Goal: Contribute content: Contribute content

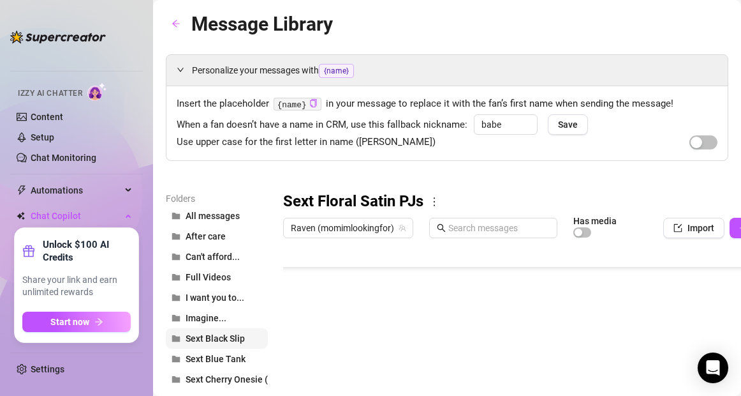
scroll to position [204, 0]
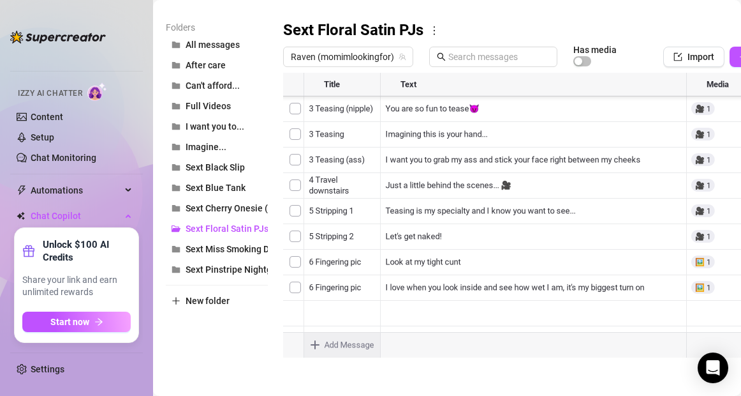
type textarea "Type your message here..."
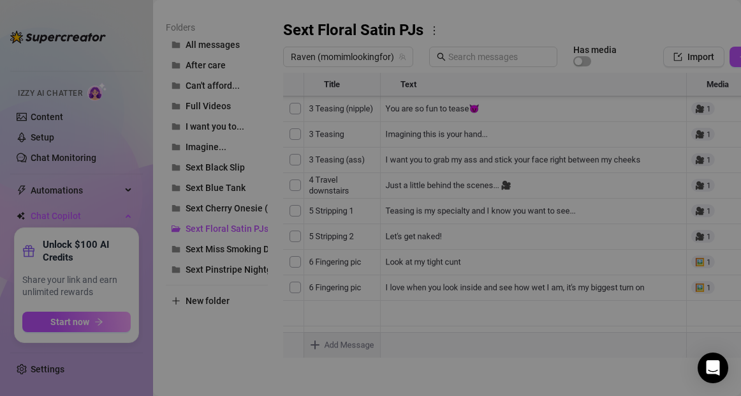
click at [316, 346] on body "Home Creator Analytics Team Analytics Izzy AI Chatter Content Setup Chat Monito…" at bounding box center [370, 198] width 741 height 396
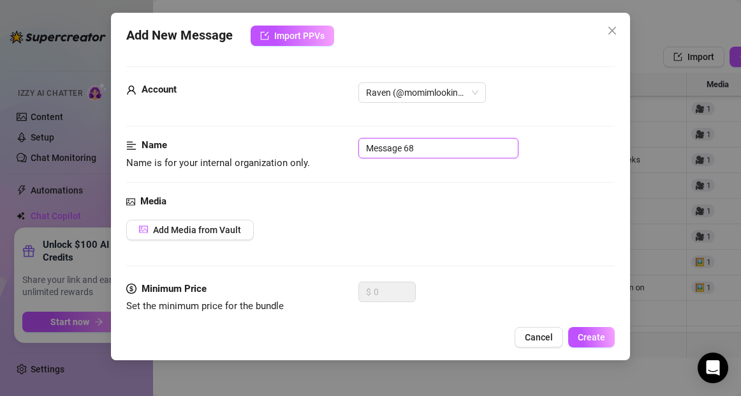
scroll to position [160, 0]
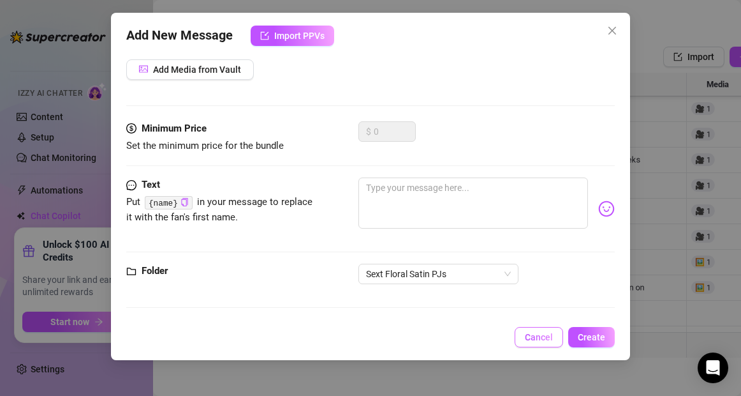
drag, startPoint x: 422, startPoint y: 147, endPoint x: 538, endPoint y: 334, distance: 220.6
click at [538, 334] on div "Add New Message Import PPVs Account Raven (@momimlookingfor) Name Name is for y…" at bounding box center [370, 186] width 519 height 347
click at [538, 334] on span "Cancel" at bounding box center [539, 337] width 28 height 10
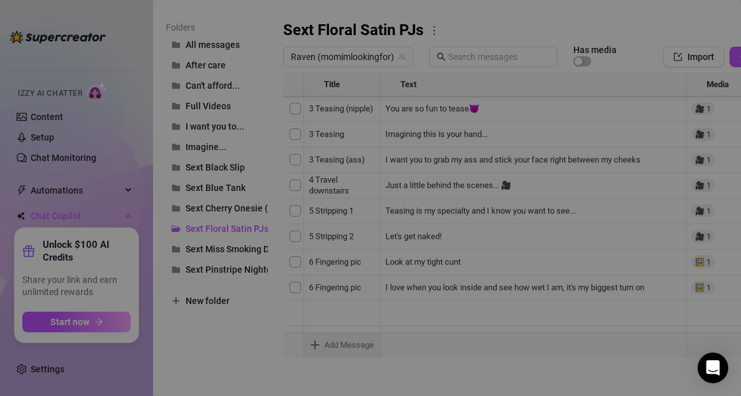
click at [314, 343] on body "Home Creator Analytics Team Analytics Izzy AI Chatter Content Setup Chat Monito…" at bounding box center [370, 198] width 741 height 396
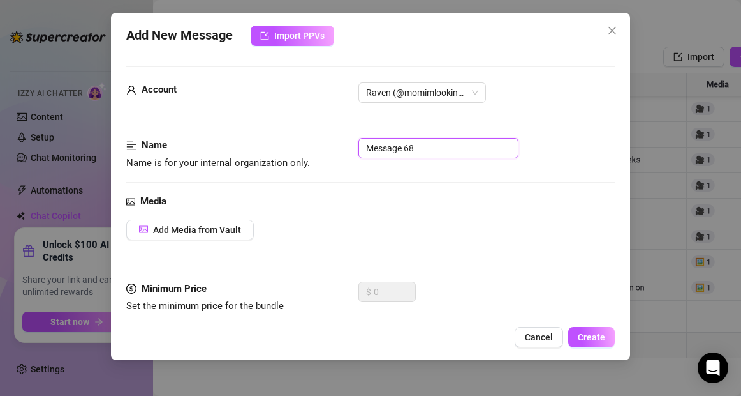
drag, startPoint x: 429, startPoint y: 155, endPoint x: 354, endPoint y: 151, distance: 74.7
click at [354, 151] on div "Name Name is for your internal organization only. Message 68" at bounding box center [370, 154] width 488 height 33
type input "6 Fingering 1"
click at [238, 231] on span "Add Media from Vault" at bounding box center [197, 230] width 88 height 10
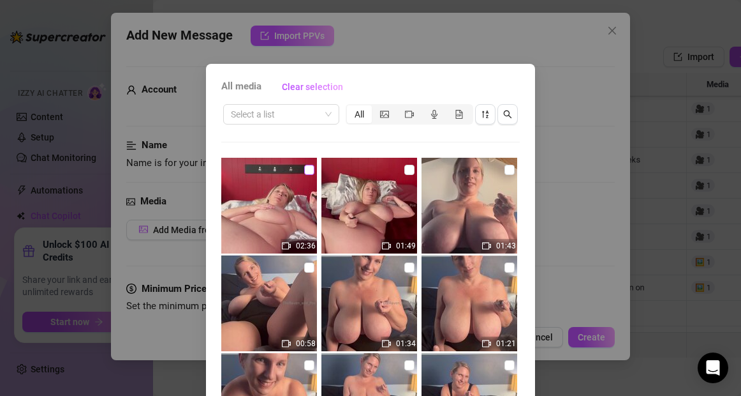
click at [309, 170] on input "checkbox" at bounding box center [309, 170] width 10 height 10
checkbox input "true"
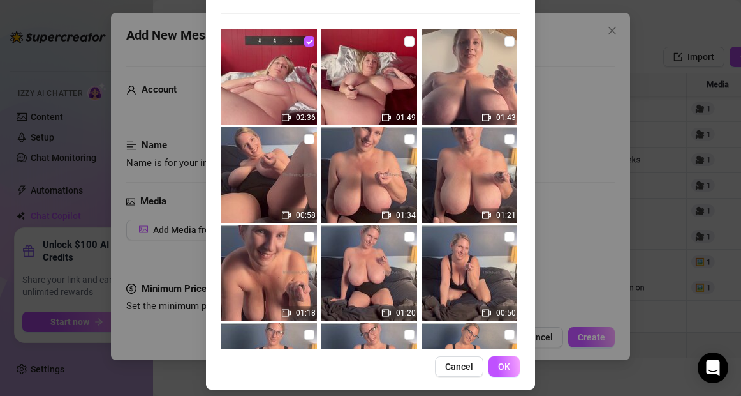
scroll to position [130, 0]
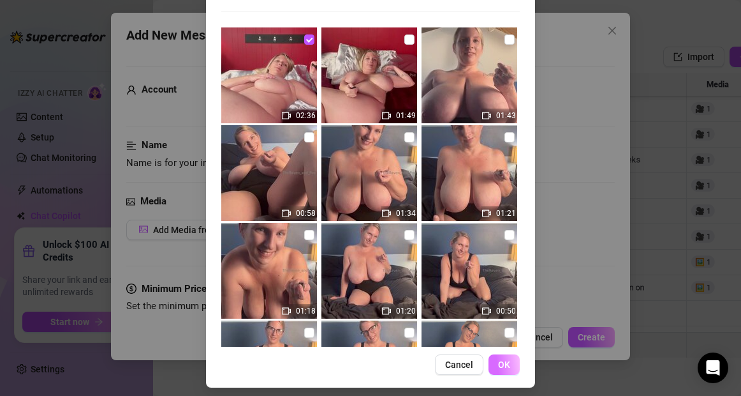
click at [503, 364] on span "OK" at bounding box center [504, 364] width 12 height 10
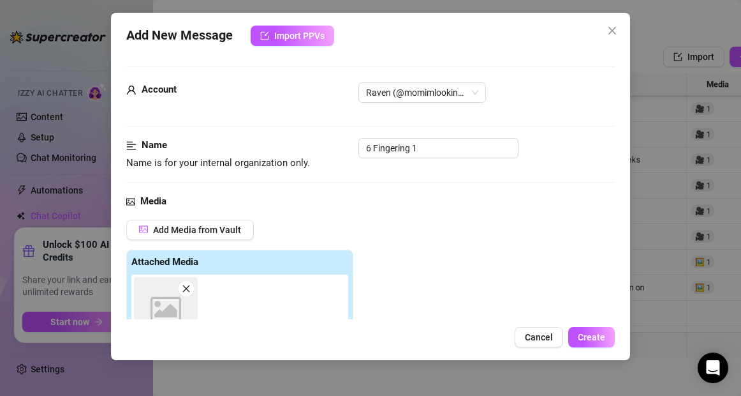
scroll to position [226, 0]
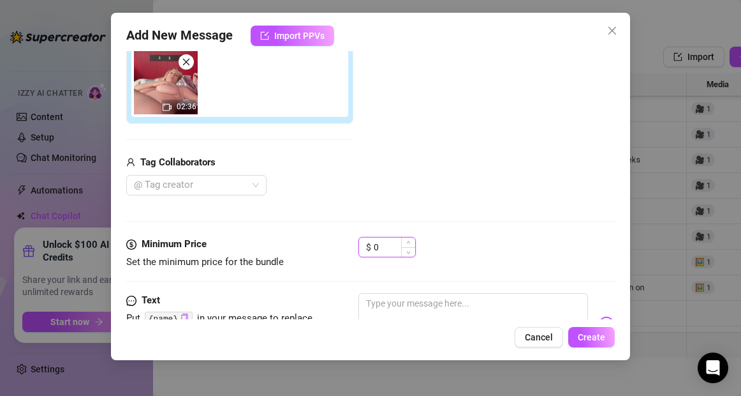
drag, startPoint x: 385, startPoint y: 248, endPoint x: 372, endPoint y: 248, distance: 12.8
click at [372, 248] on div "$ 0" at bounding box center [387, 247] width 57 height 20
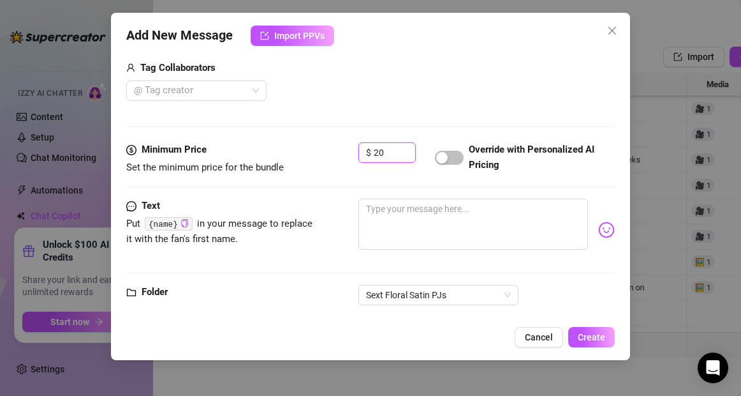
scroll to position [326, 0]
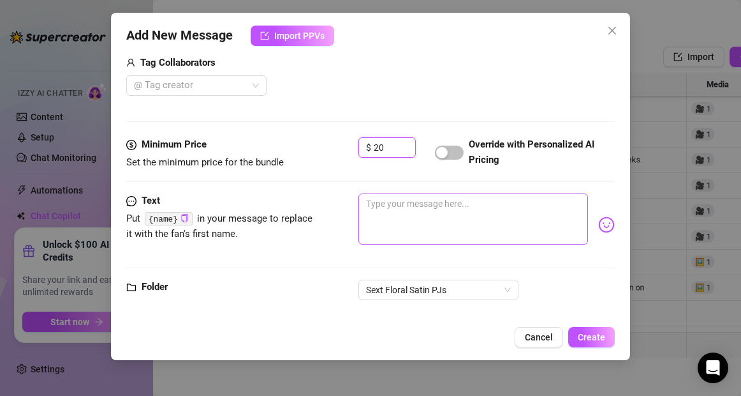
type input "20"
click at [440, 214] on textarea at bounding box center [473, 218] width 229 height 51
type textarea "L"
type textarea "Le"
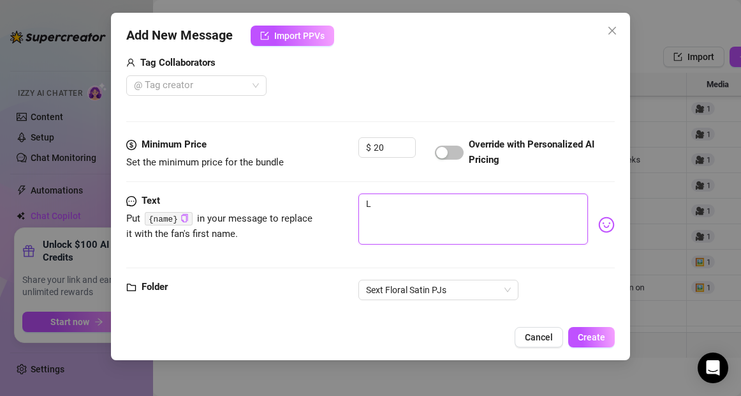
type textarea "Le"
type textarea "Let"
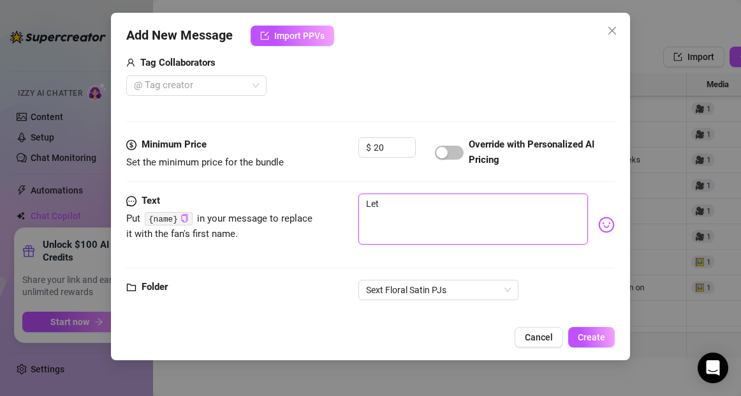
type textarea "Let m"
type textarea "Let me"
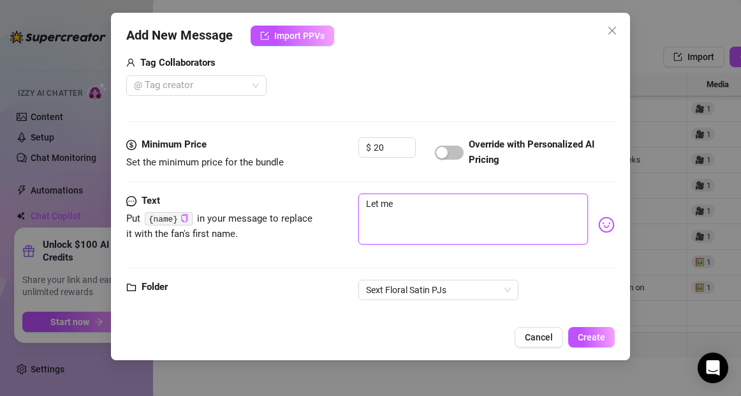
type textarea "Let me"
type textarea "Let me s"
type textarea "Let me sh"
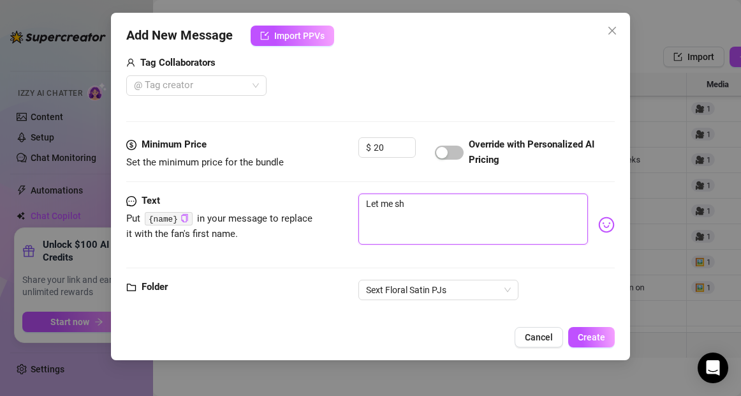
type textarea "Let me sho"
type textarea "Let me show"
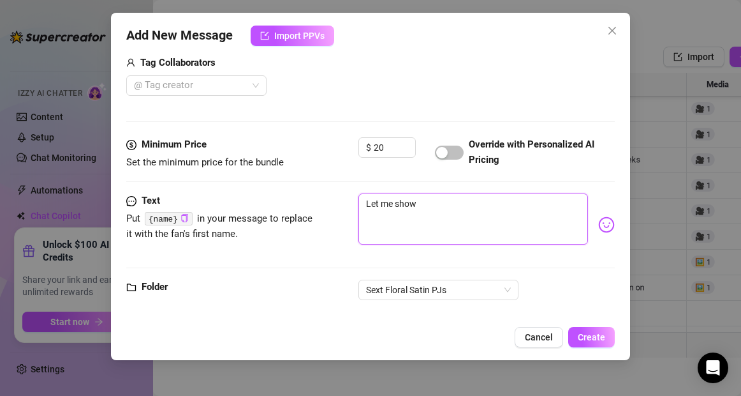
type textarea "Let me show"
type textarea "Let me show y"
type textarea "Let me show yo"
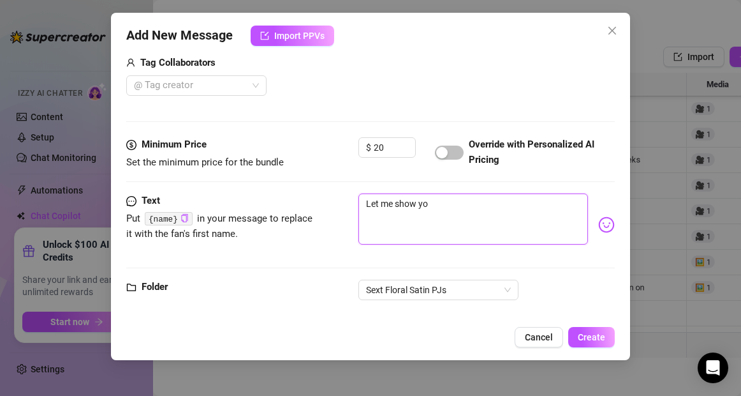
type textarea "Let me show you"
type textarea "Let me show you h"
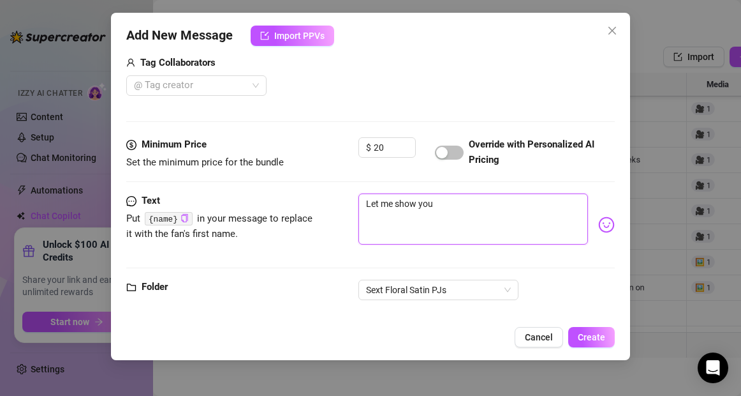
type textarea "Let me show you h"
type textarea "Let me show you ho"
type textarea "Let me show you how"
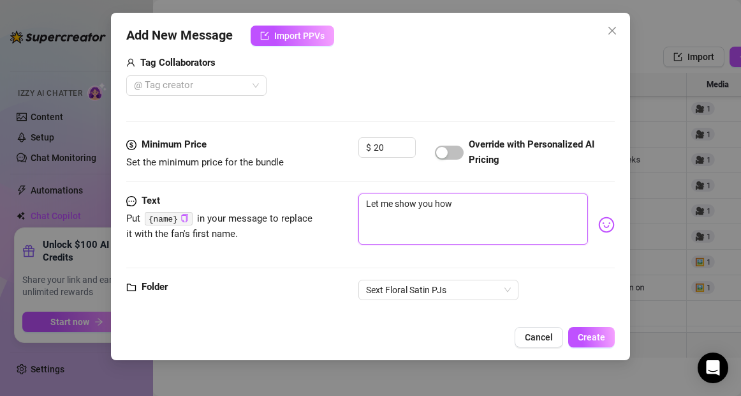
type textarea "Let me show you how"
type textarea "Let me show you how I"
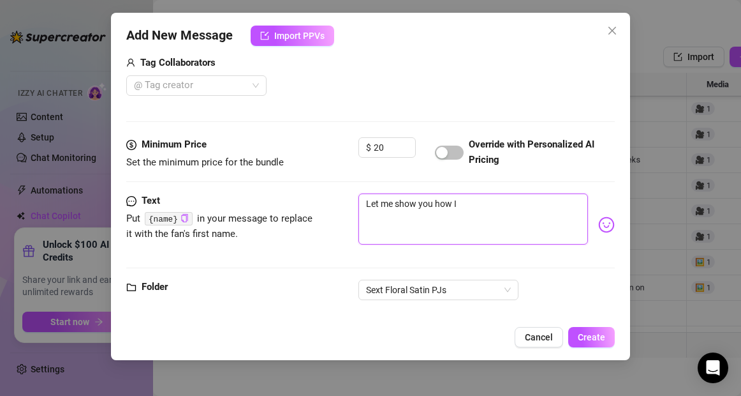
type textarea "Let me show you how I"
type textarea "Let me show you how I l"
type textarea "Let me show you how I li"
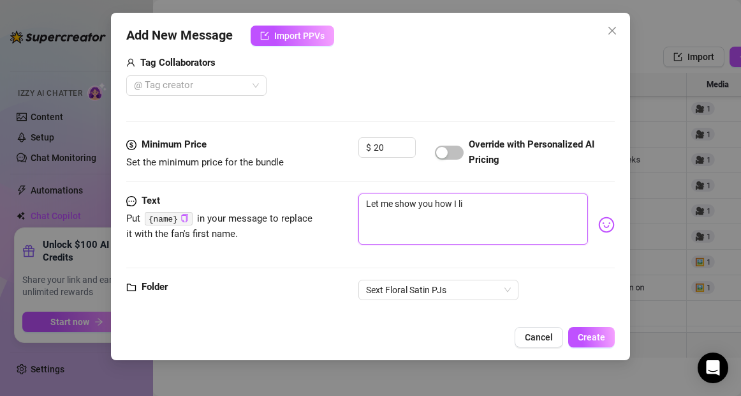
type textarea "Let me show you how I lik"
type textarea "Let me show you how I like"
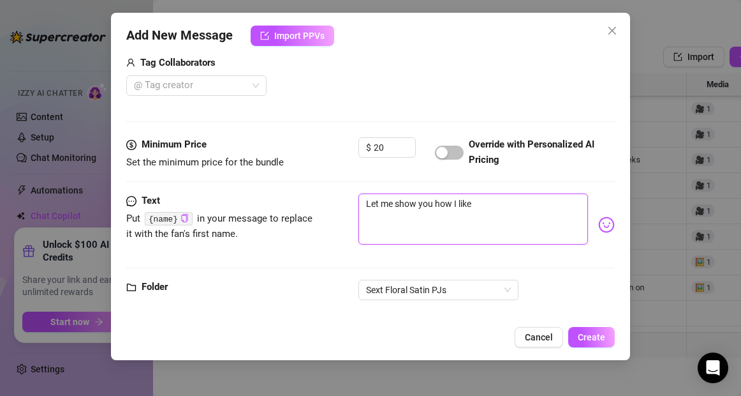
type textarea "Let me show you how I like"
type textarea "Let me show you how I like t"
type textarea "Let me show you how I like to"
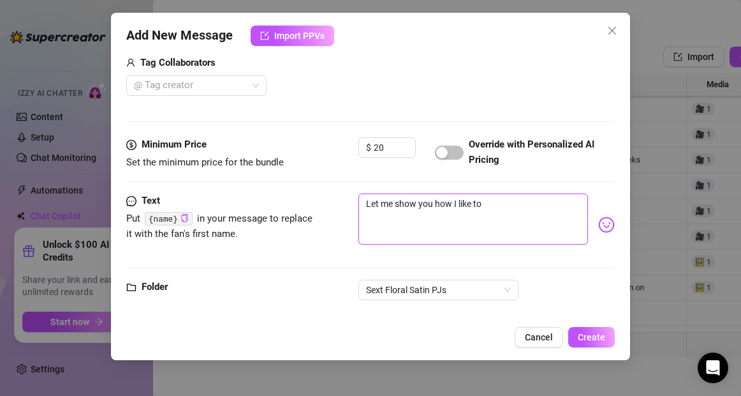
type textarea "Let me show you how I like to"
type textarea "Let me show you how I like to b"
type textarea "Let me show you how I like to be"
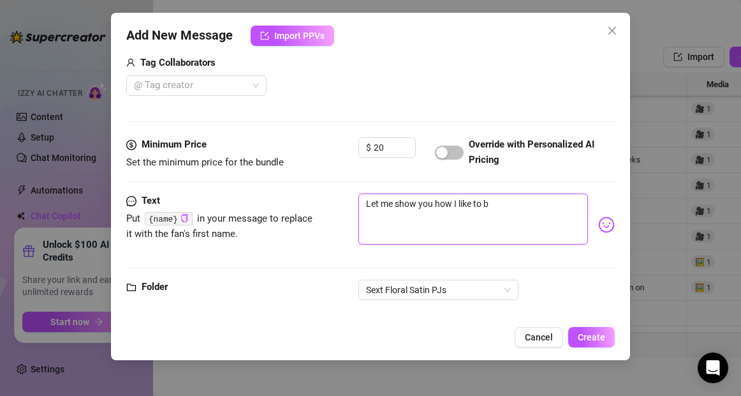
type textarea "Let me show you how I like to be"
type textarea "Let me show you how I like to be w"
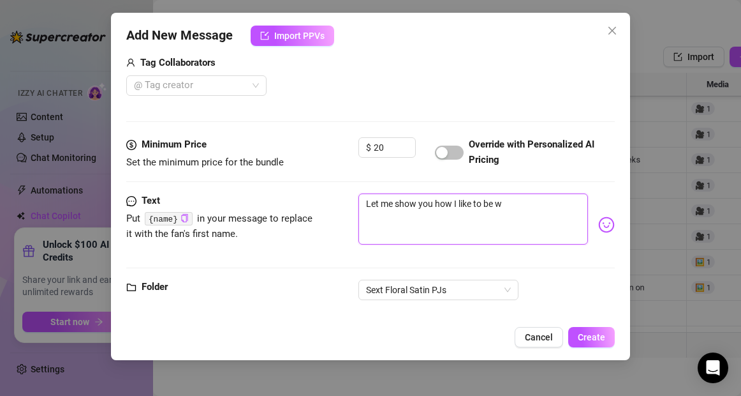
type textarea "Let me show you how I like to be wa"
type textarea "Let me show you how I like to be war"
type textarea "Let me show you how I like to be warm"
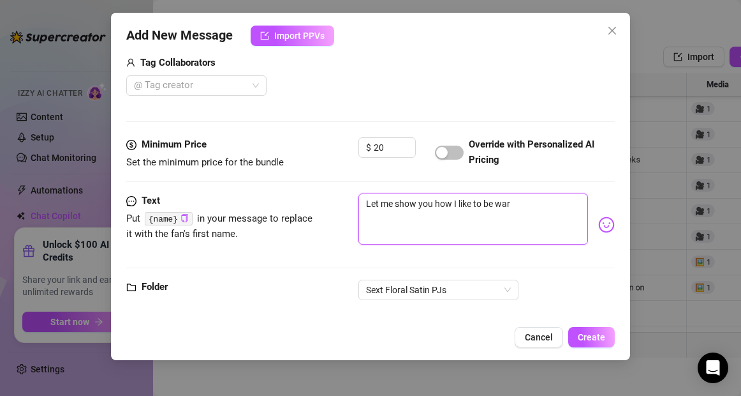
type textarea "Let me show you how I like to be warm"
type textarea "Let me show you how I like to be warme"
type textarea "Let me show you how I like to be warmed"
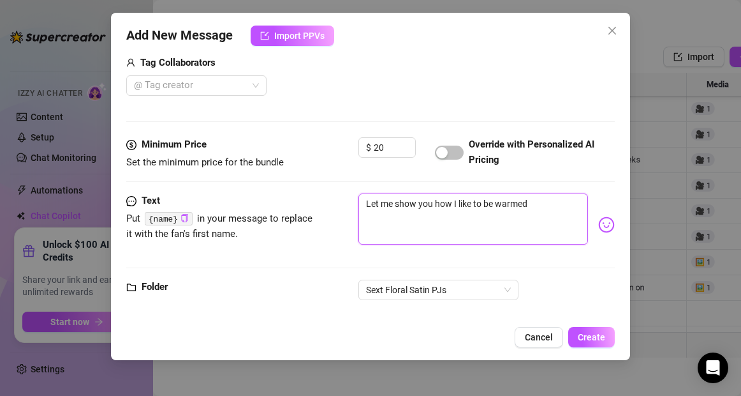
type textarea "Let me show you how I like to be warmed"
type textarea "Let me show you how I like to be warmed u"
type textarea "Let me show you how I like to be warmed up"
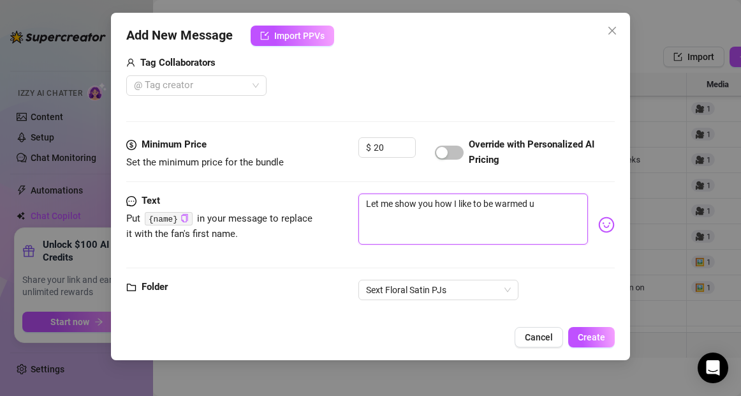
type textarea "Let me show you how I like to be warmed up"
type textarea "Let me show you how I like to be warmed up."
type textarea "Let me show you how I like to be warmed up.."
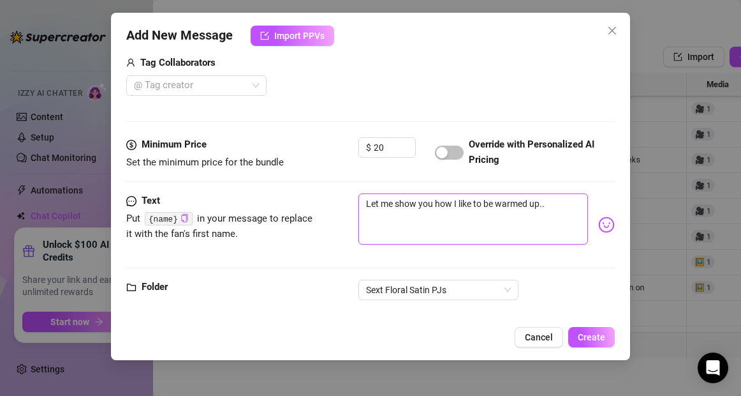
type textarea "Let me show you how I like to be warmed up..."
click at [601, 335] on span "Create" at bounding box center [591, 337] width 27 height 10
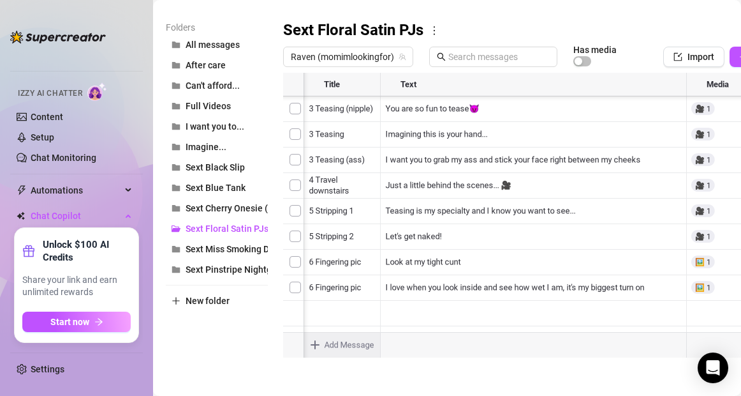
scroll to position [230, 110]
click at [656, 286] on div at bounding box center [551, 215] width 536 height 285
click at [655, 288] on div at bounding box center [551, 215] width 536 height 285
type textarea "25"
click at [614, 378] on main "Message Library Personalize your messages with {name} Insert the placeholder {n…" at bounding box center [447, 112] width 588 height 566
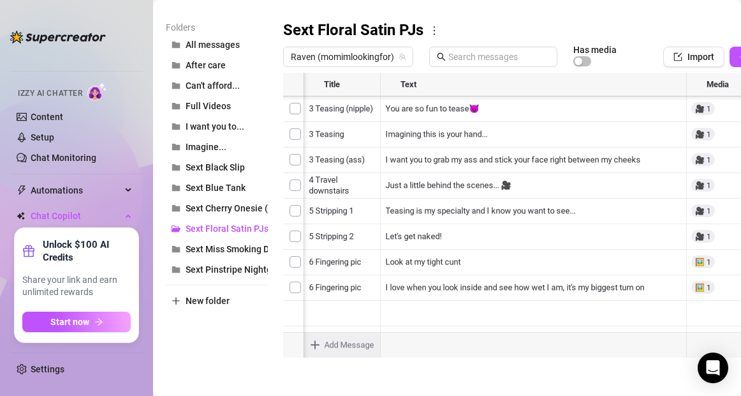
scroll to position [230, 0]
type textarea "Type your message here..."
click at [320, 344] on body "Home Creator Analytics Team Analytics Izzy AI Chatter Content Setup Chat Monito…" at bounding box center [370, 198] width 741 height 396
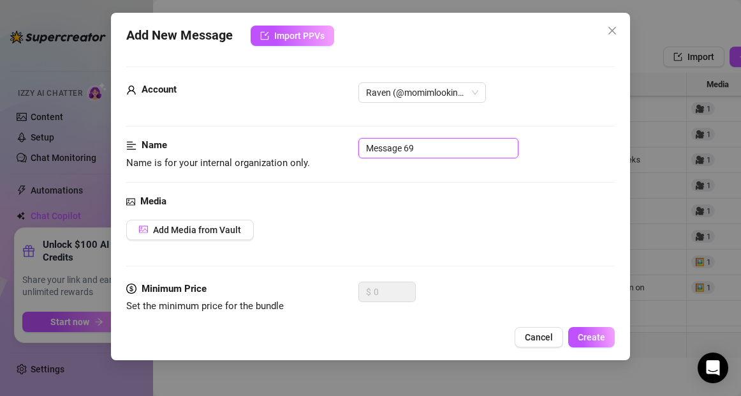
drag, startPoint x: 417, startPoint y: 151, endPoint x: 334, endPoint y: 151, distance: 83.6
click at [334, 151] on div "Name Name is for your internal organization only. Message 69" at bounding box center [370, 154] width 488 height 33
type input "6 Fingering 2"
click at [228, 230] on span "Add Media from Vault" at bounding box center [197, 230] width 88 height 10
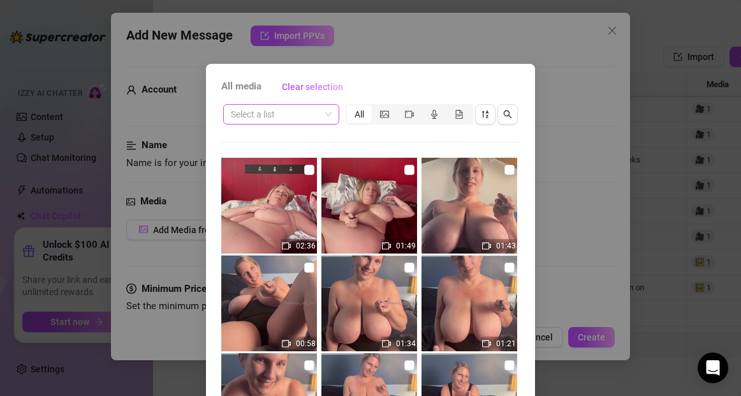
click at [260, 115] on input "search" at bounding box center [275, 114] width 89 height 19
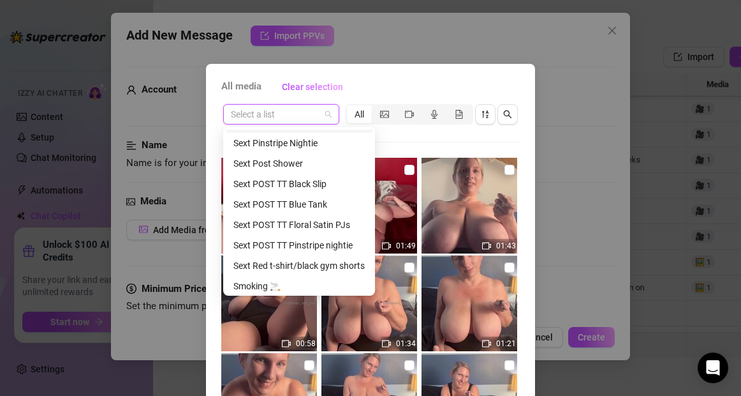
scroll to position [392, 0]
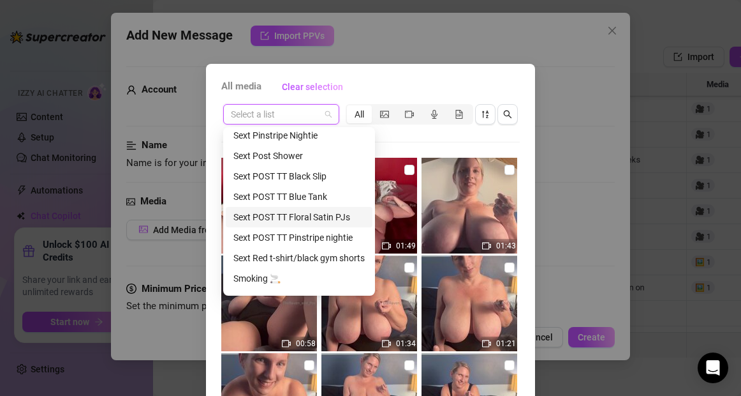
click at [286, 219] on div "Sext POST TT Floral Satin PJs" at bounding box center [298, 217] width 131 height 14
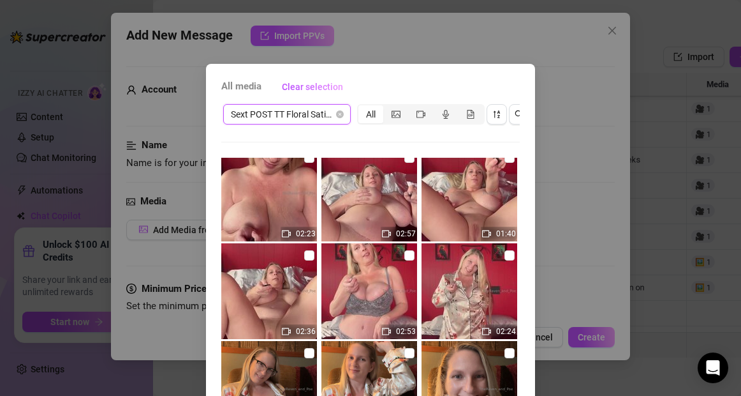
scroll to position [108, 0]
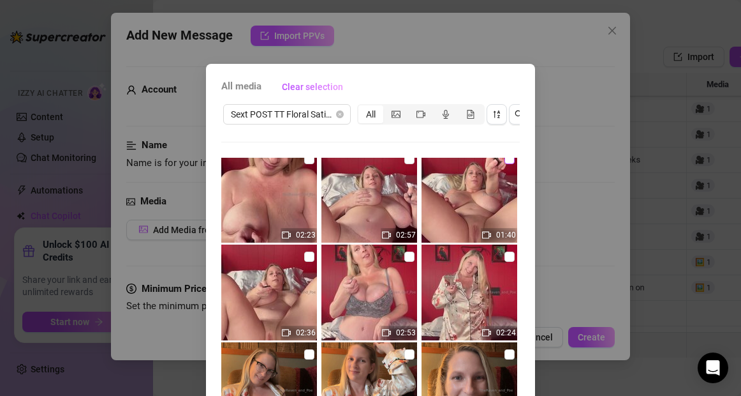
click at [510, 161] on input "checkbox" at bounding box center [510, 159] width 10 height 10
checkbox input "true"
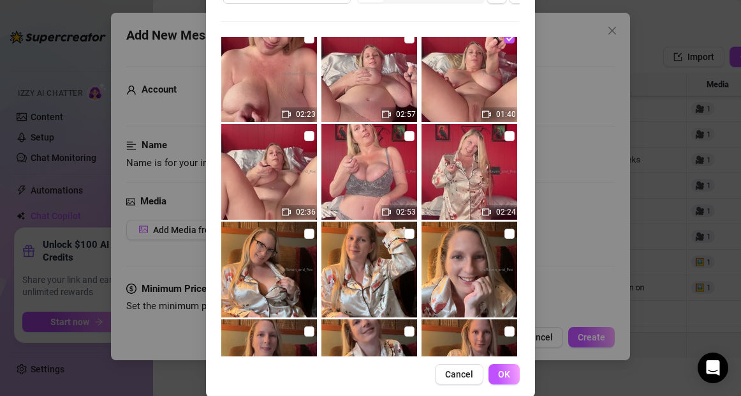
scroll to position [137, 0]
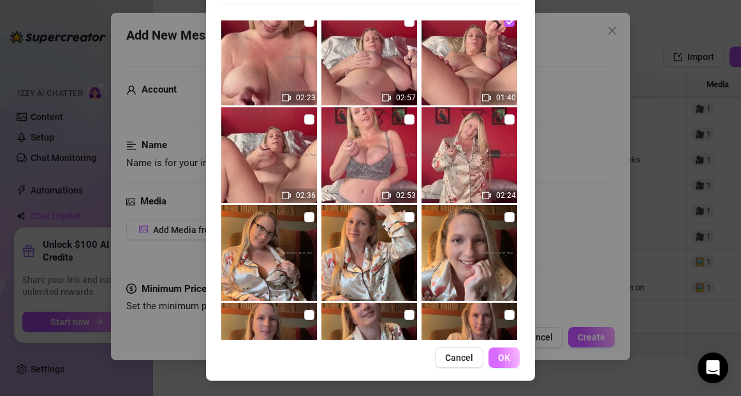
click at [503, 360] on span "OK" at bounding box center [504, 357] width 12 height 10
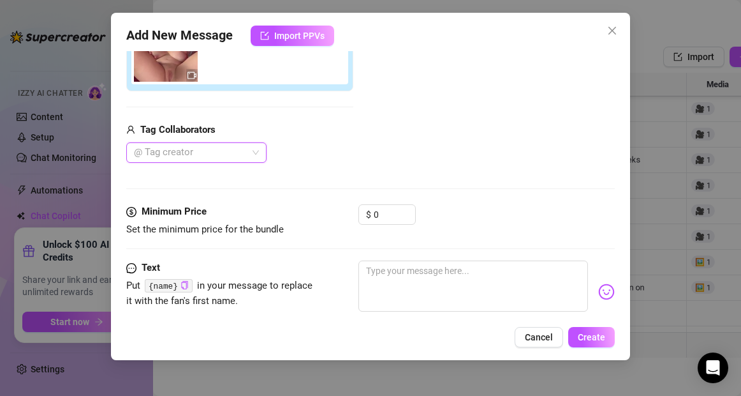
scroll to position [265, 0]
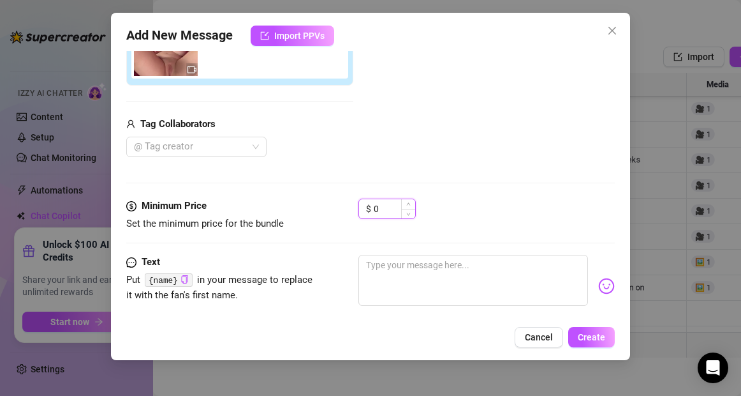
drag, startPoint x: 383, startPoint y: 211, endPoint x: 367, endPoint y: 212, distance: 16.6
click at [367, 212] on div "$ 0" at bounding box center [387, 208] width 57 height 20
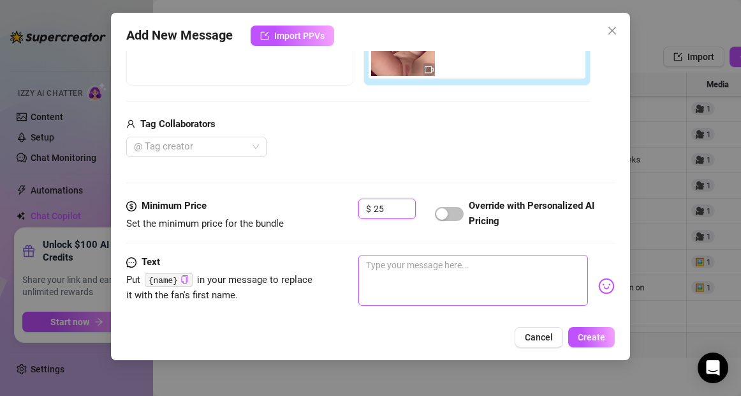
type input "25"
click at [392, 267] on textarea at bounding box center [473, 280] width 229 height 51
type textarea "L"
type textarea "Le"
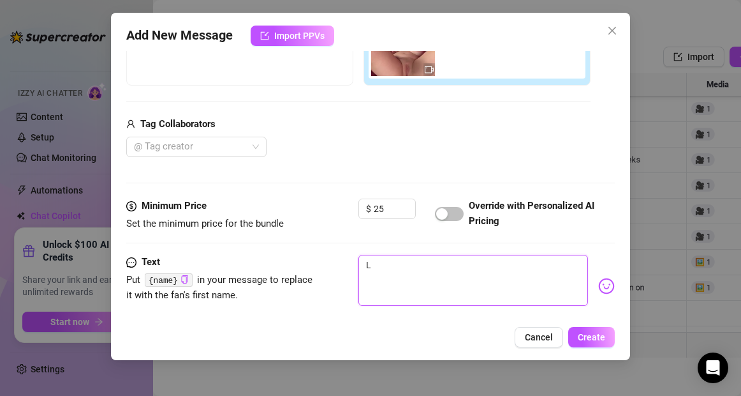
type textarea "Le"
type textarea "Let"
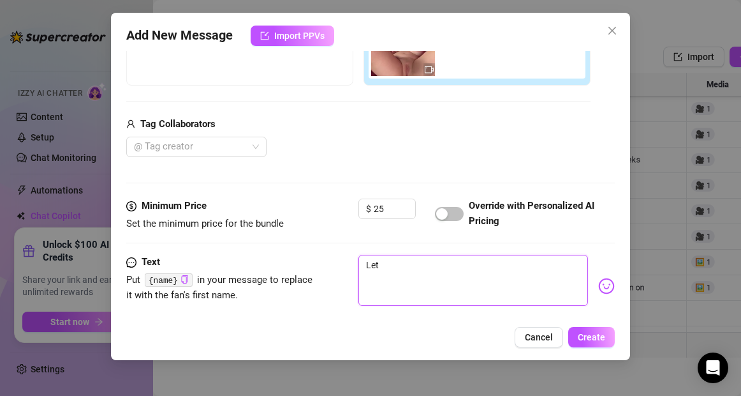
type textarea "Let m"
type textarea "Let me"
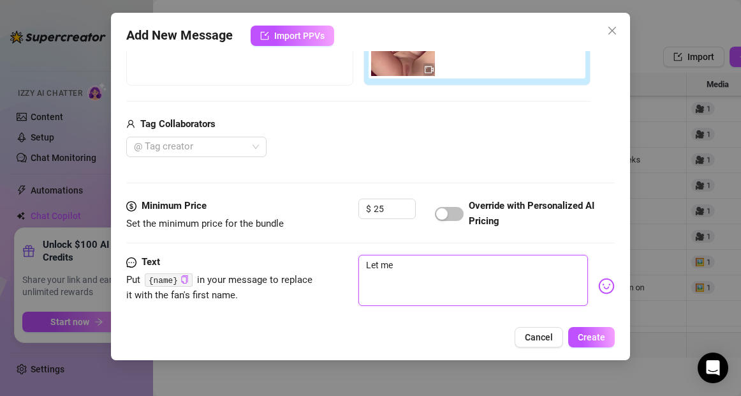
type textarea "Let me"
type textarea "Let me t"
type textarea "Let me ta"
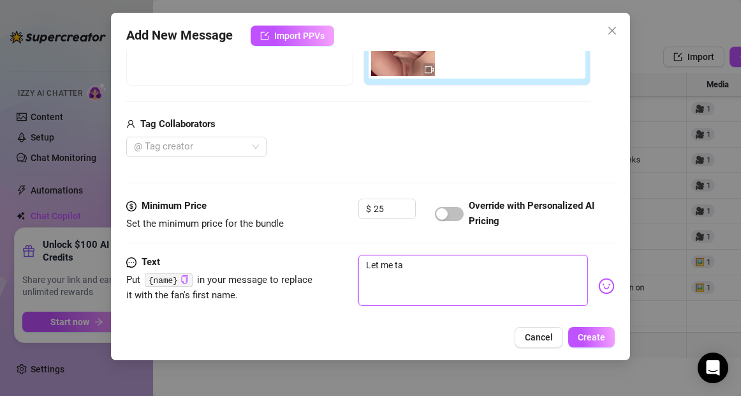
type textarea "Let me tal"
type textarea "Let me talk"
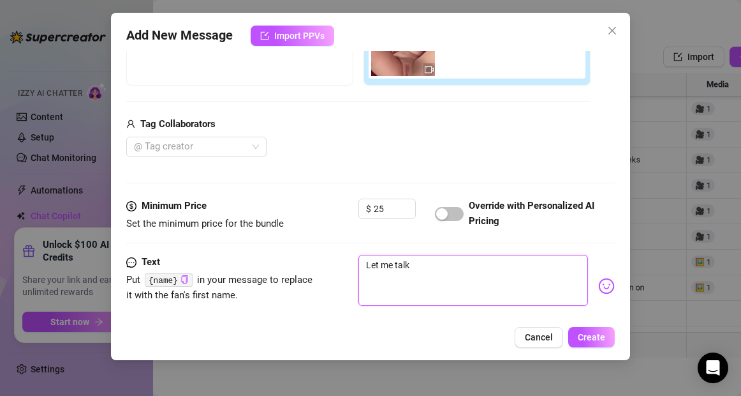
type textarea "Let me talk"
type textarea "Let me talk y"
type textarea "Let me talk yo"
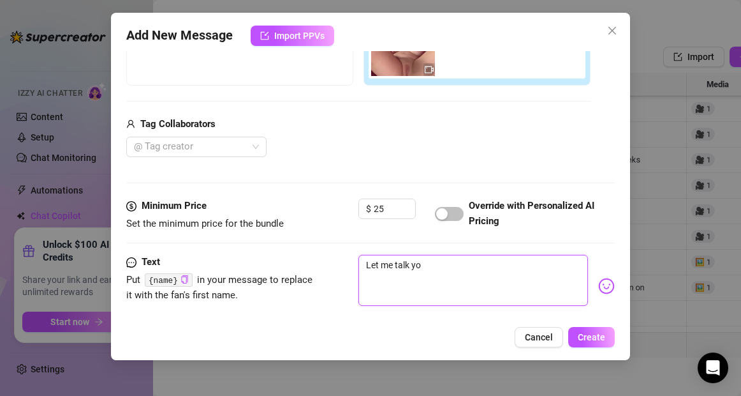
type textarea "Let me talk you"
type textarea "Let me talk you t"
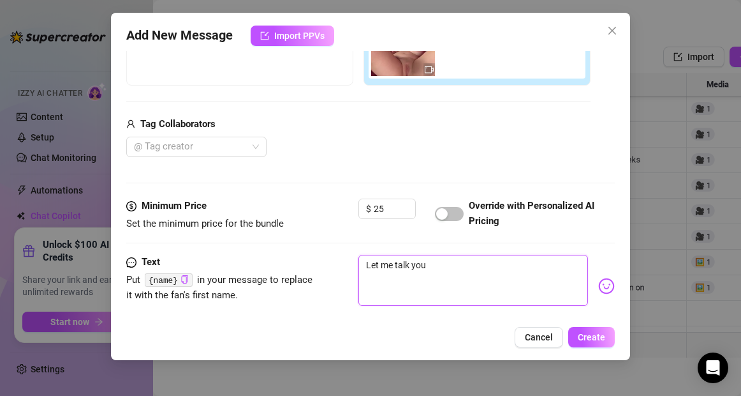
type textarea "Let me talk you t"
type textarea "Let me talk you th"
type textarea "Let me talk you thr"
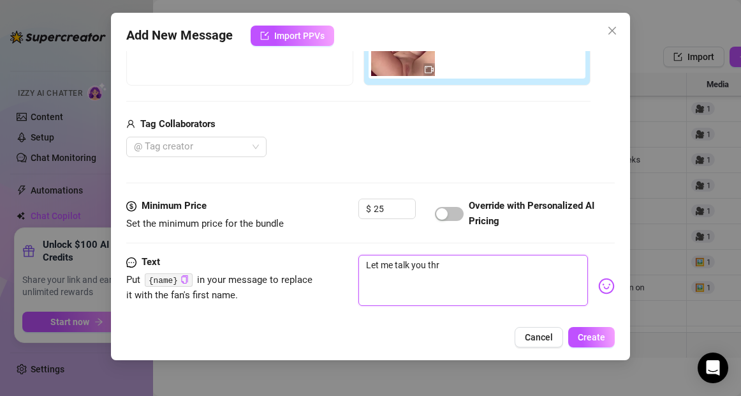
type textarea "Let me talk you thro"
type textarea "Let me talk you throu"
type textarea "Let me talk you throug"
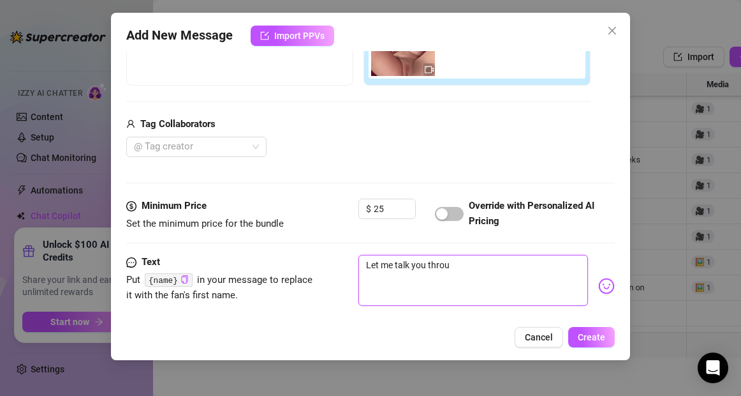
type textarea "Let me talk you throug"
type textarea "Let me talk you through"
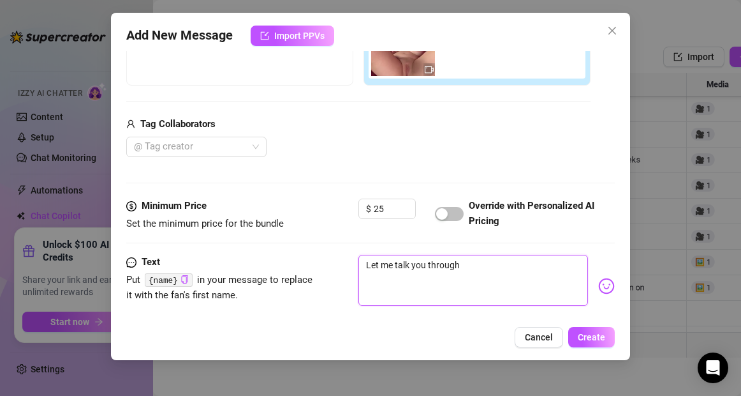
type textarea "Let me talk you through h"
type textarea "Let me talk you through ho"
type textarea "Let me talk you through how"
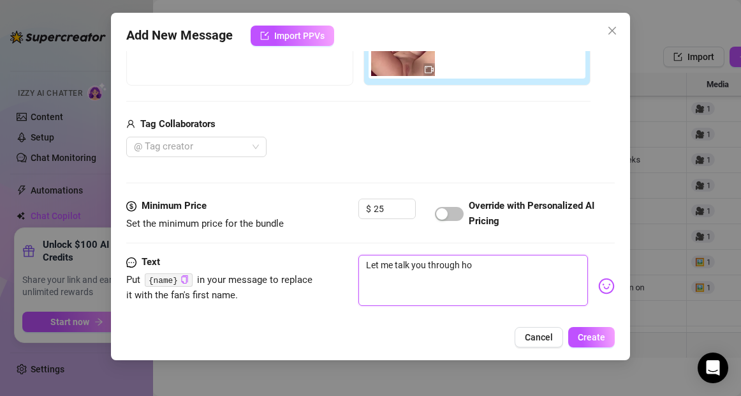
type textarea "Let me talk you through how"
type textarea "Let me talk you through how t"
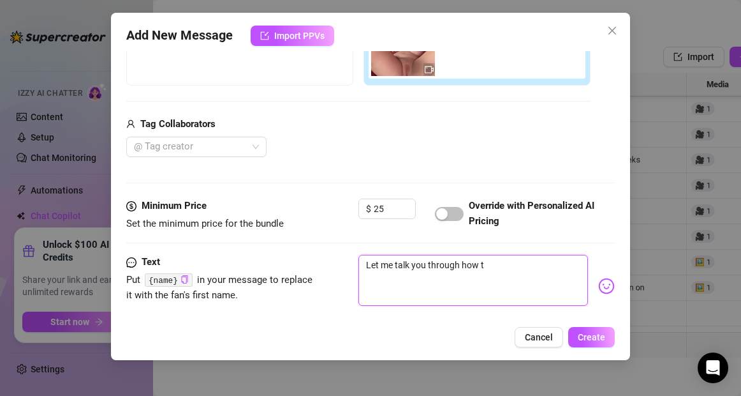
type textarea "Let me talk you through how to"
type textarea "Let me talk you through how to t"
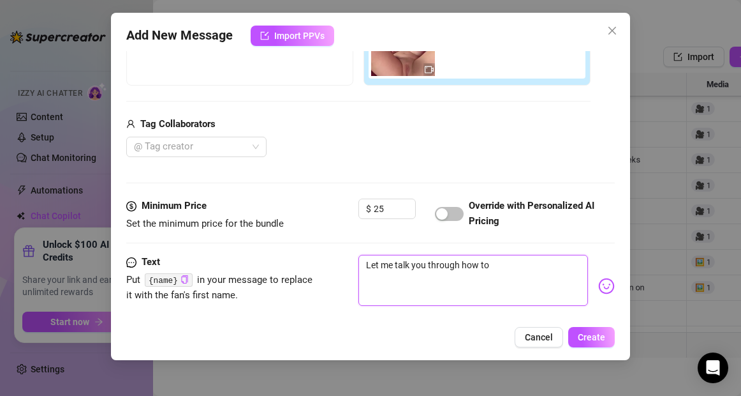
type textarea "Let me talk you through how to t"
type textarea "Let me talk you through how to to"
type textarea "Let me talk you through how to tou"
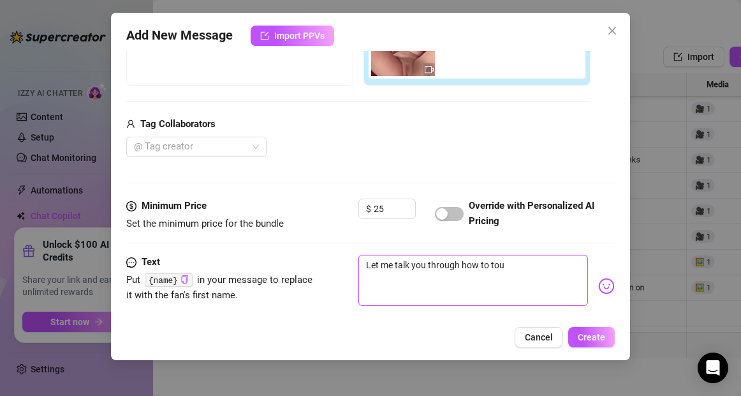
type textarea "Let me talk you through how to touc"
type textarea "Let me talk you through how to touch"
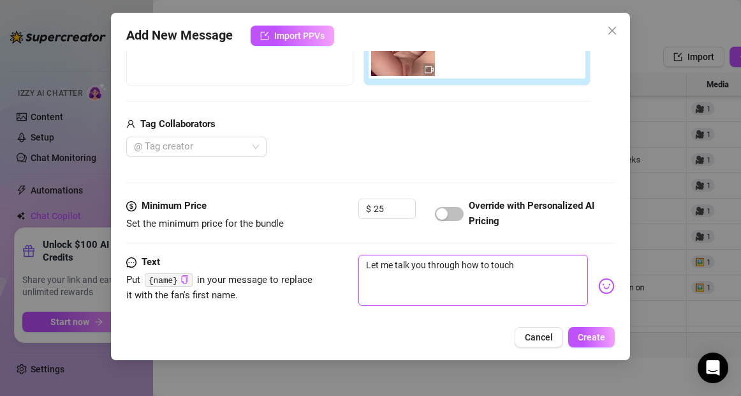
type textarea "Let me talk you through how to touch"
type textarea "Let me talk you through how to touch m"
type textarea "Let me talk you through how to touch me"
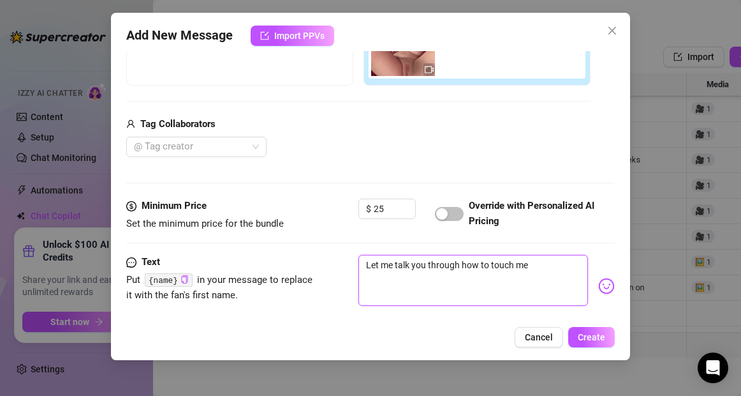
type textarea "Let me talk you through how to touch me,"
type textarea "Let me talk you through how to touch me, I"
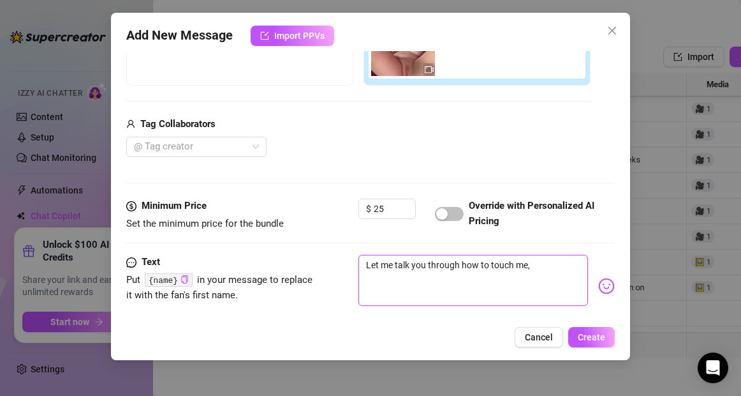
type textarea "Let me talk you through how to touch me, I"
type textarea "Let me talk you through how to touch me, I w"
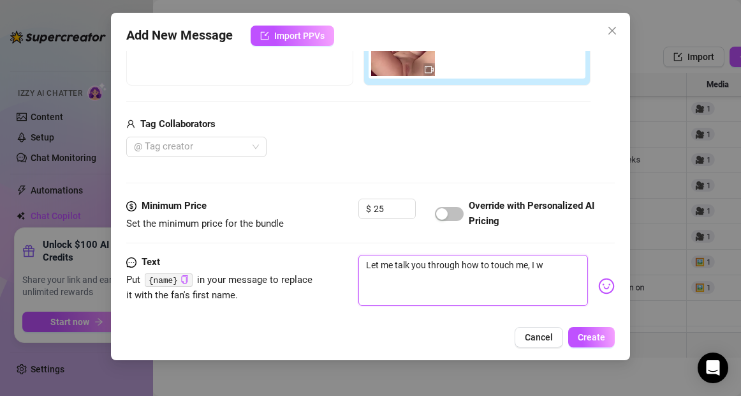
type textarea "Let me talk you through how to touch me, I wa"
type textarea "Let me talk you through how to touch me, I wan"
type textarea "Let me talk you through how to touch me, I want"
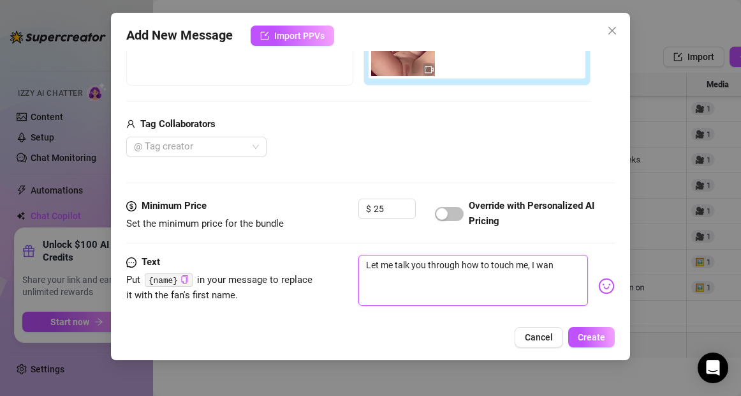
type textarea "Let me talk you through how to touch me, I want"
type textarea "Let me talk you through how to touch me, I want y"
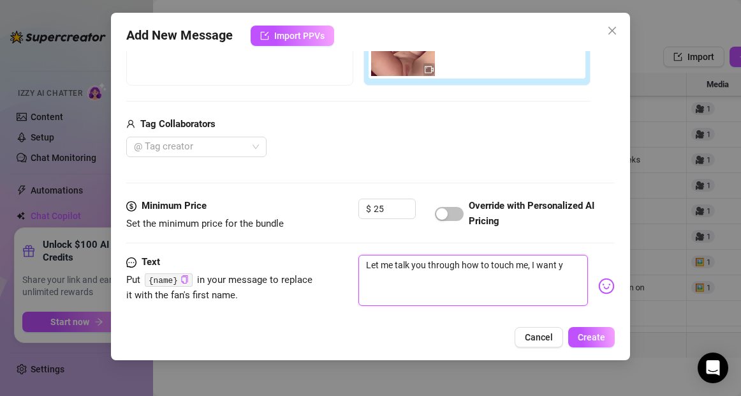
type textarea "Let me talk you through how to touch me, I want yo"
type textarea "Let me talk you through how to touch me, I want you"
click at [561, 277] on textarea "Let me talk you through how to touch me, I want you to stretch my pussy and get…" at bounding box center [473, 280] width 229 height 51
click at [404, 295] on textarea "Let me talk you through how to touch me, I want you to stretch my pussy and get…" at bounding box center [473, 280] width 229 height 51
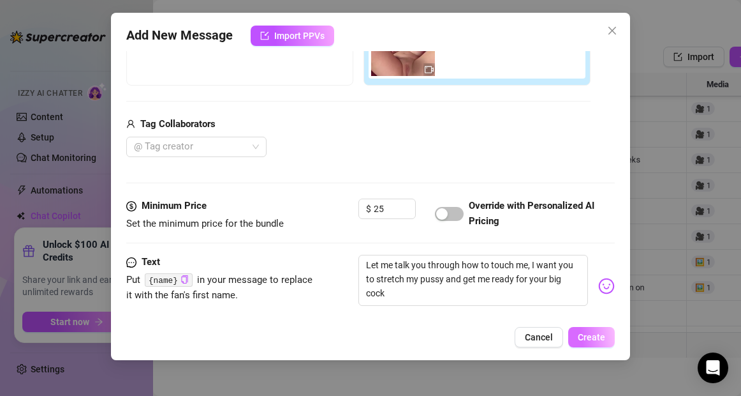
click at [594, 335] on span "Create" at bounding box center [591, 337] width 27 height 10
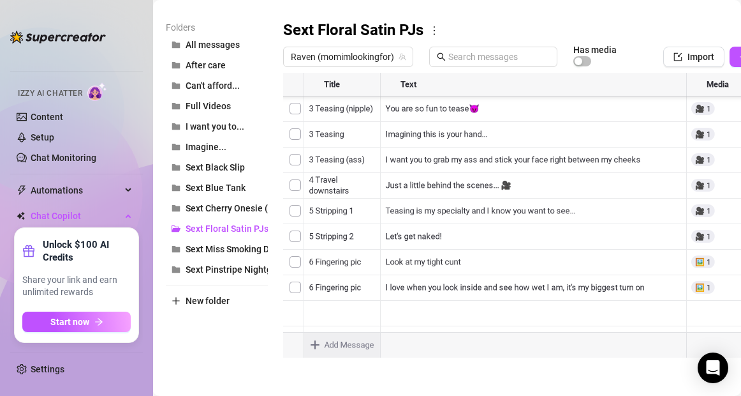
scroll to position [255, 0]
click at [314, 345] on body "Home Creator Analytics Team Analytics Izzy AI Chatter Content Setup Chat Monito…" at bounding box center [370, 198] width 741 height 396
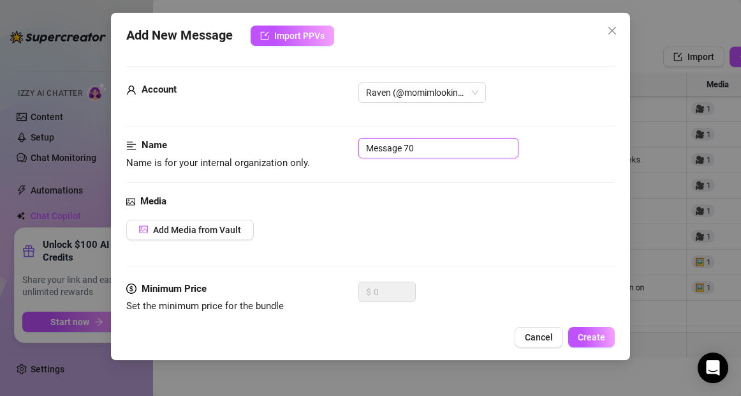
drag, startPoint x: 422, startPoint y: 148, endPoint x: 336, endPoint y: 147, distance: 85.5
click at [336, 147] on div "Name Name is for your internal organization only. Message 70" at bounding box center [370, 154] width 488 height 33
click at [202, 230] on span "Add Media from Vault" at bounding box center [197, 230] width 88 height 10
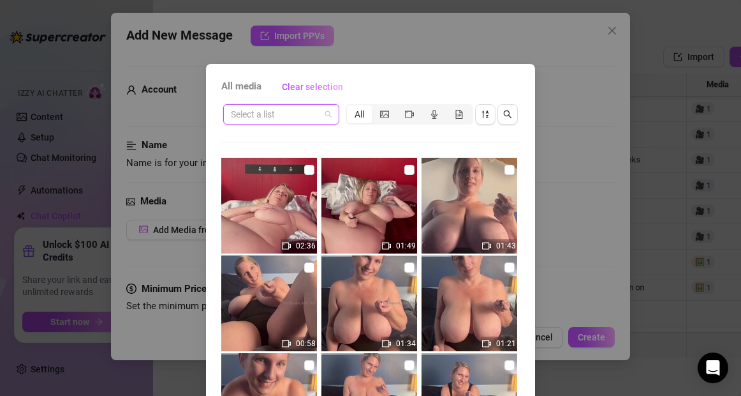
click at [254, 116] on input "search" at bounding box center [275, 114] width 89 height 19
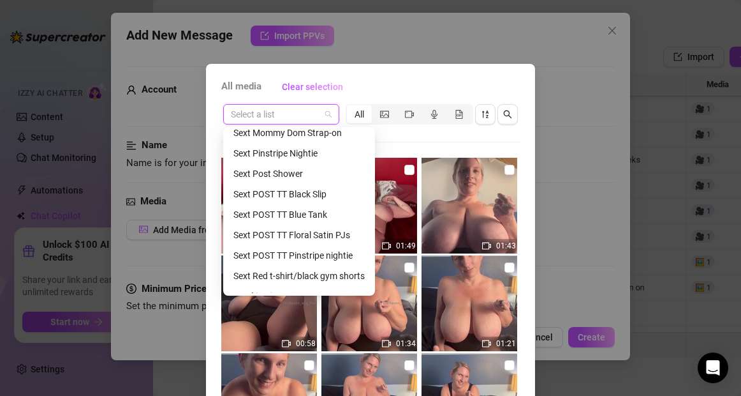
scroll to position [383, 0]
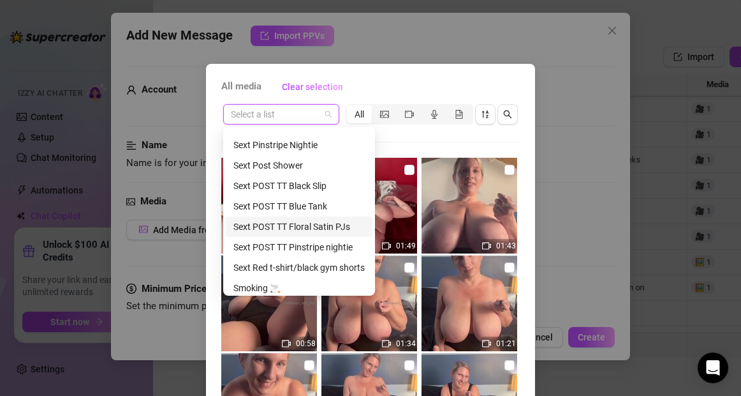
click at [277, 226] on div "Sext POST TT Floral Satin PJs" at bounding box center [298, 226] width 131 height 14
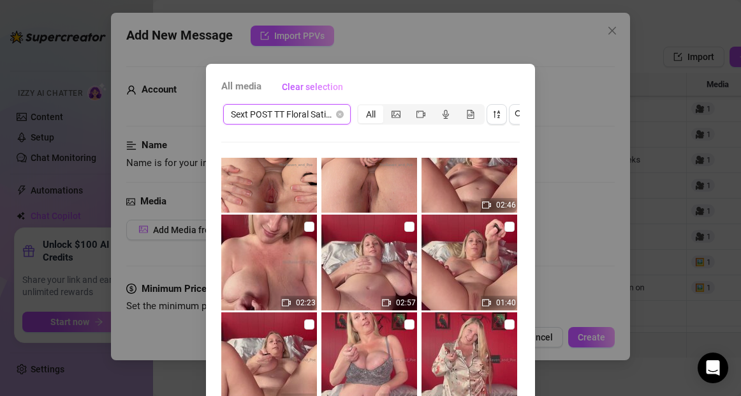
scroll to position [41, 0]
click at [410, 225] on input "checkbox" at bounding box center [409, 226] width 10 height 10
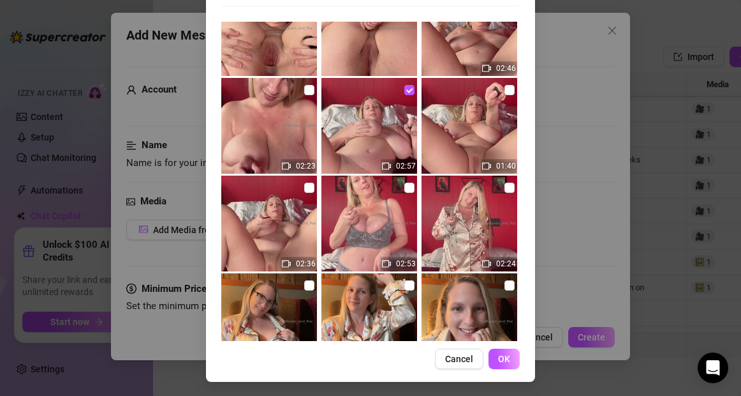
scroll to position [137, 0]
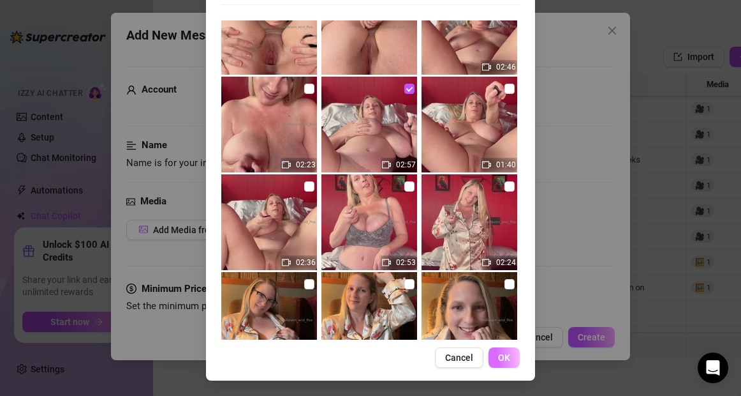
click at [505, 359] on span "OK" at bounding box center [504, 357] width 12 height 10
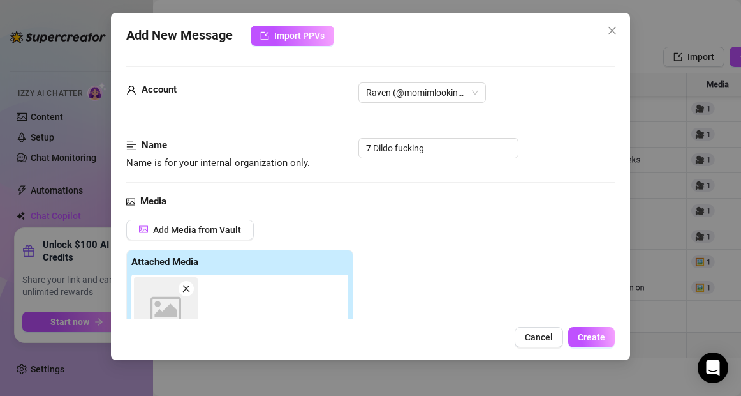
scroll to position [226, 0]
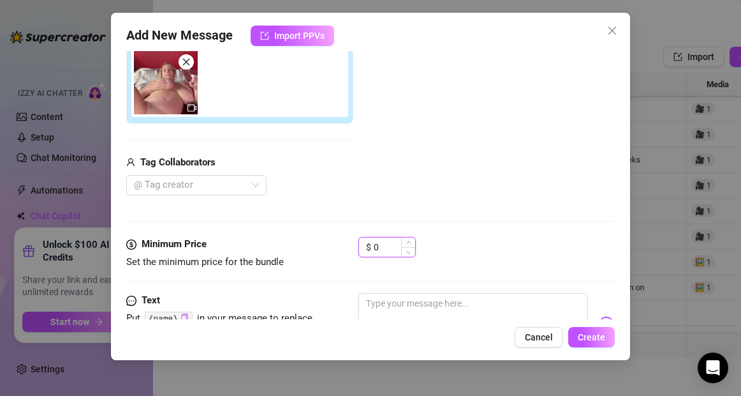
drag, startPoint x: 387, startPoint y: 248, endPoint x: 366, endPoint y: 248, distance: 20.4
click at [366, 248] on div "$ 0" at bounding box center [387, 247] width 57 height 20
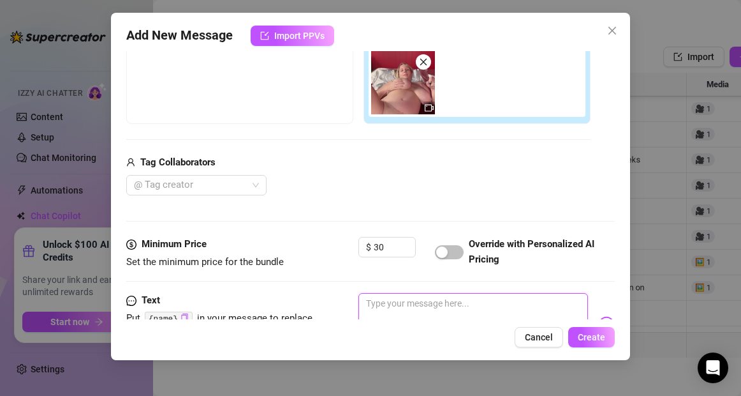
click at [420, 300] on textarea at bounding box center [473, 318] width 229 height 51
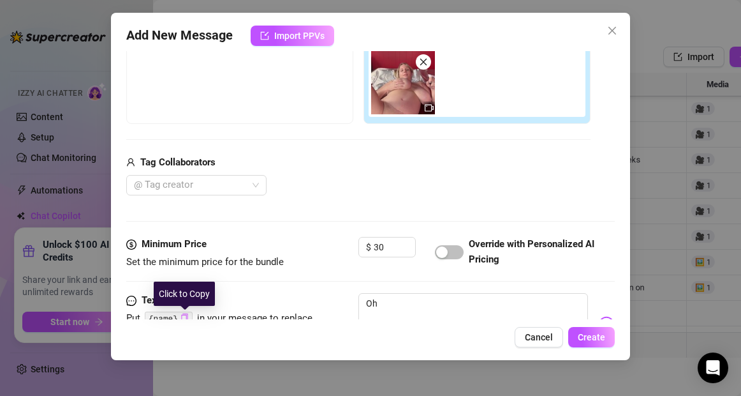
click at [186, 315] on icon "copy" at bounding box center [184, 317] width 6 height 8
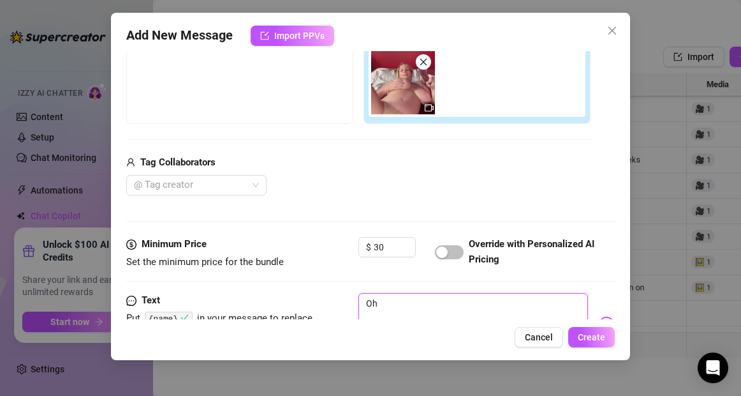
click at [402, 301] on textarea "Oh" at bounding box center [473, 318] width 229 height 51
paste textarea "{name}"
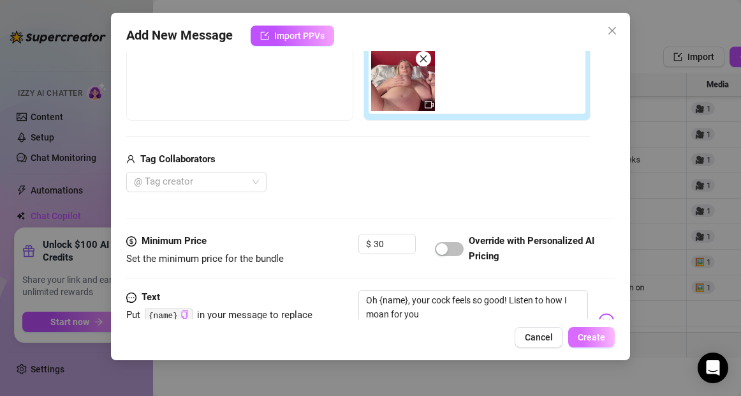
click at [596, 340] on span "Create" at bounding box center [591, 337] width 27 height 10
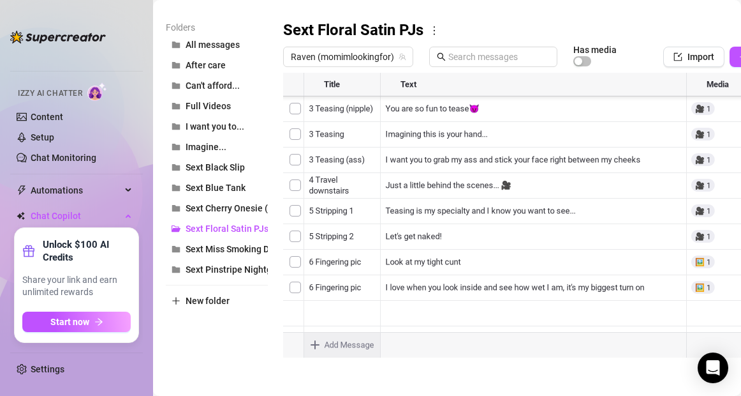
click at [315, 344] on body "Home Creator Analytics Team Analytics Izzy AI Chatter Content Setup Chat Monito…" at bounding box center [370, 198] width 741 height 396
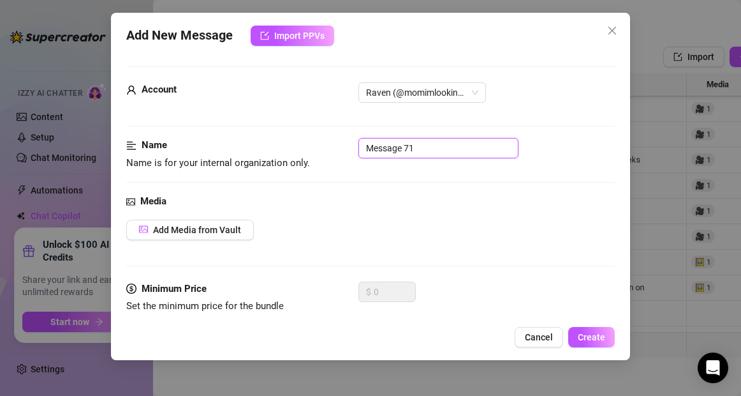
drag, startPoint x: 418, startPoint y: 151, endPoint x: 328, endPoint y: 152, distance: 90.6
click at [328, 152] on div "Name Name is for your internal organization only. Message 71" at bounding box center [370, 154] width 488 height 33
click at [237, 223] on button "Add Media from Vault" at bounding box center [190, 229] width 128 height 20
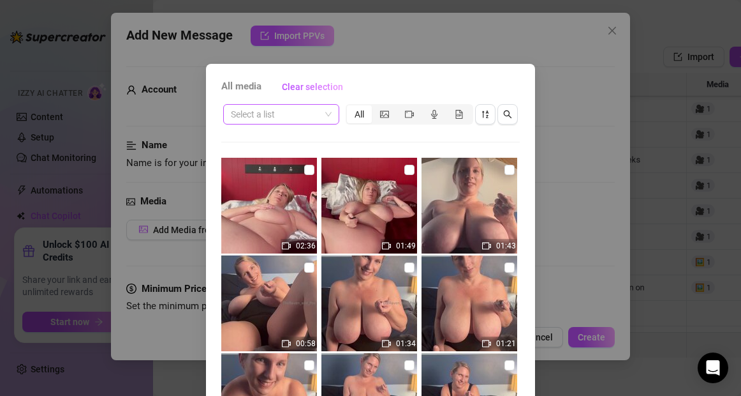
click at [304, 116] on input "search" at bounding box center [275, 114] width 89 height 19
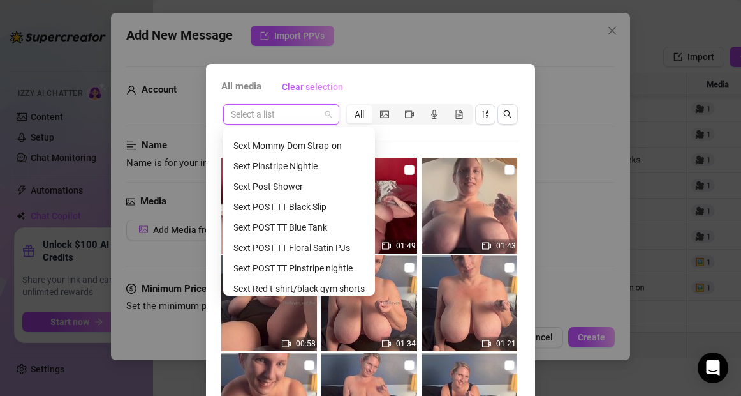
scroll to position [365, 0]
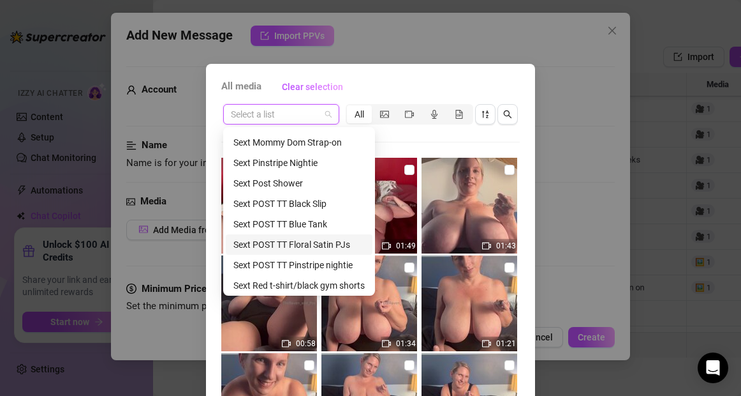
click at [292, 242] on div "Sext POST TT Floral Satin PJs" at bounding box center [298, 244] width 131 height 14
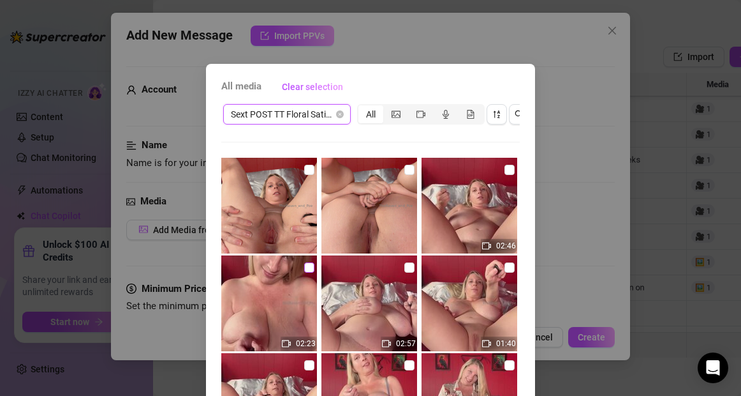
click at [309, 269] on input "checkbox" at bounding box center [309, 267] width 10 height 10
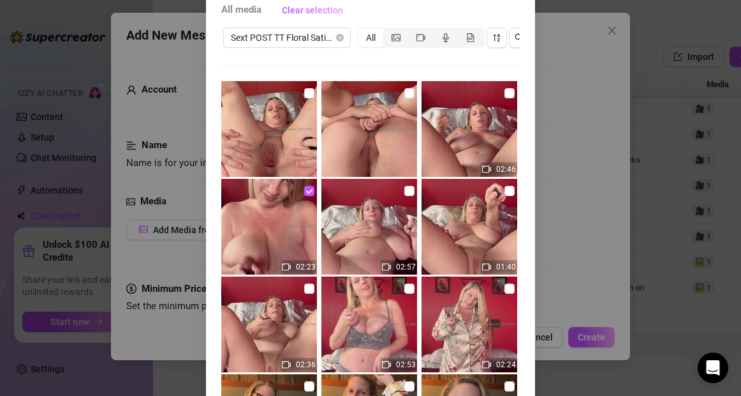
scroll to position [137, 0]
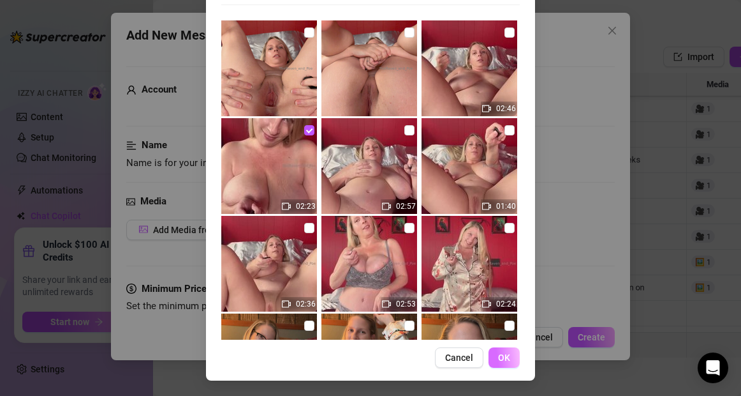
click at [507, 361] on span "OK" at bounding box center [504, 357] width 12 height 10
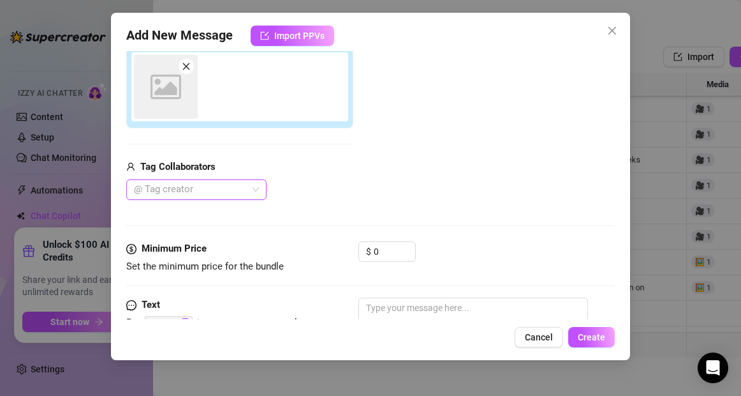
scroll to position [226, 0]
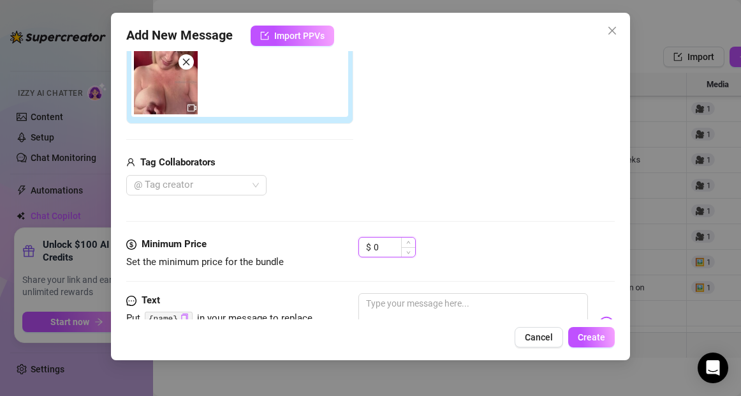
drag, startPoint x: 382, startPoint y: 248, endPoint x: 364, endPoint y: 248, distance: 18.5
click at [364, 248] on div "$ 0" at bounding box center [387, 247] width 57 height 20
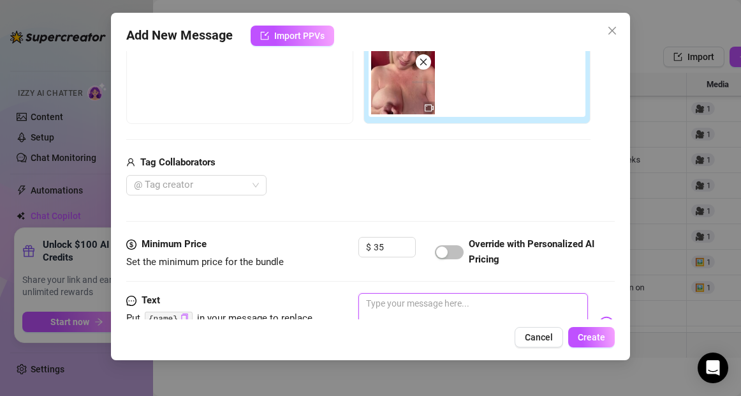
click at [374, 300] on textarea at bounding box center [473, 318] width 229 height 51
paste textarea "{name}"
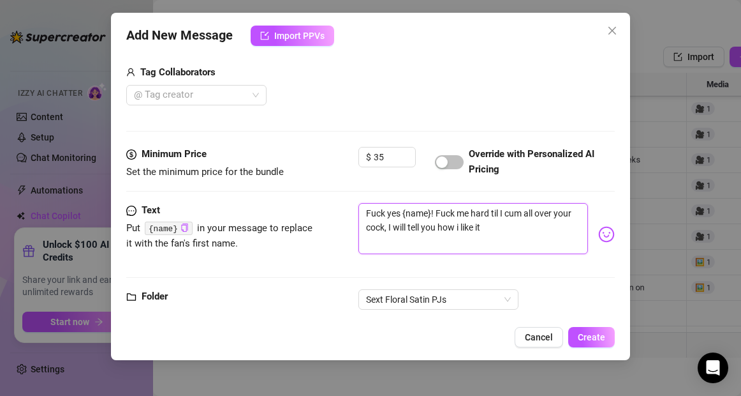
scroll to position [342, 0]
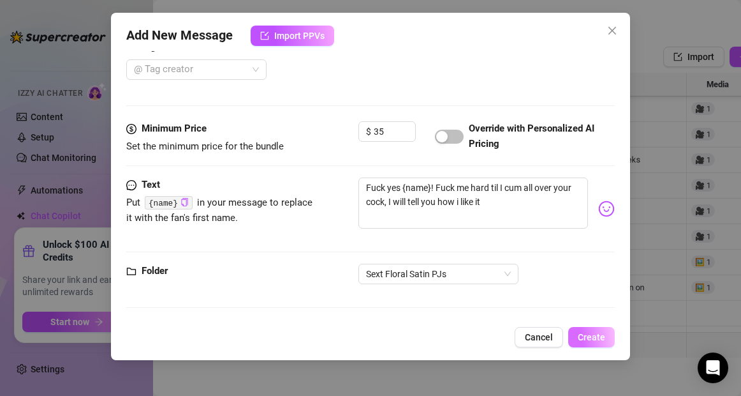
click at [597, 334] on span "Create" at bounding box center [591, 337] width 27 height 10
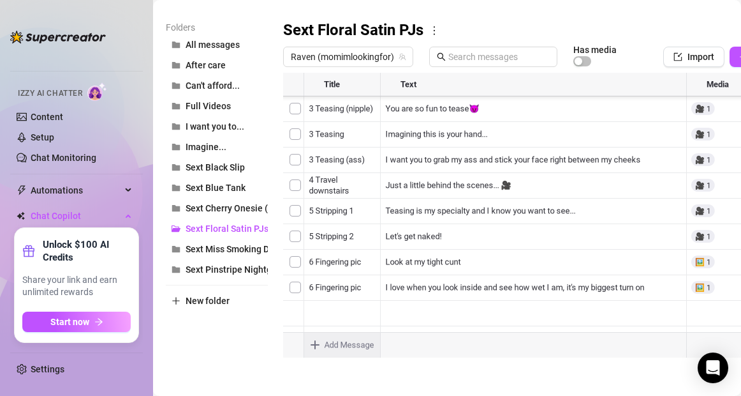
scroll to position [306, 0]
click at [317, 341] on body "Home Creator Analytics Team Analytics Izzy AI Chatter Content Setup Chat Monito…" at bounding box center [370, 198] width 741 height 396
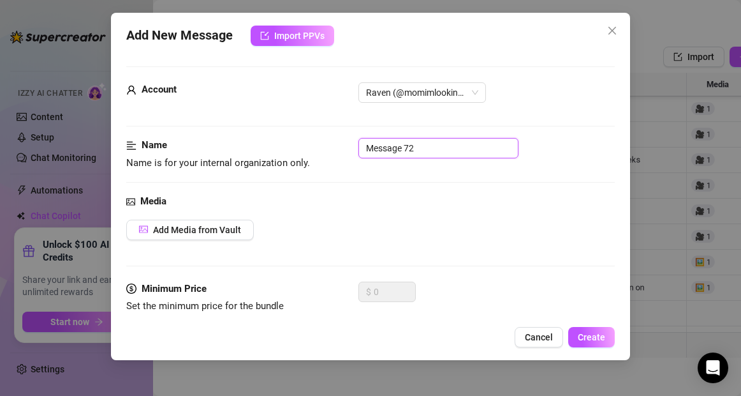
drag, startPoint x: 431, startPoint y: 145, endPoint x: 339, endPoint y: 145, distance: 92.5
click at [339, 145] on div "Name Name is for your internal organization only. Message 72" at bounding box center [370, 154] width 488 height 33
click at [232, 226] on span "Add Media from Vault" at bounding box center [197, 230] width 88 height 10
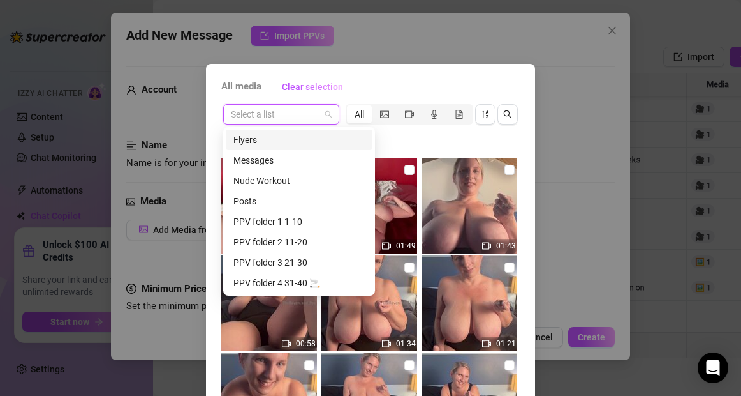
click at [275, 114] on input "search" at bounding box center [275, 114] width 89 height 19
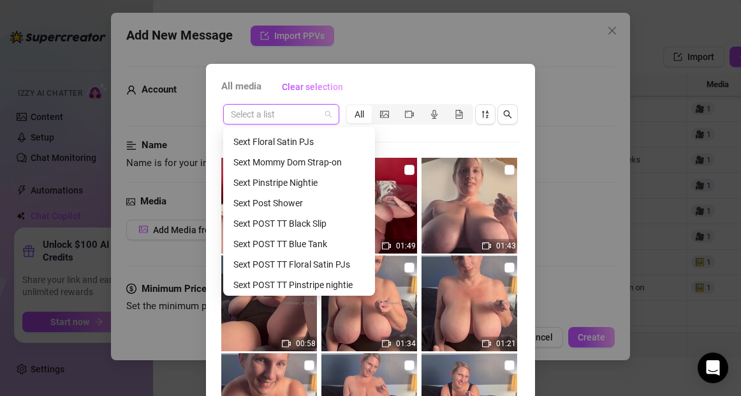
scroll to position [346, 0]
click at [322, 266] on div "Sext POST TT Floral Satin PJs" at bounding box center [298, 263] width 131 height 14
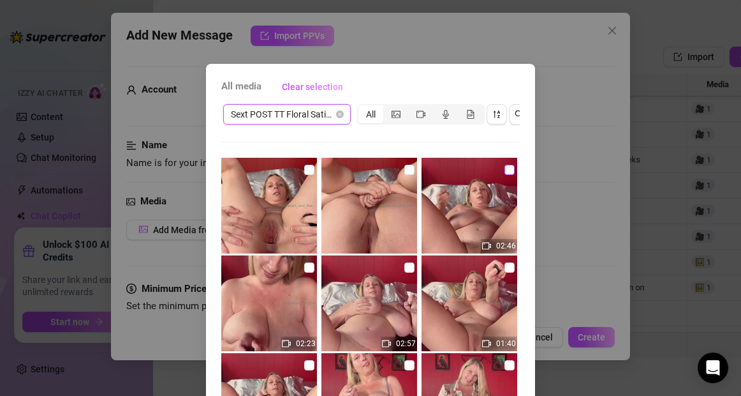
click at [511, 172] on input "checkbox" at bounding box center [510, 170] width 10 height 10
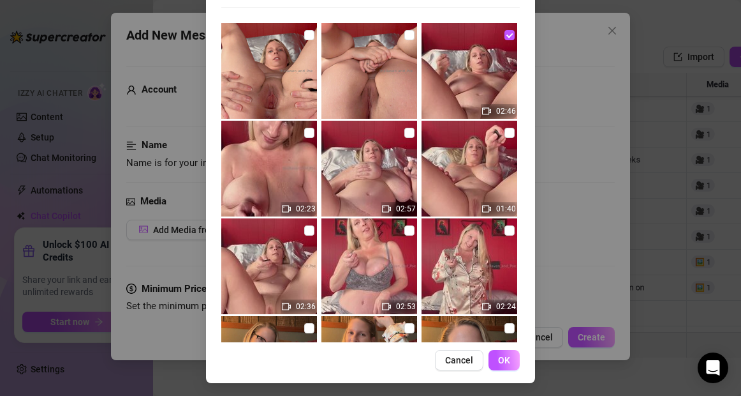
scroll to position [137, 0]
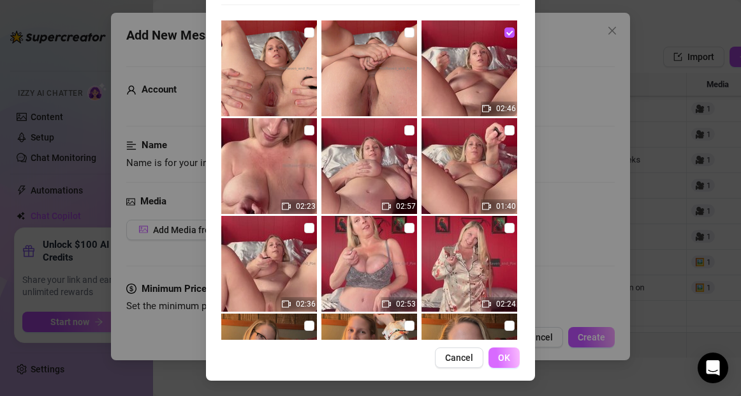
click at [502, 355] on span "OK" at bounding box center [504, 357] width 12 height 10
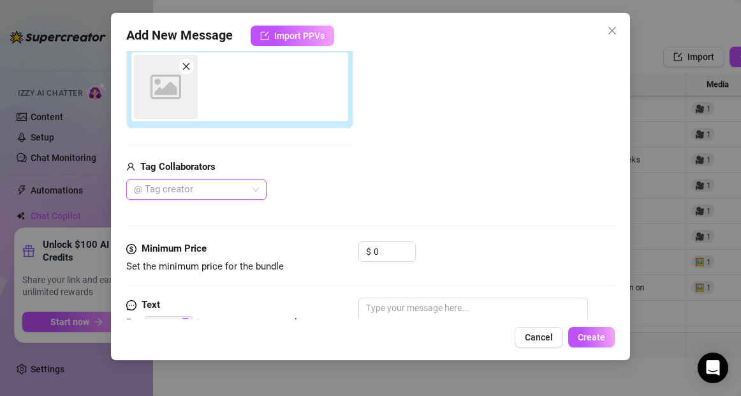
scroll to position [226, 0]
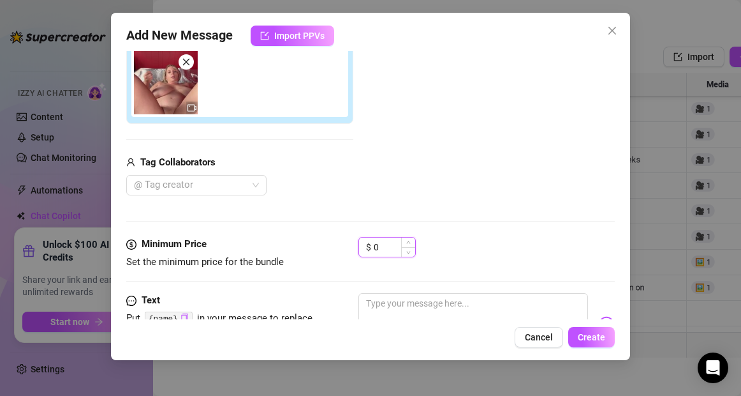
drag, startPoint x: 387, startPoint y: 245, endPoint x: 366, endPoint y: 244, distance: 20.4
click at [366, 244] on div "$ 0" at bounding box center [387, 247] width 57 height 20
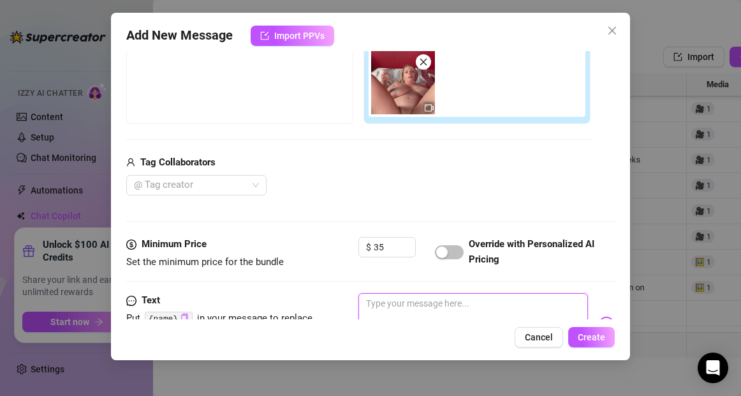
click at [381, 306] on textarea at bounding box center [473, 318] width 229 height 51
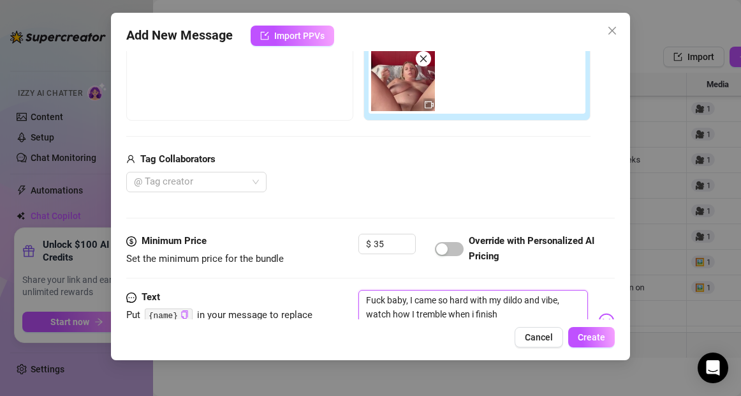
click at [475, 314] on textarea "Fuck baby, I came so hard with my dildo and vibe, watch how I tremble when i fi…" at bounding box center [473, 315] width 229 height 51
click at [499, 316] on textarea "Fuck baby, I came so hard with my dildo and vibe, watch how I tremble when I fi…" at bounding box center [473, 315] width 229 height 51
click at [589, 336] on span "Create" at bounding box center [591, 337] width 27 height 10
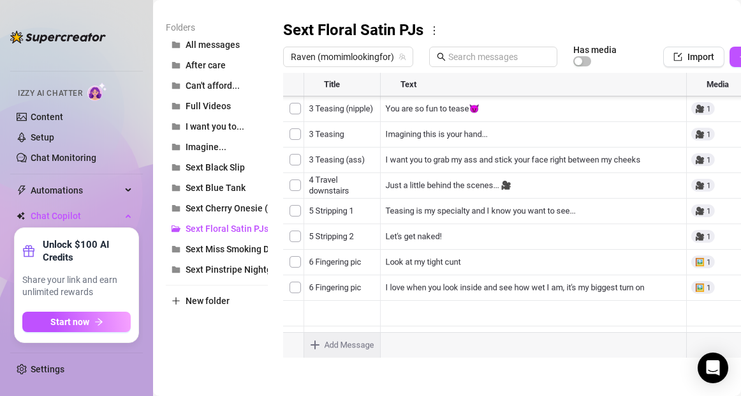
click at [316, 345] on body "Home Creator Analytics Team Analytics Izzy AI Chatter Content Setup Chat Monito…" at bounding box center [370, 198] width 741 height 396
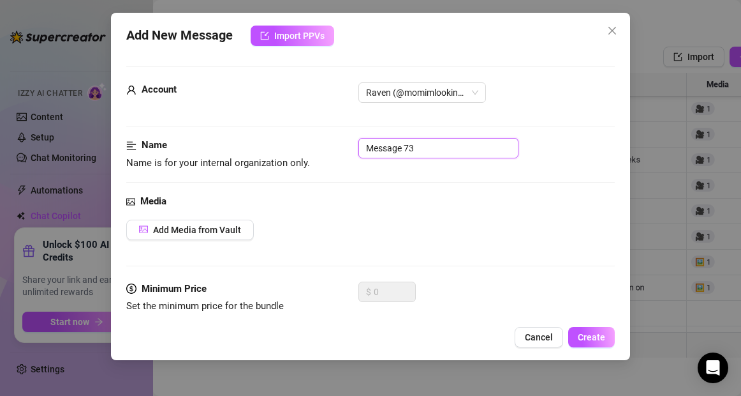
drag, startPoint x: 420, startPoint y: 151, endPoint x: 276, endPoint y: 160, distance: 143.9
click at [276, 160] on div "Name Name is for your internal organization only. Message 73" at bounding box center [370, 154] width 488 height 33
drag, startPoint x: 421, startPoint y: 149, endPoint x: 362, endPoint y: 144, distance: 58.9
click at [362, 144] on input "Message 73" at bounding box center [439, 148] width 160 height 20
click at [226, 228] on span "Add Media from Vault" at bounding box center [197, 230] width 88 height 10
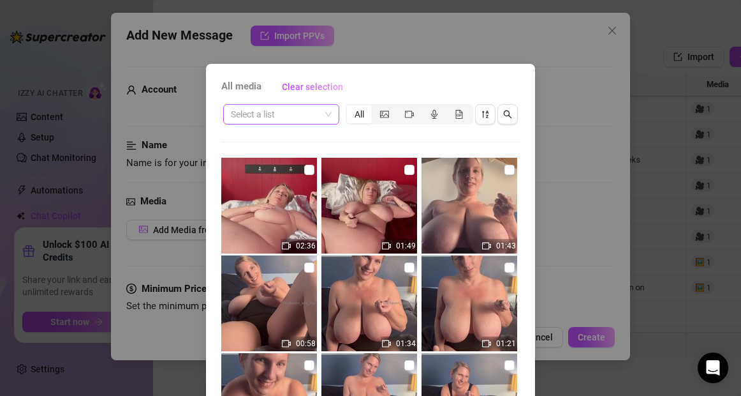
click at [291, 121] on input "search" at bounding box center [275, 114] width 89 height 19
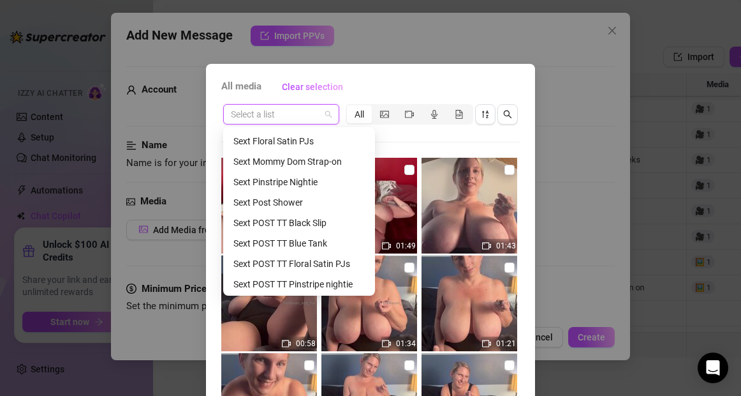
scroll to position [353, 0]
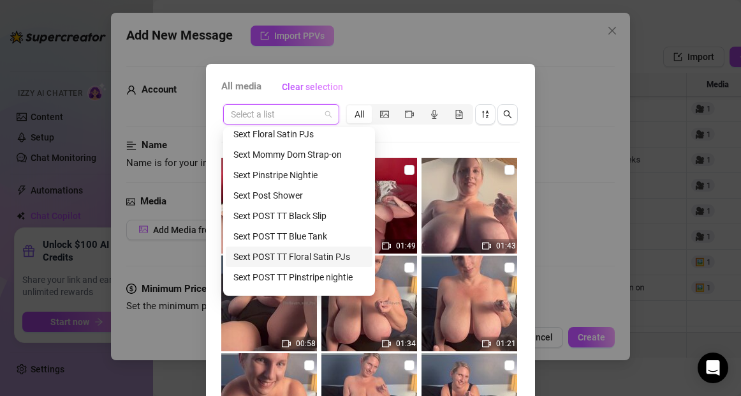
click at [287, 251] on div "Sext POST TT Floral Satin PJs" at bounding box center [298, 256] width 131 height 14
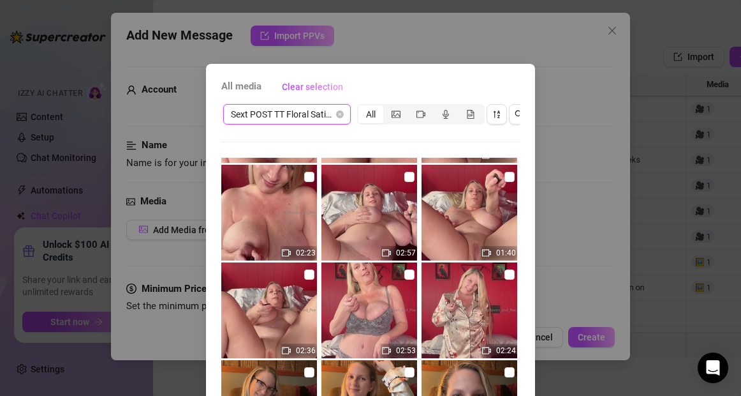
scroll to position [137, 0]
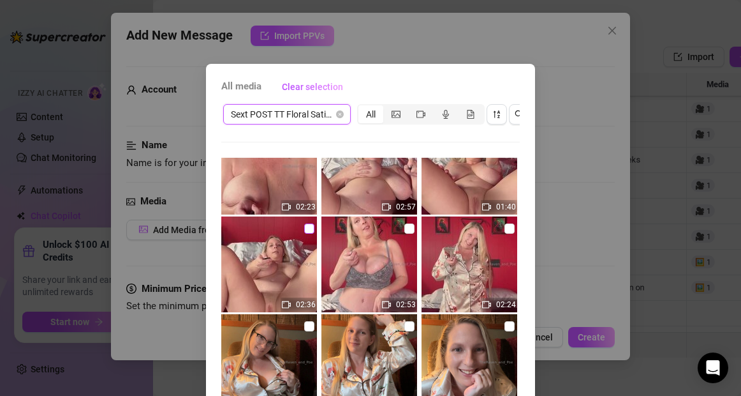
click at [307, 232] on input "checkbox" at bounding box center [309, 228] width 10 height 10
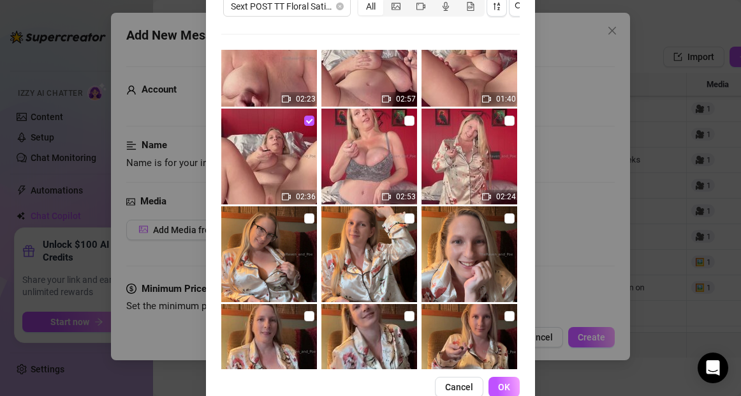
scroll to position [137, 0]
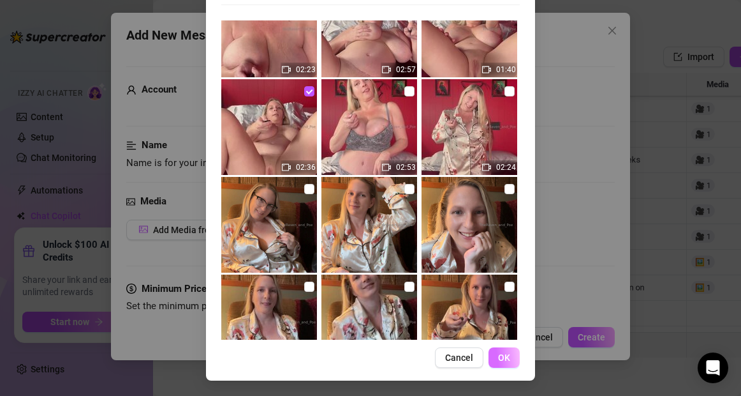
click at [503, 356] on span "OK" at bounding box center [504, 357] width 12 height 10
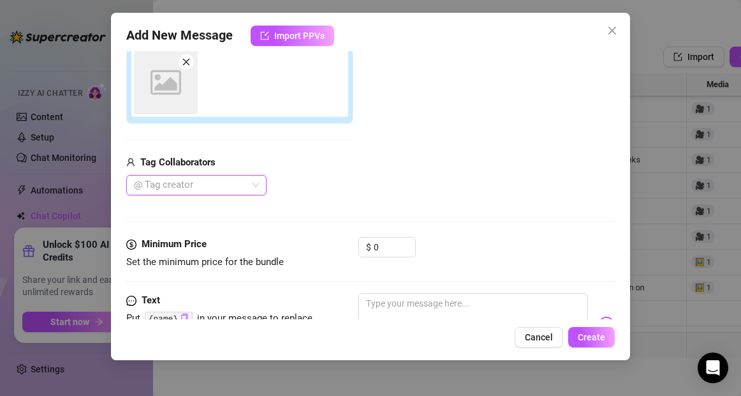
scroll to position [226, 0]
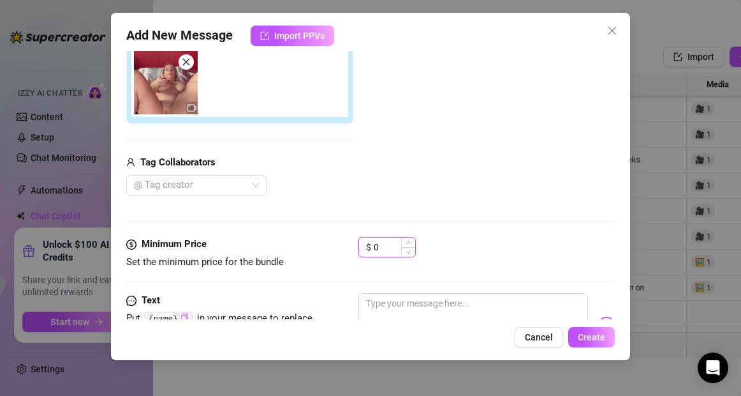
drag, startPoint x: 383, startPoint y: 249, endPoint x: 374, endPoint y: 249, distance: 8.9
click at [374, 249] on input "0" at bounding box center [394, 246] width 41 height 19
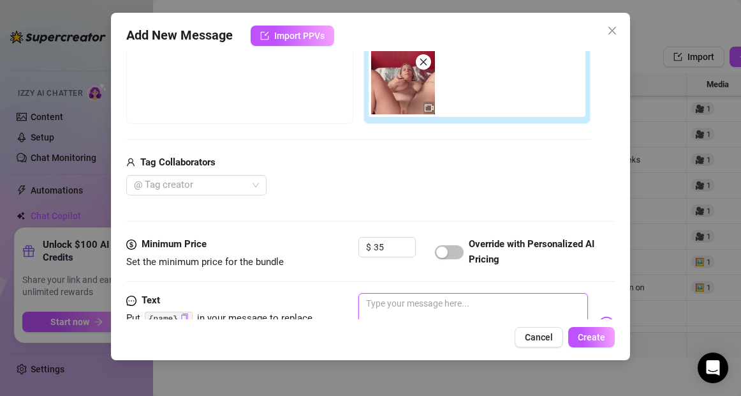
click at [399, 304] on textarea at bounding box center [473, 318] width 229 height 51
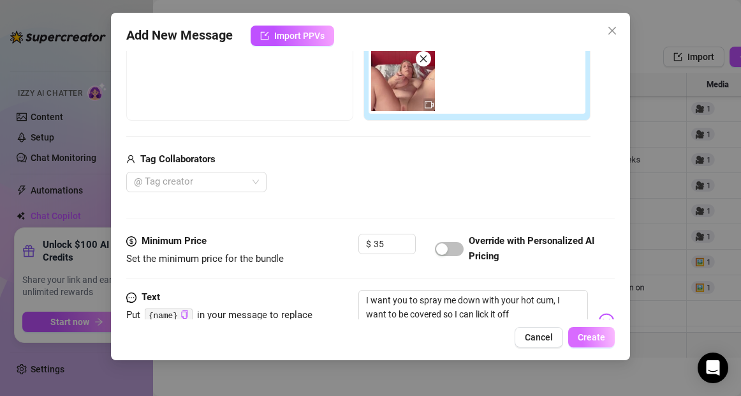
click at [603, 340] on span "Create" at bounding box center [591, 337] width 27 height 10
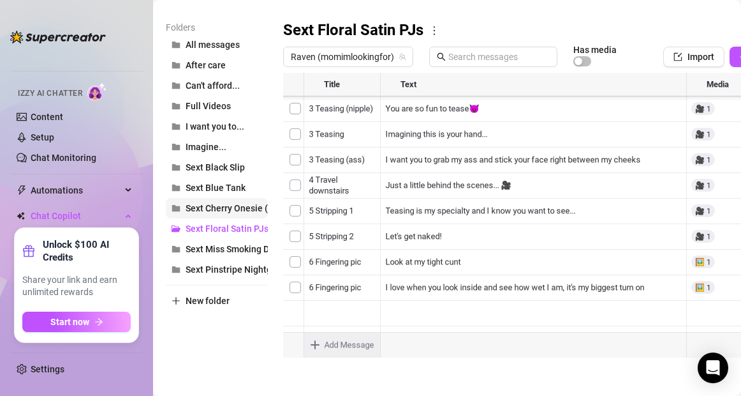
click at [219, 205] on span "Sext Cherry Onesie (Upstairs)" at bounding box center [245, 208] width 119 height 10
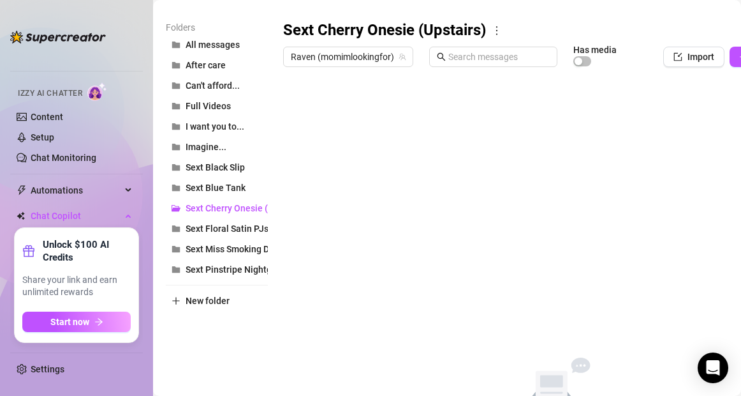
scroll to position [171, 78]
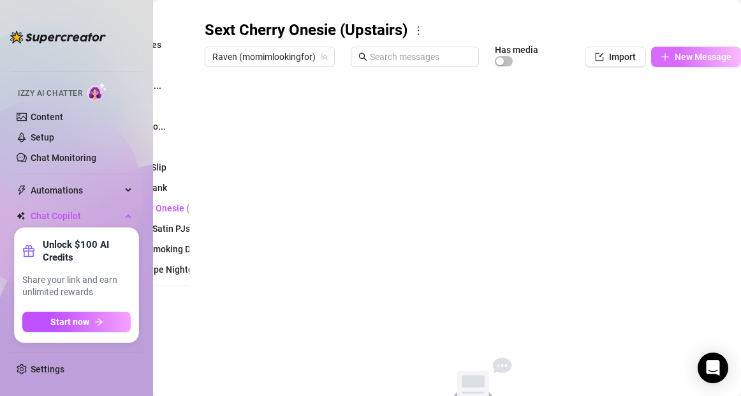
click at [663, 55] on icon "plus" at bounding box center [665, 56] width 9 height 9
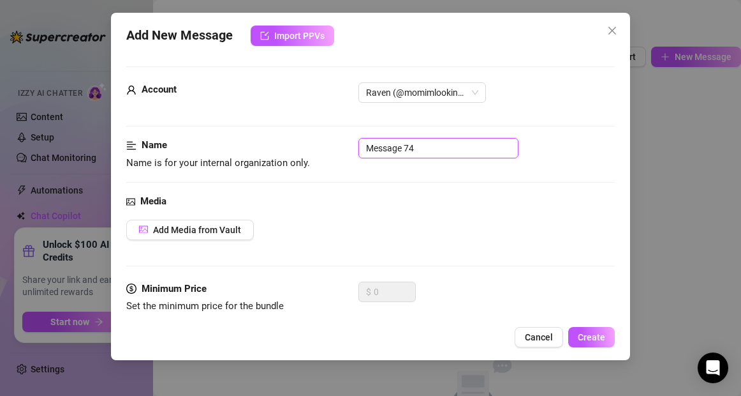
drag, startPoint x: 419, startPoint y: 147, endPoint x: 348, endPoint y: 147, distance: 71.4
click at [348, 147] on div "Name Name is for your internal organization only. Message 74" at bounding box center [370, 154] width 488 height 33
click at [222, 228] on span "Add Media from Vault" at bounding box center [197, 230] width 88 height 10
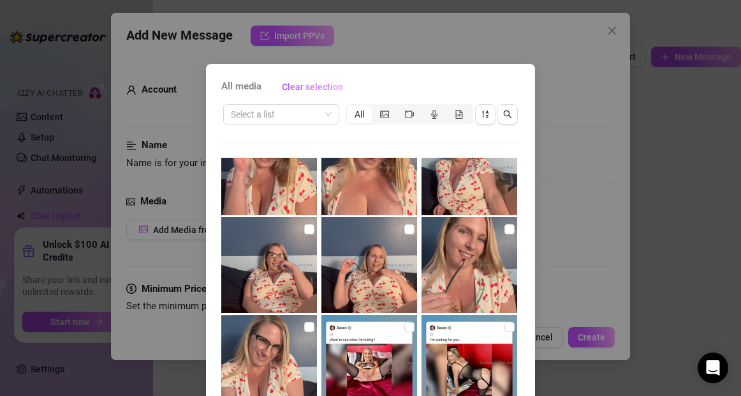
scroll to position [1335, 0]
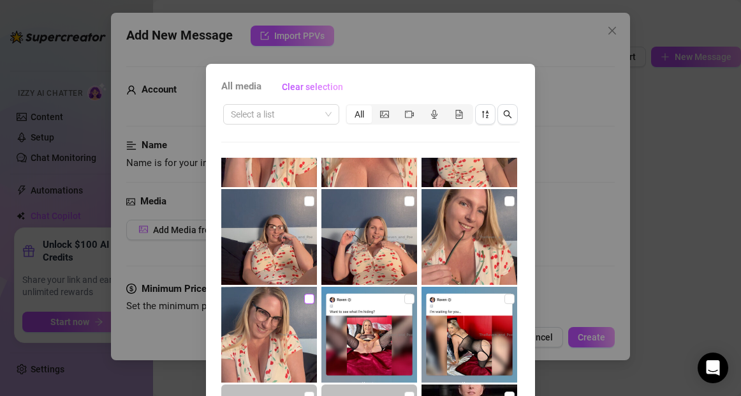
click at [309, 300] on input "checkbox" at bounding box center [309, 298] width 10 height 10
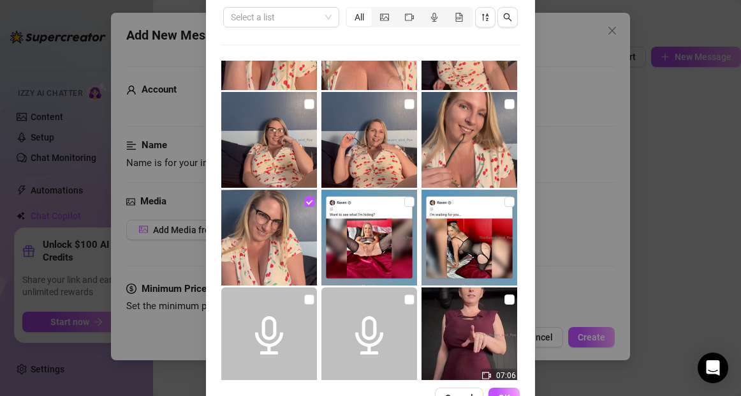
scroll to position [137, 0]
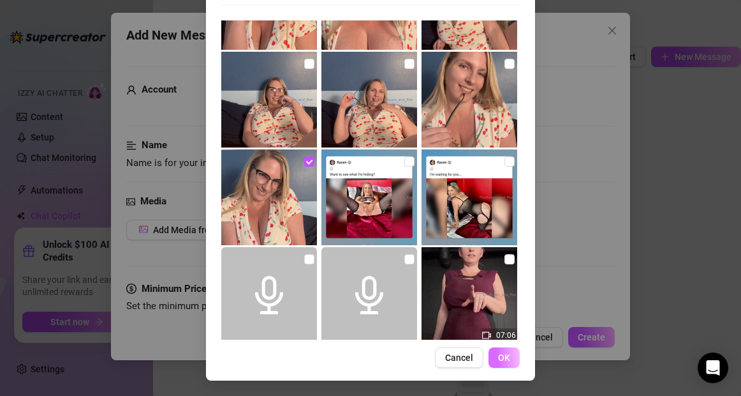
click at [507, 356] on span "OK" at bounding box center [504, 357] width 12 height 10
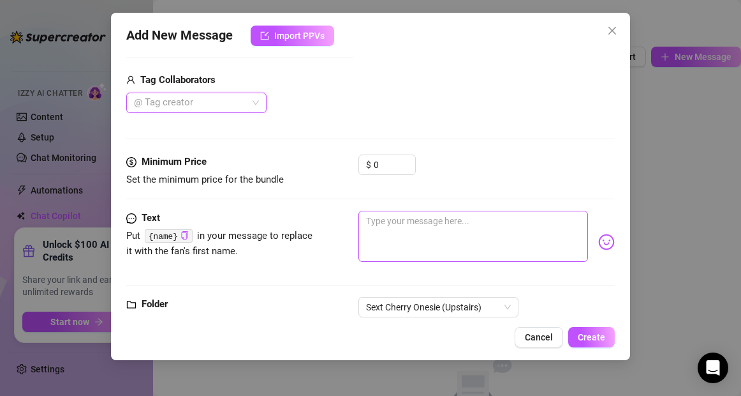
scroll to position [316, 0]
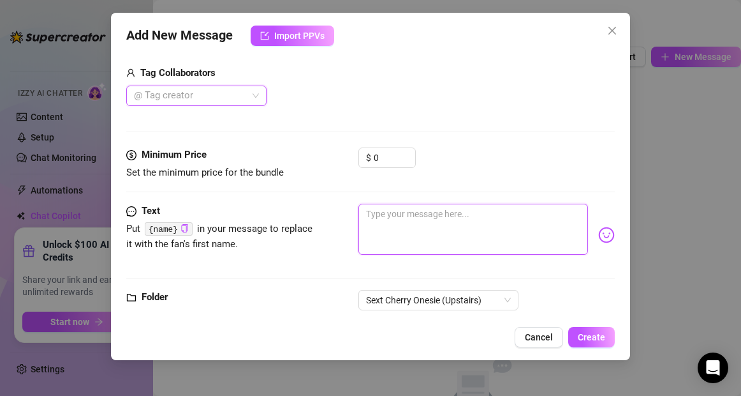
click at [417, 221] on textarea at bounding box center [473, 228] width 229 height 51
paste textarea "{name}"
click at [431, 212] on textarea "Hi {name}, how's your day" at bounding box center [473, 228] width 229 height 51
click at [486, 216] on textarea "Hi {name}, how was your day" at bounding box center [473, 228] width 229 height 51
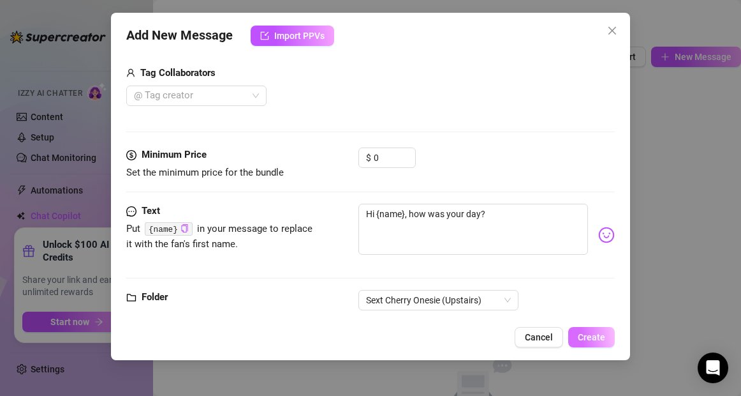
click at [599, 339] on span "Create" at bounding box center [591, 337] width 27 height 10
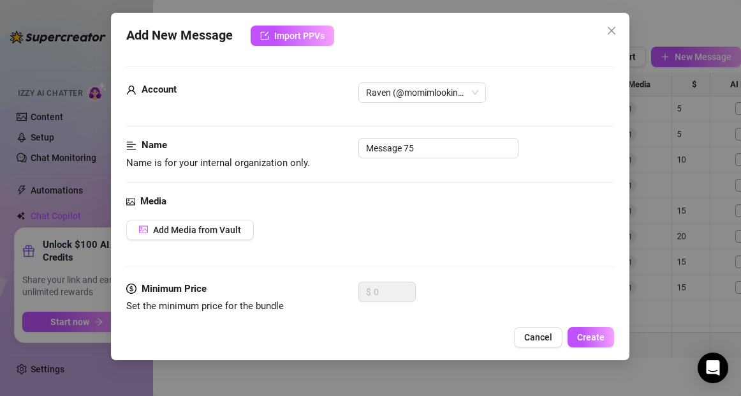
click at [238, 343] on body "Home Creator Analytics Team Analytics Izzy AI Chatter Content Setup Chat Monito…" at bounding box center [370, 198] width 741 height 396
drag, startPoint x: 428, startPoint y: 148, endPoint x: 362, endPoint y: 145, distance: 65.8
click at [362, 145] on input "Message 75" at bounding box center [439, 148] width 160 height 20
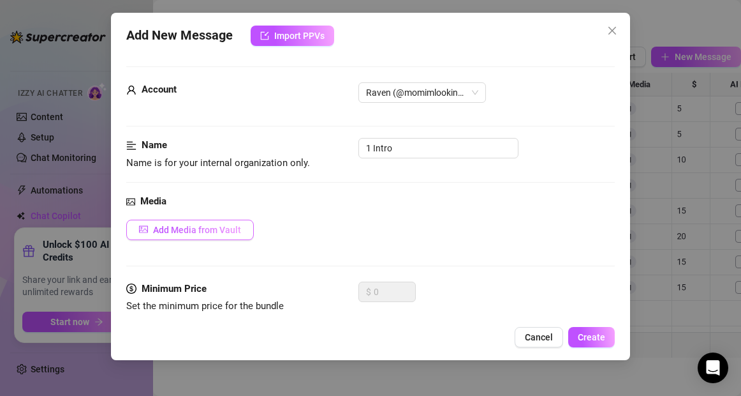
click at [219, 229] on span "Add Media from Vault" at bounding box center [197, 230] width 88 height 10
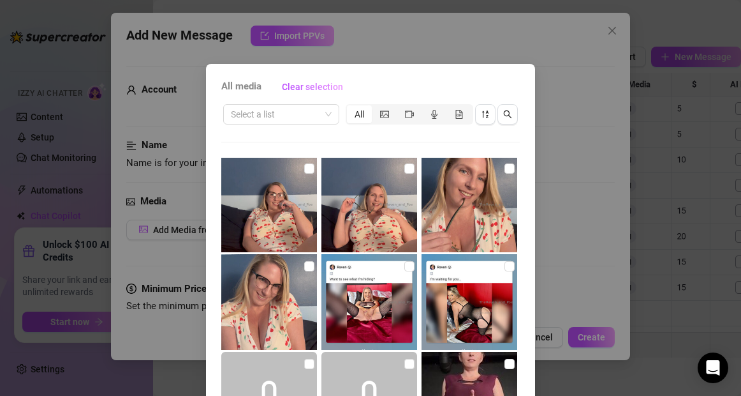
scroll to position [1348, 0]
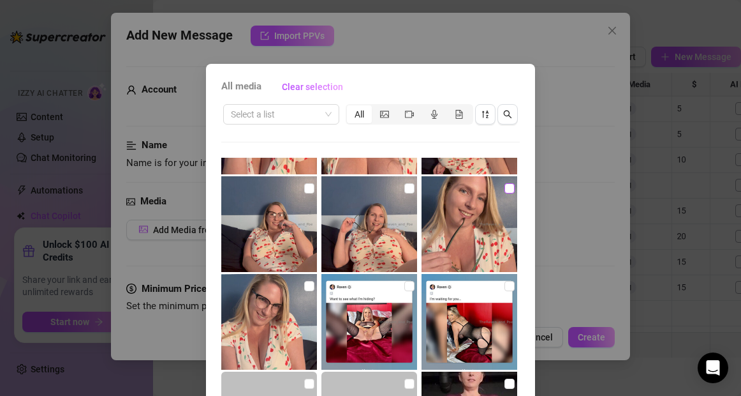
click at [510, 191] on input "checkbox" at bounding box center [510, 188] width 10 height 10
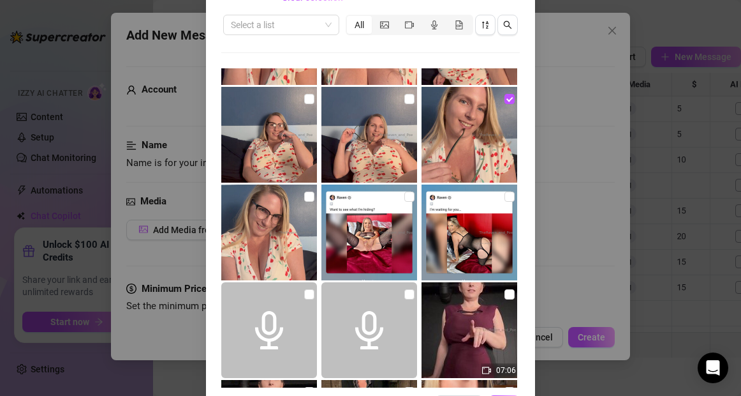
scroll to position [137, 0]
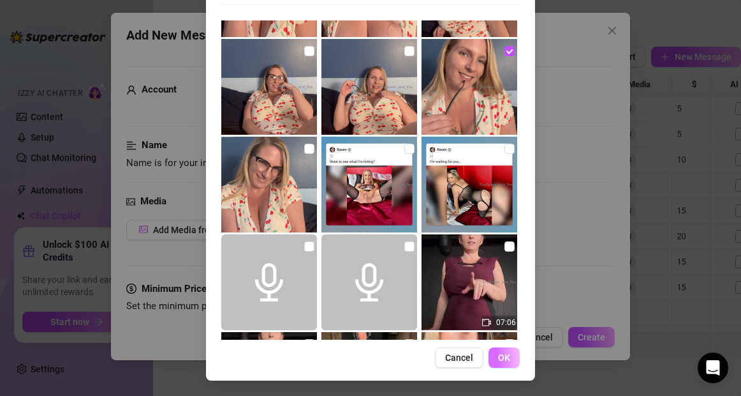
click at [510, 355] on button "OK" at bounding box center [504, 357] width 31 height 20
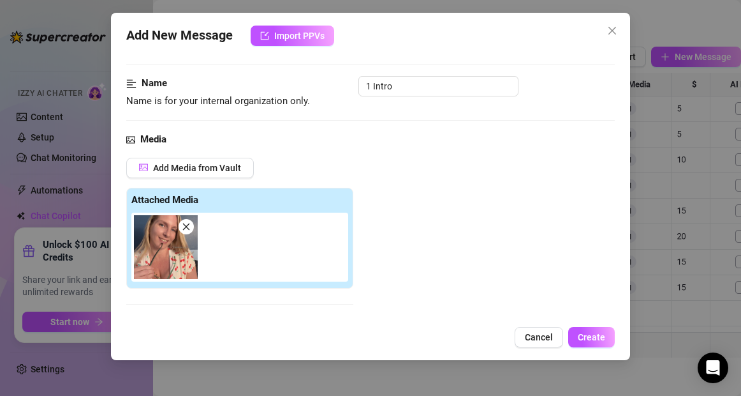
scroll to position [57, 0]
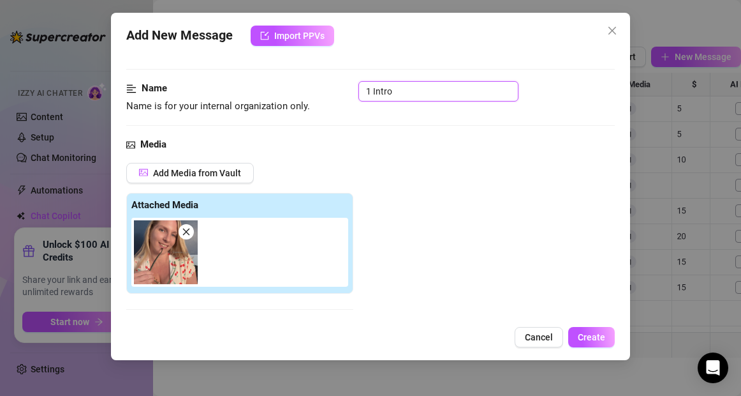
click at [404, 89] on input "1 Intro" at bounding box center [439, 91] width 160 height 20
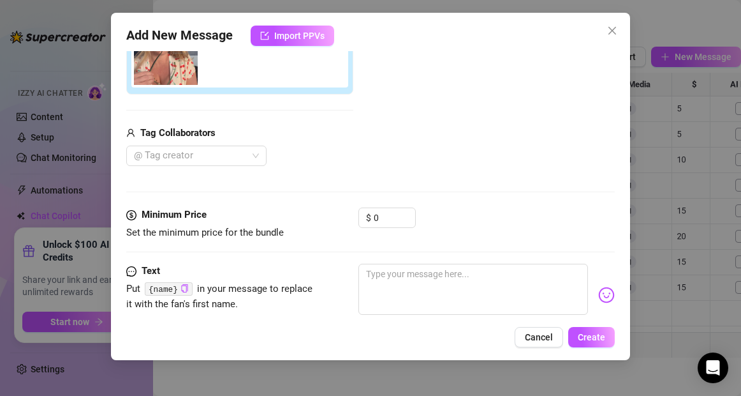
scroll to position [299, 0]
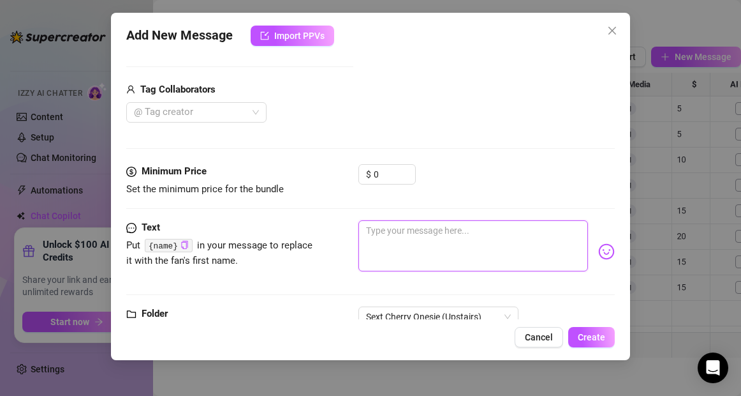
click at [392, 244] on textarea at bounding box center [473, 245] width 229 height 51
paste textarea "{name}"
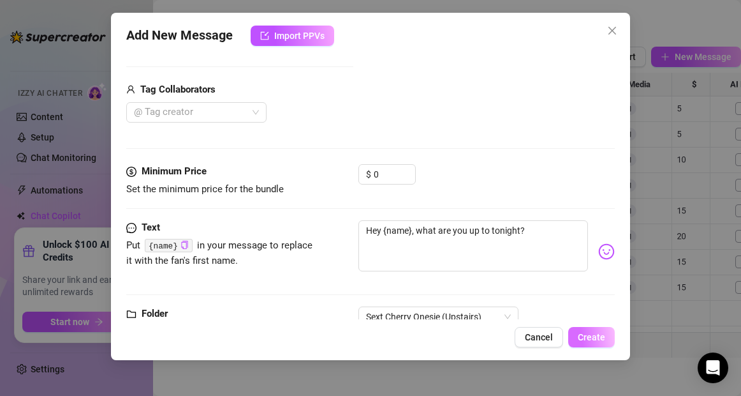
click at [595, 335] on span "Create" at bounding box center [591, 337] width 27 height 10
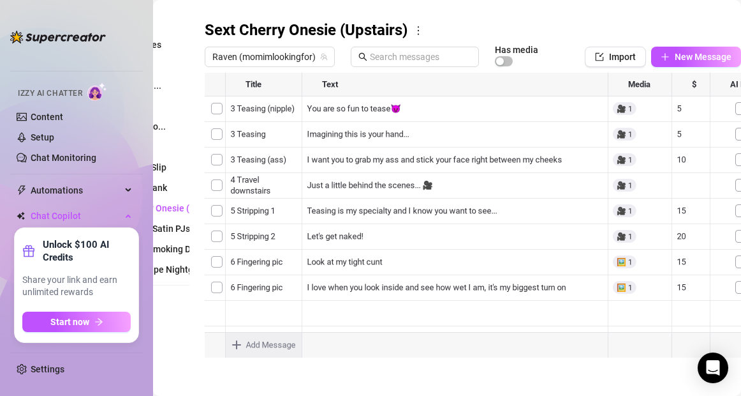
click at [230, 112] on div at bounding box center [473, 215] width 536 height 285
click at [229, 110] on div at bounding box center [473, 215] width 536 height 285
click at [229, 105] on textarea "Intro" at bounding box center [264, 104] width 78 height 11
click at [258, 106] on textarea "1 Intro" at bounding box center [264, 104] width 78 height 11
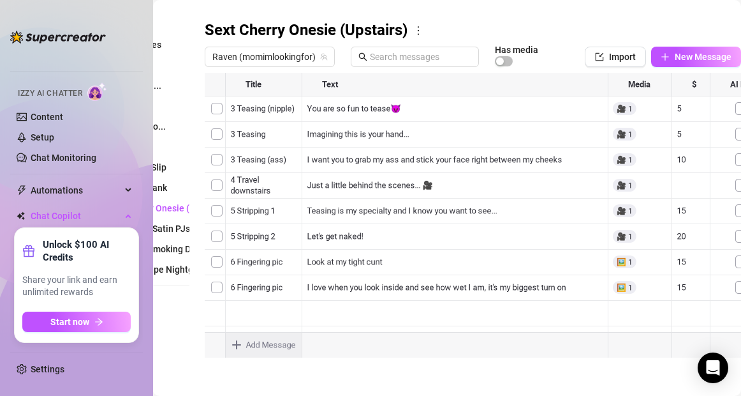
click at [242, 140] on div at bounding box center [473, 215] width 536 height 285
click at [293, 128] on textarea "1 Intro (up close pic)" at bounding box center [264, 129] width 78 height 11
click at [278, 131] on textarea "1 Intro (up closepic)" at bounding box center [264, 129] width 78 height 11
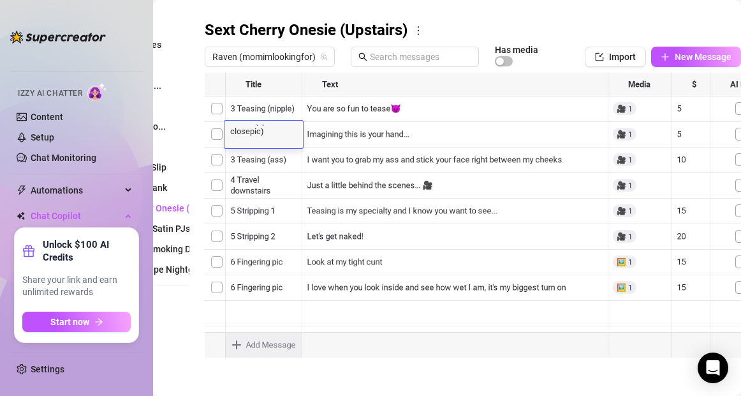
drag, startPoint x: 279, startPoint y: 131, endPoint x: 225, endPoint y: 130, distance: 54.2
click at [225, 130] on textarea "1 Intro (up closepic)" at bounding box center [264, 129] width 78 height 11
click at [257, 200] on div at bounding box center [473, 215] width 536 height 285
click at [238, 344] on body "Home Creator Analytics Team Analytics Izzy AI Chatter Content Setup Chat Monito…" at bounding box center [370, 198] width 741 height 396
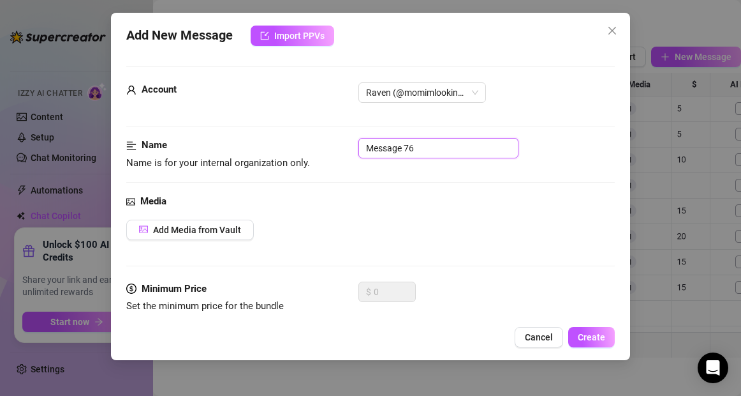
drag, startPoint x: 431, startPoint y: 149, endPoint x: 344, endPoint y: 149, distance: 86.8
click at [344, 149] on div "Name Name is for your internal organization only. Message 76" at bounding box center [370, 154] width 488 height 33
click at [232, 230] on span "Add Media from Vault" at bounding box center [197, 230] width 88 height 10
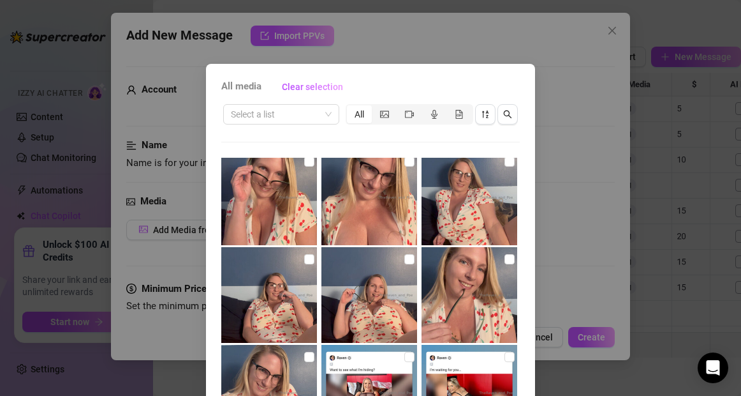
scroll to position [1281, 0]
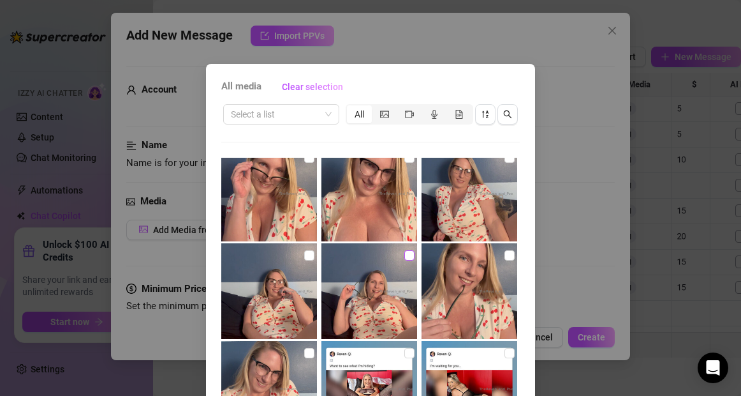
click at [409, 258] on input "checkbox" at bounding box center [409, 255] width 10 height 10
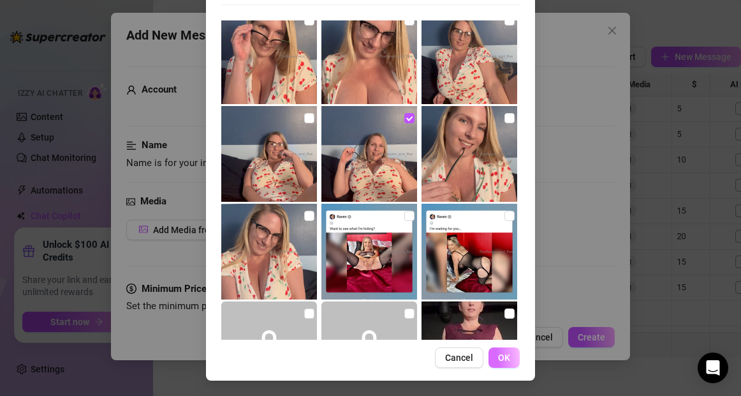
click at [505, 357] on span "OK" at bounding box center [504, 357] width 12 height 10
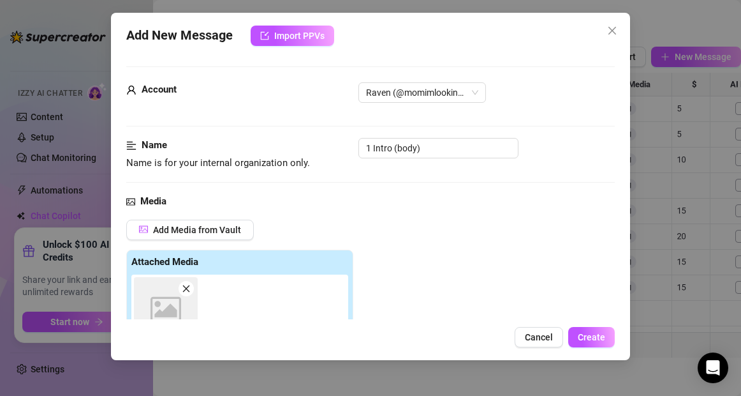
scroll to position [226, 0]
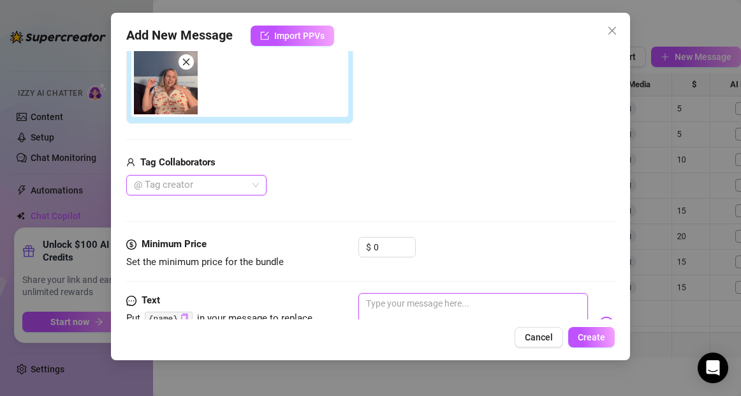
click at [426, 304] on textarea at bounding box center [473, 318] width 229 height 51
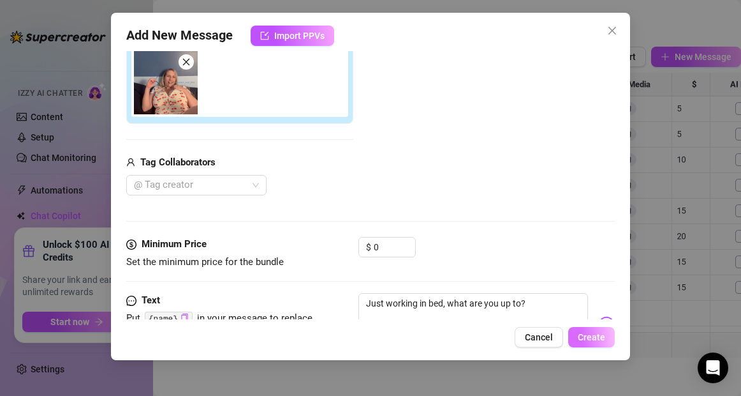
click at [605, 338] on button "Create" at bounding box center [591, 337] width 47 height 20
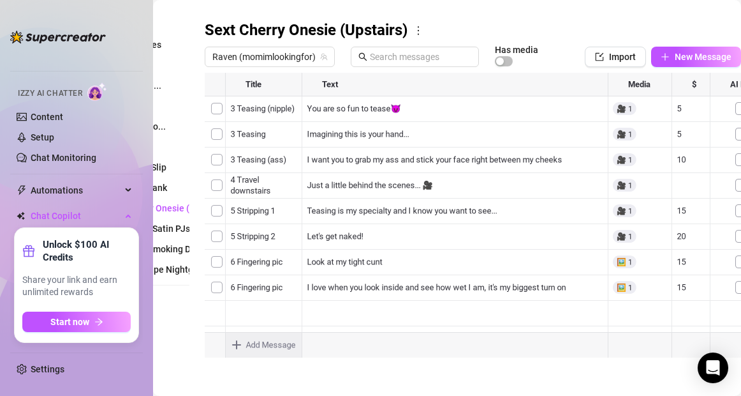
click at [238, 344] on body "Home Creator Analytics Team Analytics Izzy AI Chatter Content Setup Chat Monito…" at bounding box center [370, 198] width 741 height 396
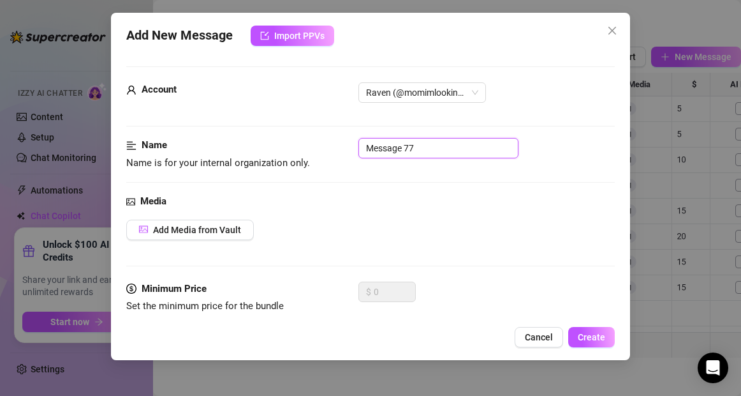
drag, startPoint x: 418, startPoint y: 150, endPoint x: 350, endPoint y: 140, distance: 69.6
click at [350, 140] on div "Name Name is for your internal organization only. Message 77" at bounding box center [370, 154] width 488 height 33
click at [199, 230] on span "Add Media from Vault" at bounding box center [197, 230] width 88 height 10
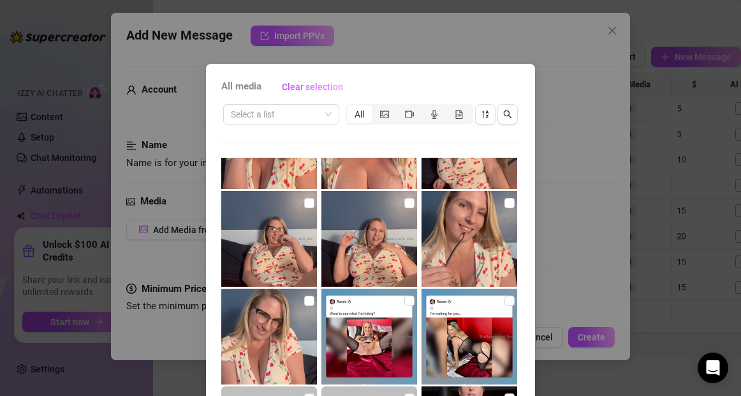
scroll to position [1335, 0]
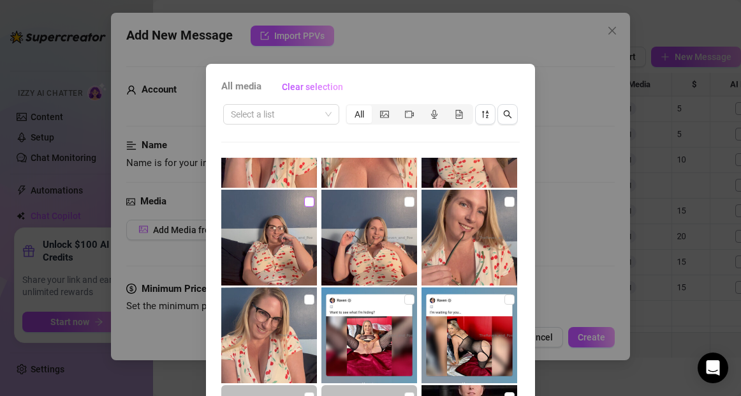
click at [308, 202] on input "checkbox" at bounding box center [309, 201] width 10 height 10
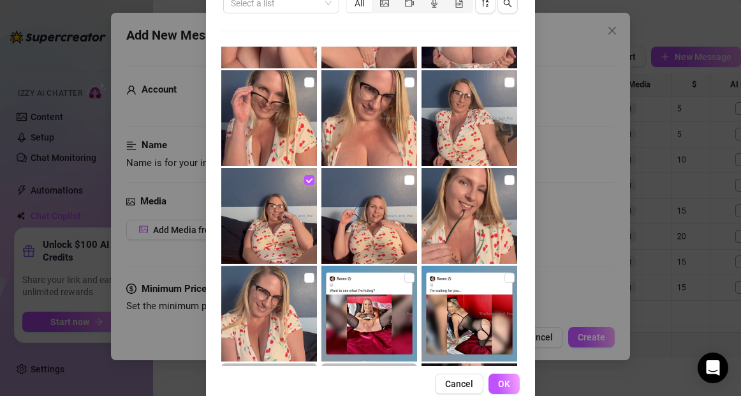
scroll to position [137, 0]
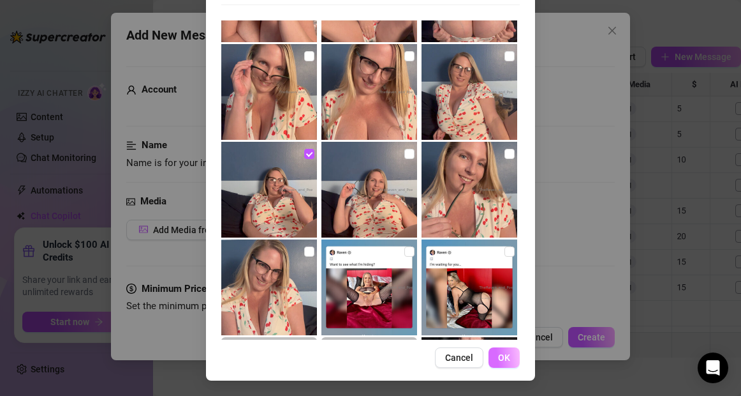
click at [510, 353] on span "OK" at bounding box center [504, 357] width 12 height 10
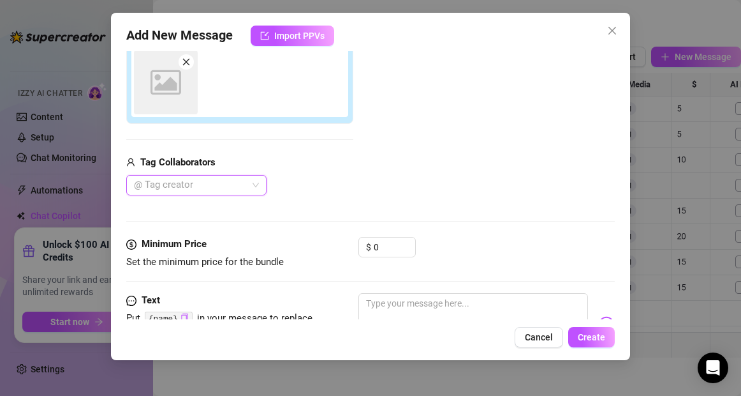
scroll to position [226, 0]
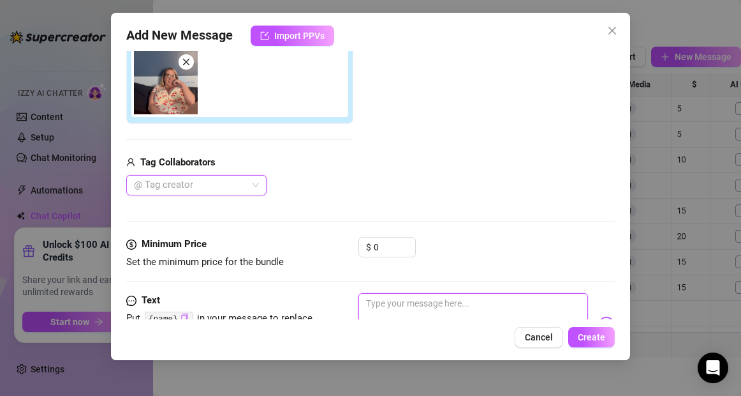
click at [395, 307] on textarea at bounding box center [473, 318] width 229 height 51
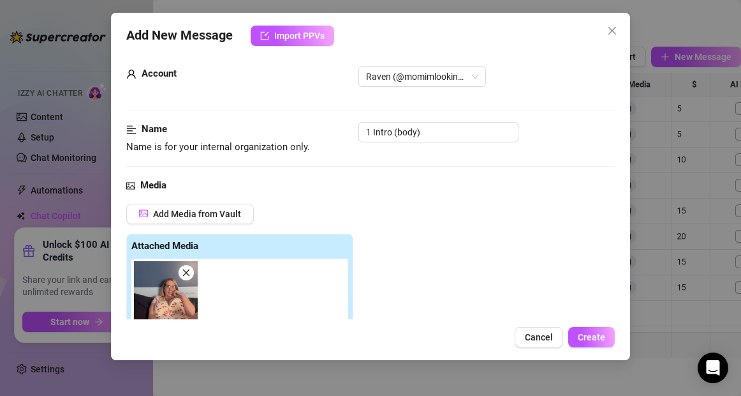
scroll to position [0, 0]
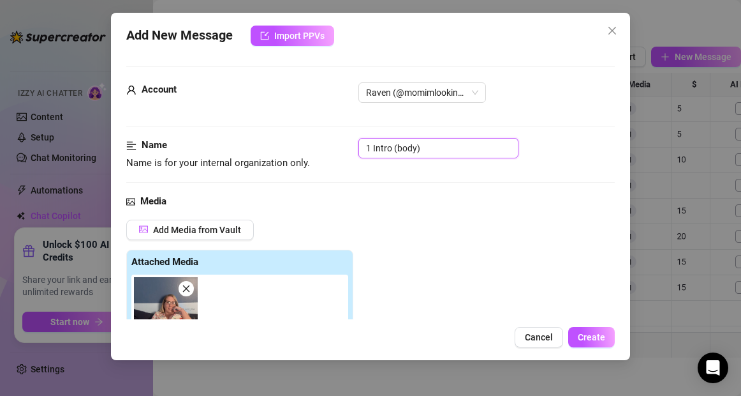
drag, startPoint x: 434, startPoint y: 147, endPoint x: 348, endPoint y: 147, distance: 86.1
click at [348, 147] on div "Name Name is for your internal organization only. 1 Intro (body)" at bounding box center [370, 154] width 488 height 33
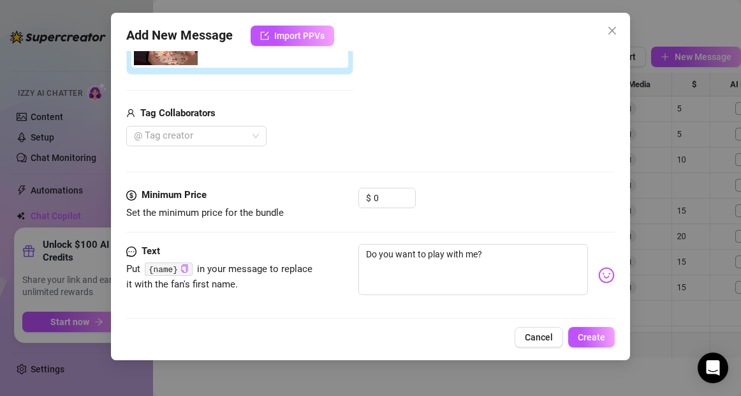
scroll to position [342, 0]
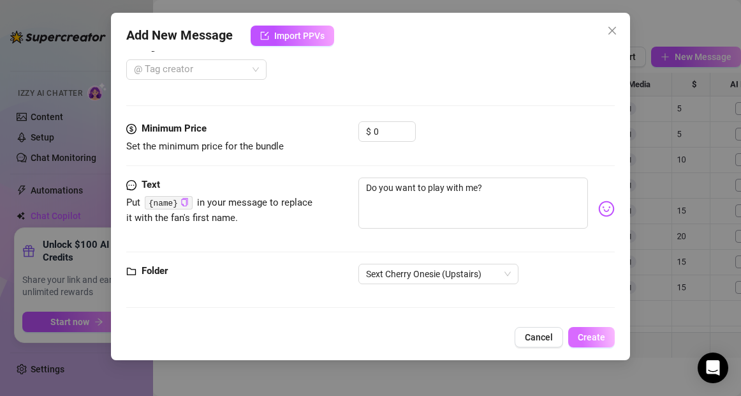
click at [595, 333] on span "Create" at bounding box center [591, 337] width 27 height 10
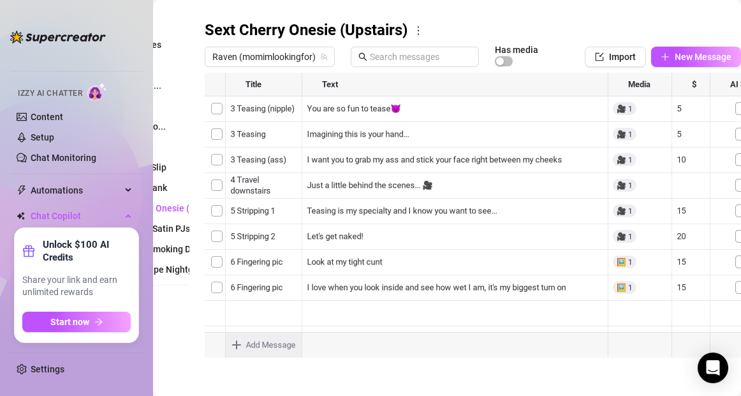
click at [253, 158] on div at bounding box center [473, 215] width 536 height 285
click at [253, 158] on textarea "1 Intro (body)" at bounding box center [264, 155] width 78 height 11
drag, startPoint x: 253, startPoint y: 158, endPoint x: 229, endPoint y: 158, distance: 23.6
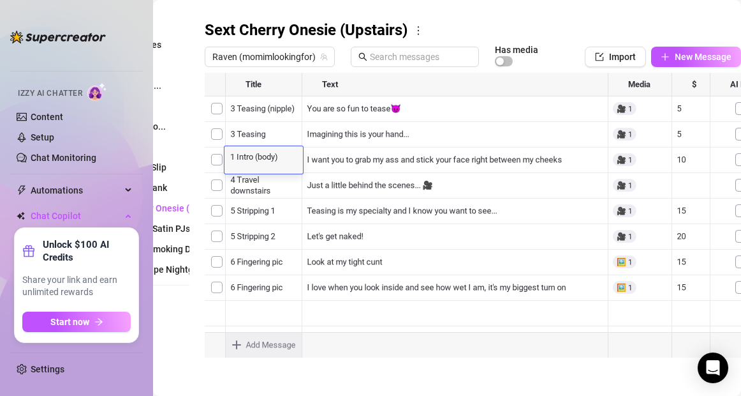
click at [229, 158] on textarea "1 Intro (body)" at bounding box center [264, 155] width 78 height 11
click at [251, 376] on main "Message Library Personalize your messages with {name} Insert the placeholder {n…" at bounding box center [369, 112] width 588 height 566
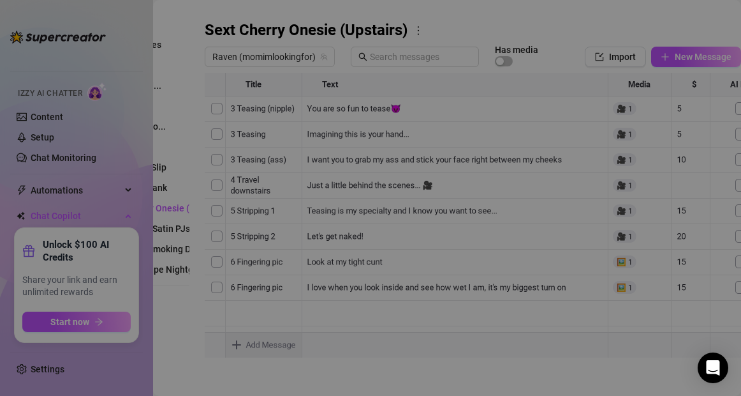
click at [239, 345] on body "Home Creator Analytics Team Analytics Izzy AI Chatter Content Setup Chat Monito…" at bounding box center [370, 198] width 741 height 396
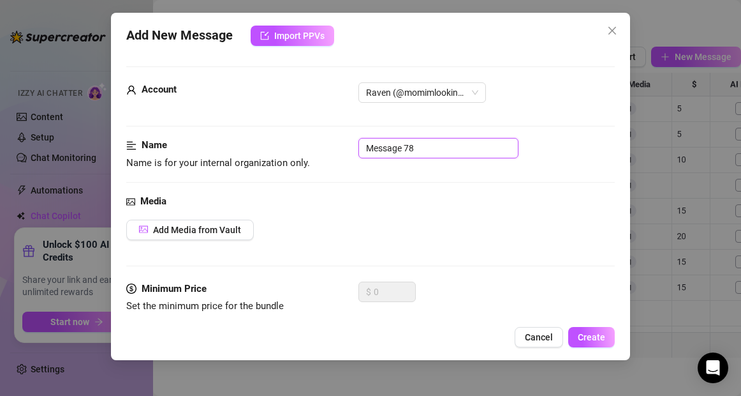
drag, startPoint x: 422, startPoint y: 152, endPoint x: 312, endPoint y: 152, distance: 109.7
click at [312, 152] on div "Name Name is for your internal organization only. Message 78" at bounding box center [370, 154] width 488 height 33
click at [550, 336] on span "Cancel" at bounding box center [539, 337] width 28 height 10
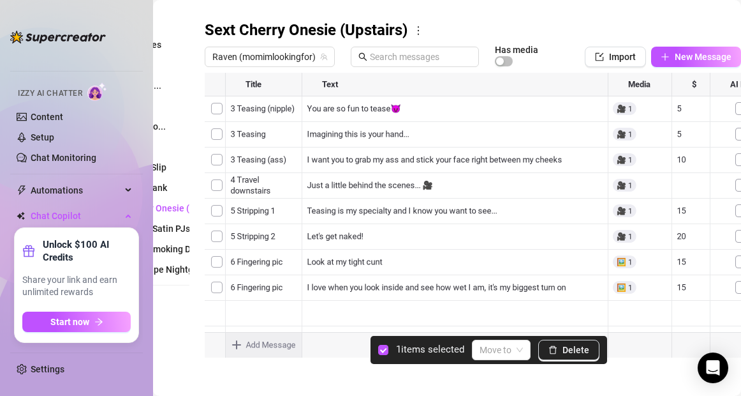
click at [220, 156] on div at bounding box center [473, 215] width 536 height 285
click at [221, 188] on div at bounding box center [473, 215] width 536 height 285
click at [587, 352] on span "Delete" at bounding box center [576, 349] width 27 height 10
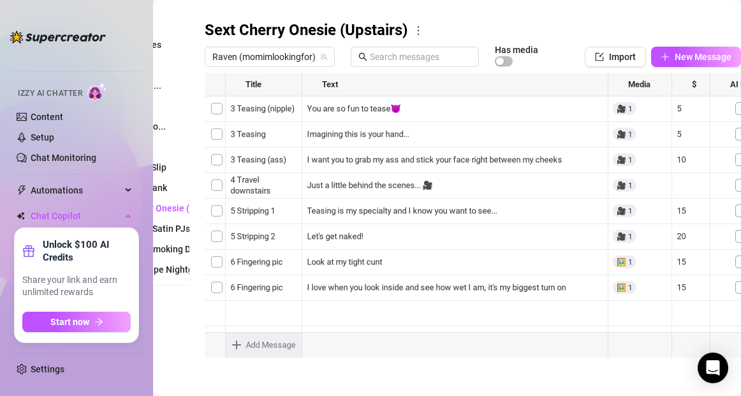
click at [239, 343] on body "Home Creator Analytics Team Analytics Izzy AI Chatter Content Setup Chat Monito…" at bounding box center [370, 198] width 741 height 396
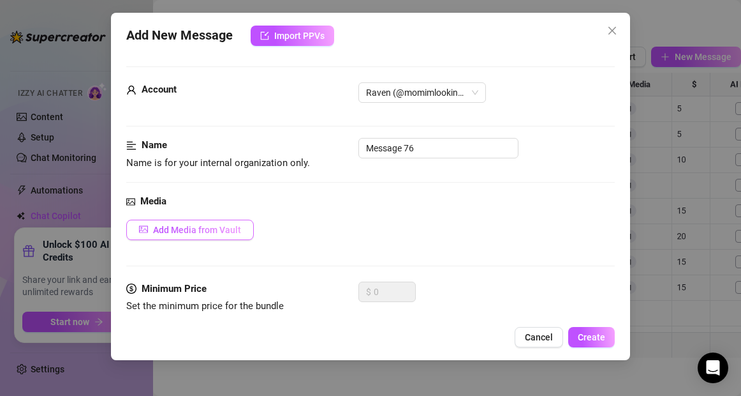
click at [203, 233] on span "Add Media from Vault" at bounding box center [197, 230] width 88 height 10
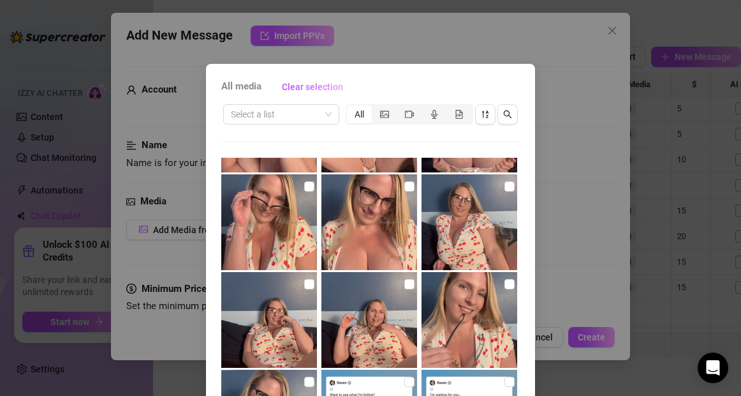
scroll to position [1248, 0]
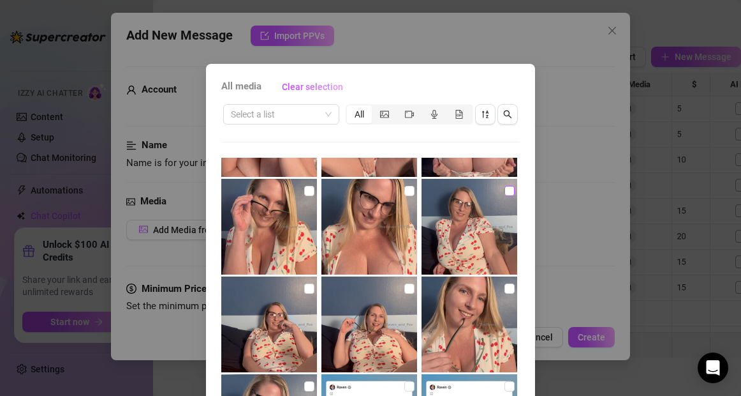
click at [510, 193] on input "checkbox" at bounding box center [510, 191] width 10 height 10
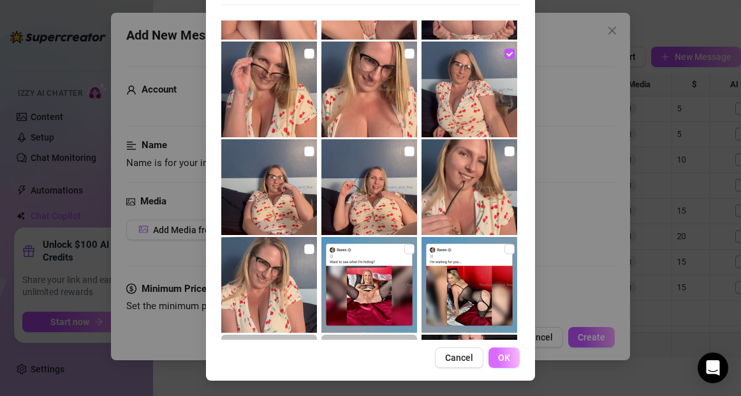
click at [502, 355] on span "OK" at bounding box center [504, 357] width 12 height 10
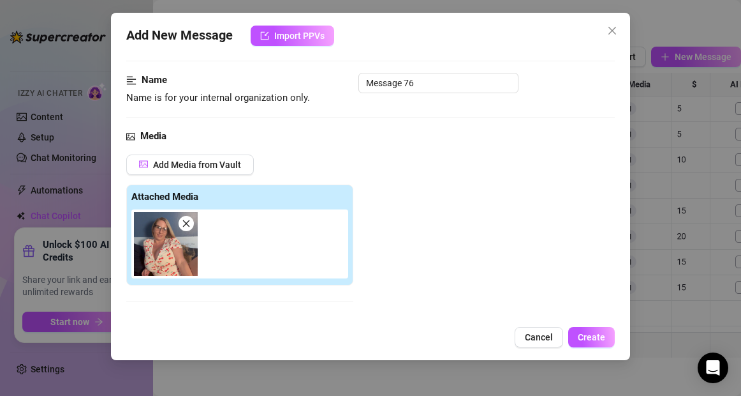
scroll to position [0, 0]
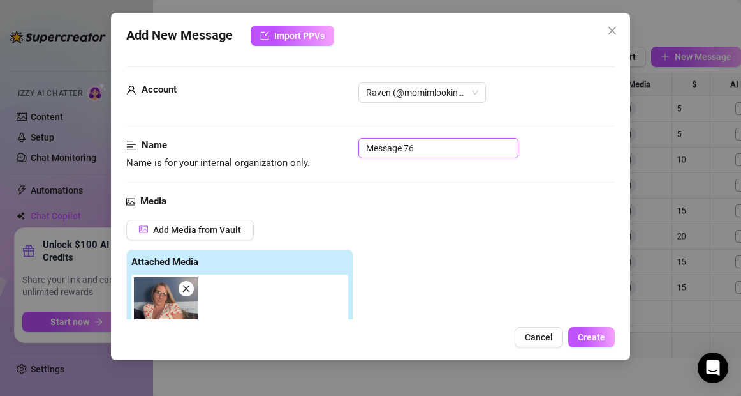
drag, startPoint x: 422, startPoint y: 147, endPoint x: 312, endPoint y: 141, distance: 109.9
click at [312, 141] on div "Name Name is for your internal organization only. Message 76" at bounding box center [370, 154] width 488 height 33
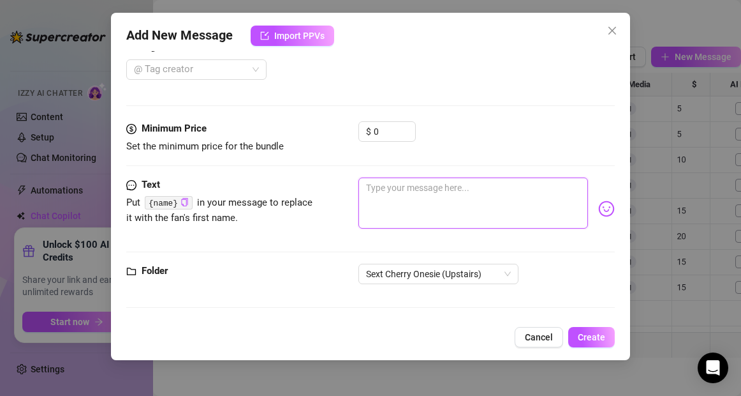
click at [452, 196] on textarea at bounding box center [473, 202] width 229 height 51
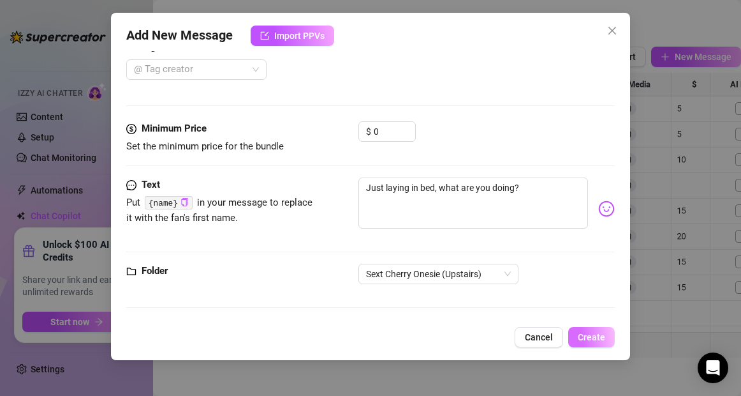
click at [586, 334] on span "Create" at bounding box center [591, 337] width 27 height 10
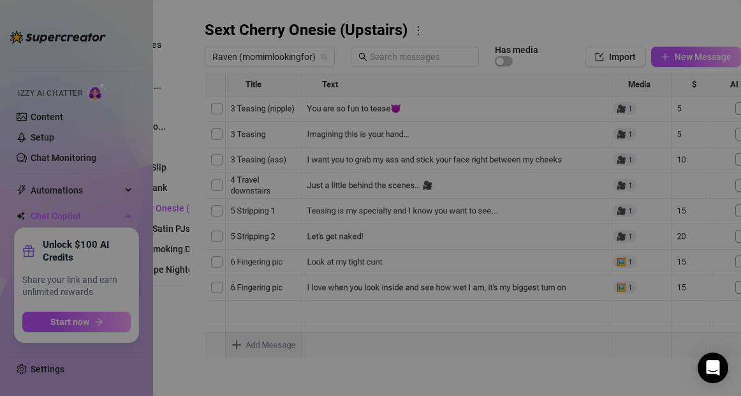
click at [239, 344] on body "Home Creator Analytics Team Analytics Izzy AI Chatter Content Setup Chat Monito…" at bounding box center [370, 198] width 741 height 396
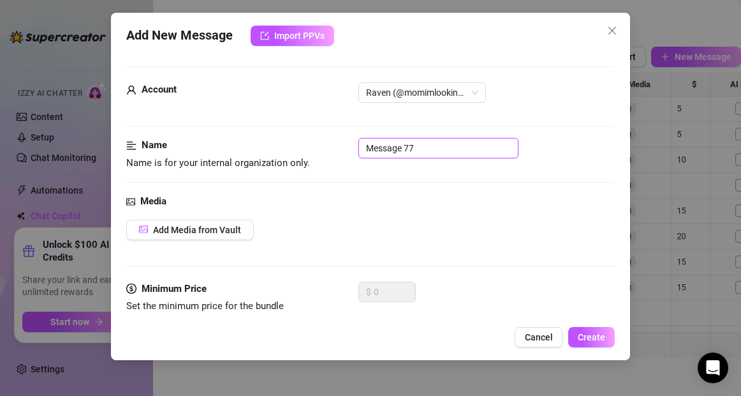
drag, startPoint x: 443, startPoint y: 148, endPoint x: 364, endPoint y: 148, distance: 79.1
click at [364, 148] on input "Message 77" at bounding box center [439, 148] width 160 height 20
click at [183, 230] on span "Add Media from Vault" at bounding box center [197, 230] width 88 height 10
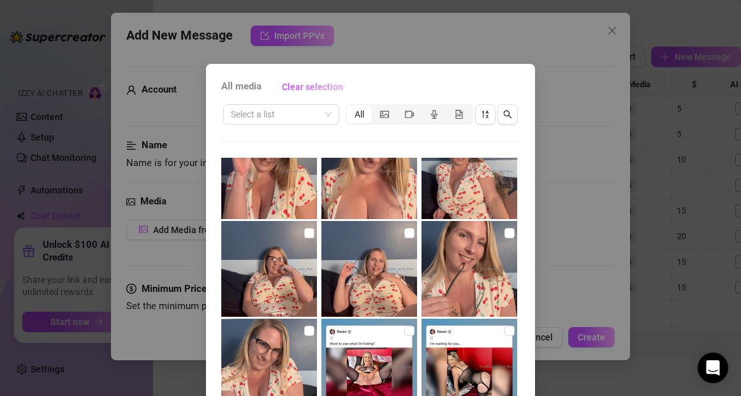
scroll to position [1310, 0]
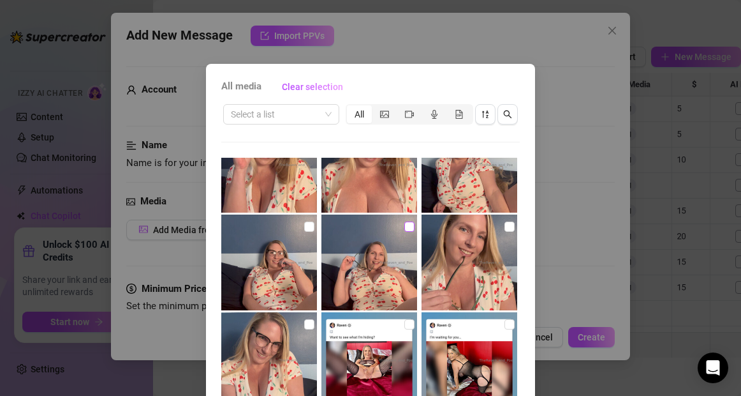
click at [408, 228] on input "checkbox" at bounding box center [409, 226] width 10 height 10
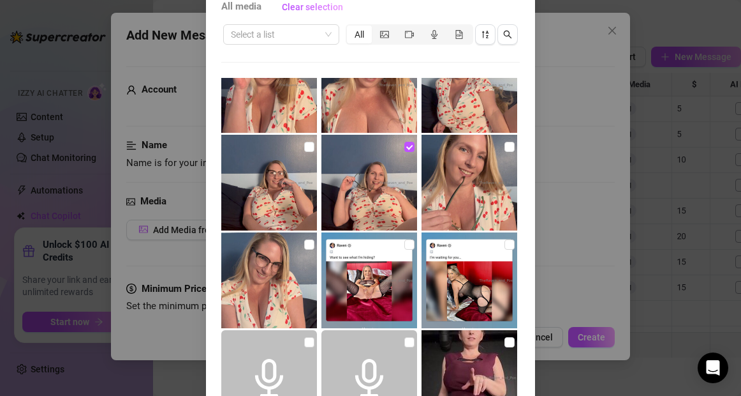
scroll to position [137, 0]
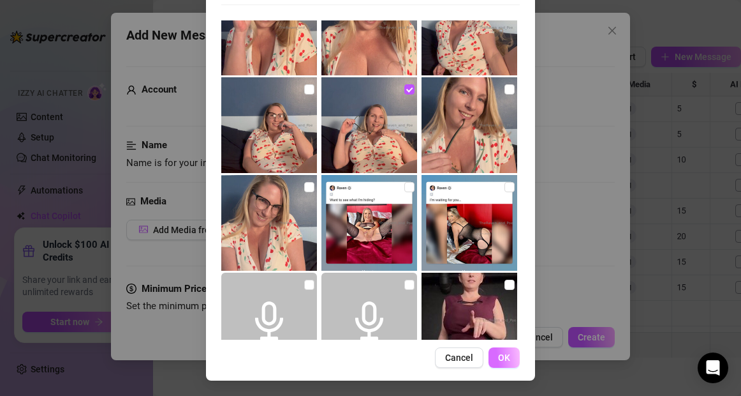
click at [511, 354] on button "OK" at bounding box center [504, 357] width 31 height 20
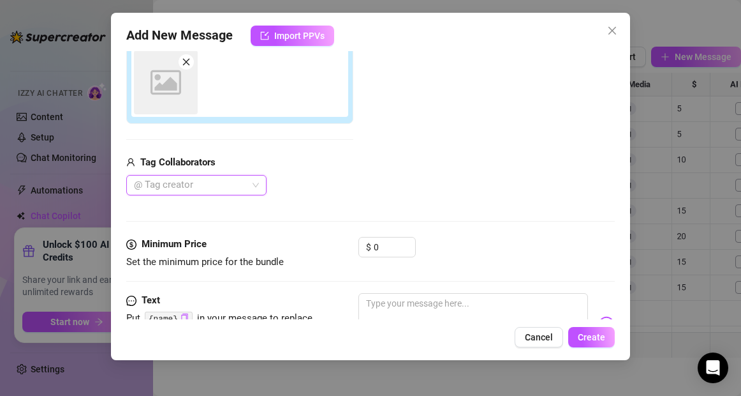
scroll to position [226, 0]
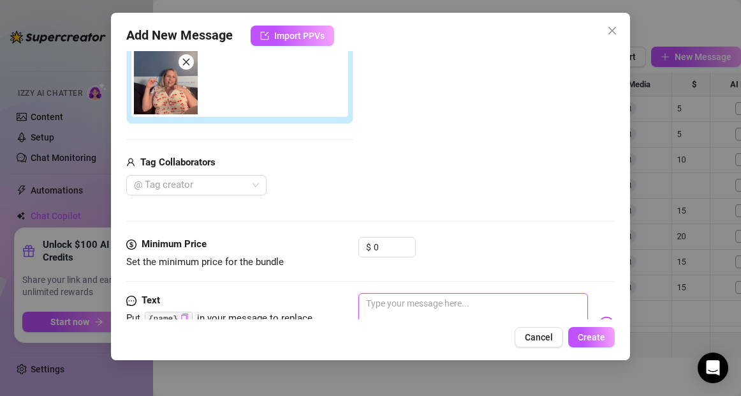
click at [422, 302] on textarea at bounding box center [473, 318] width 229 height 51
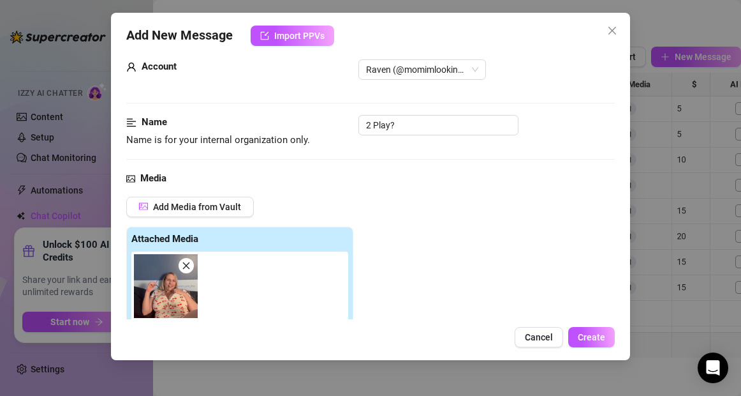
scroll to position [0, 0]
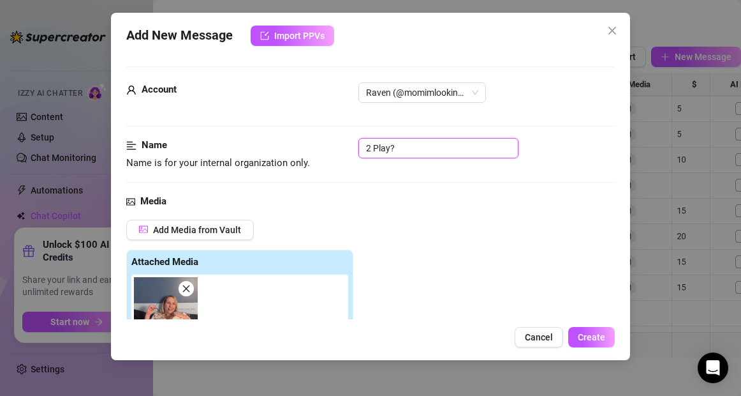
drag, startPoint x: 397, startPoint y: 147, endPoint x: 348, endPoint y: 145, distance: 49.8
click at [348, 145] on div "Name Name is for your internal organization only. 2 Play?" at bounding box center [370, 154] width 488 height 33
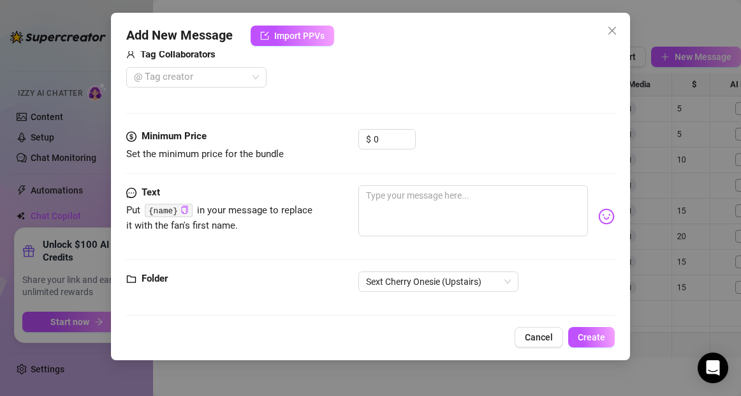
scroll to position [342, 0]
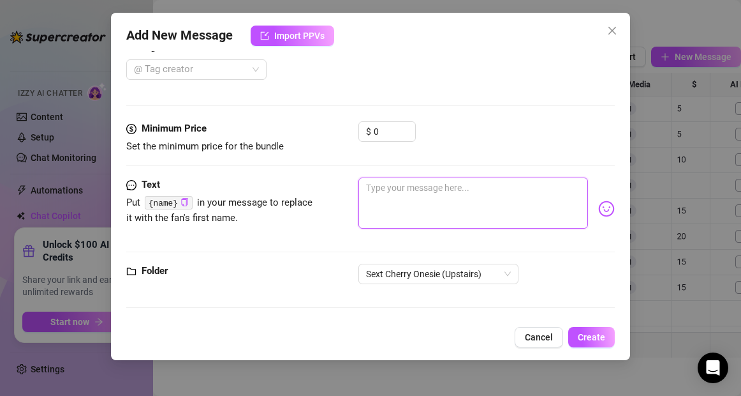
click at [436, 200] on textarea at bounding box center [473, 202] width 229 height 51
click at [457, 191] on textarea "What are you up to toinght?" at bounding box center [473, 202] width 229 height 51
click at [366, 188] on textarea "What are you up to tonight?" at bounding box center [473, 202] width 229 height 51
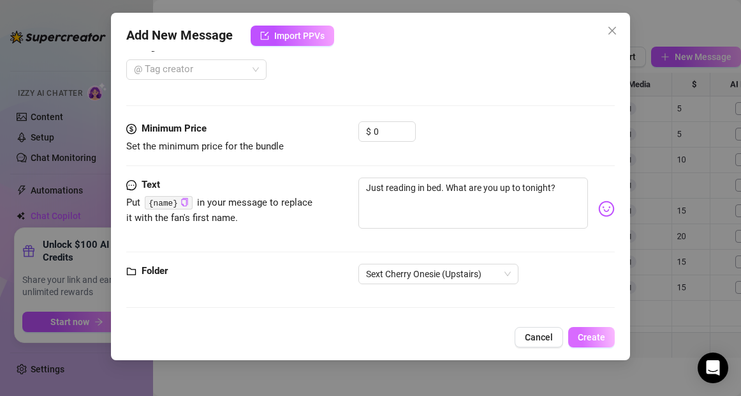
click at [589, 337] on span "Create" at bounding box center [591, 337] width 27 height 10
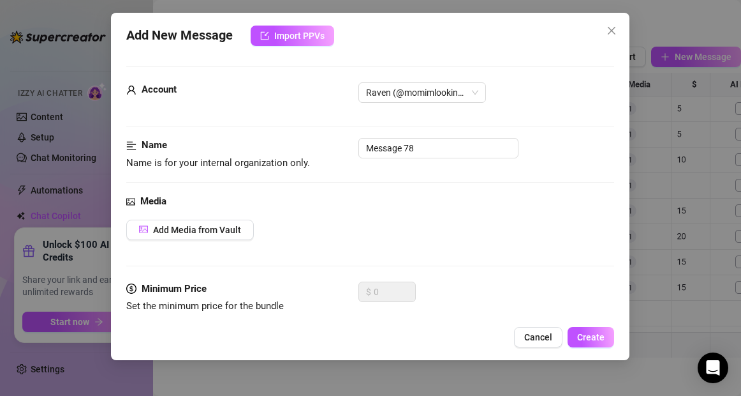
click at [236, 344] on body "Home Creator Analytics Team Analytics Izzy AI Chatter Content Setup Chat Monito…" at bounding box center [370, 198] width 741 height 396
drag, startPoint x: 423, startPoint y: 154, endPoint x: 320, endPoint y: 154, distance: 102.7
click at [320, 154] on div "Name Name is for your internal organization only. Message 78" at bounding box center [370, 154] width 488 height 33
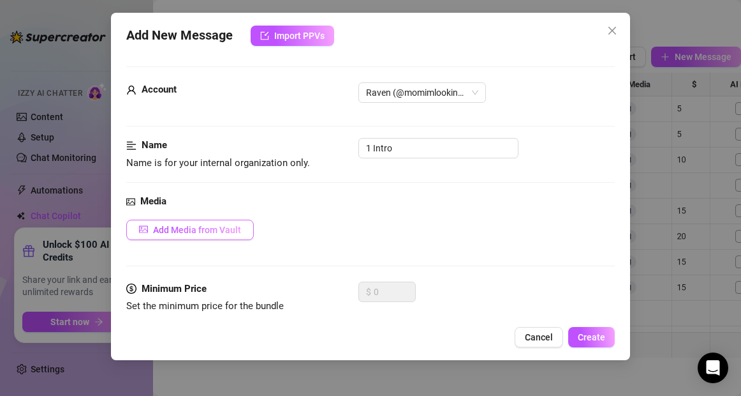
click at [209, 226] on span "Add Media from Vault" at bounding box center [197, 230] width 88 height 10
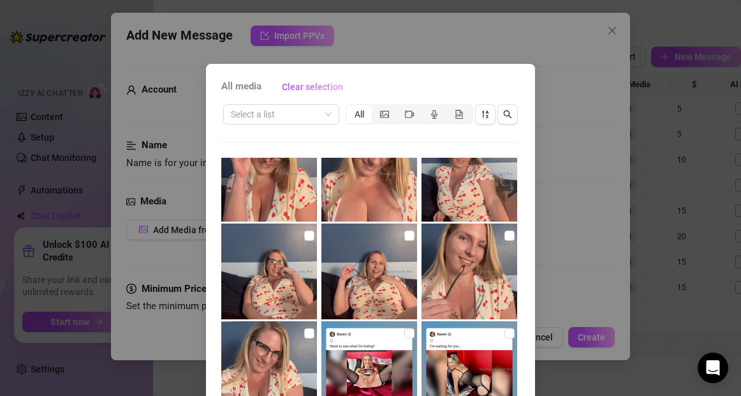
scroll to position [1300, 0]
click at [308, 233] on input "checkbox" at bounding box center [309, 236] width 10 height 10
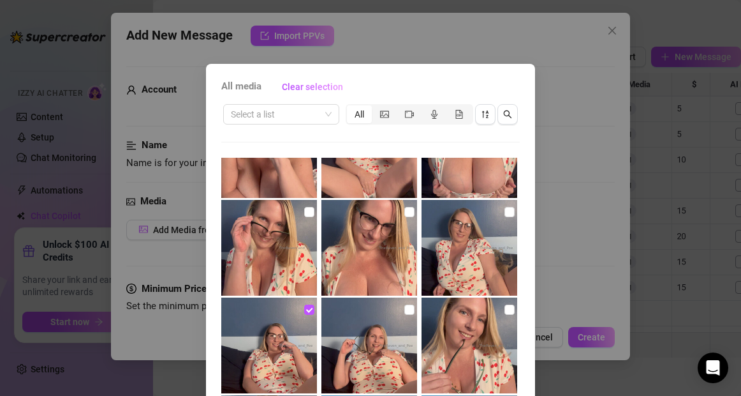
scroll to position [137, 0]
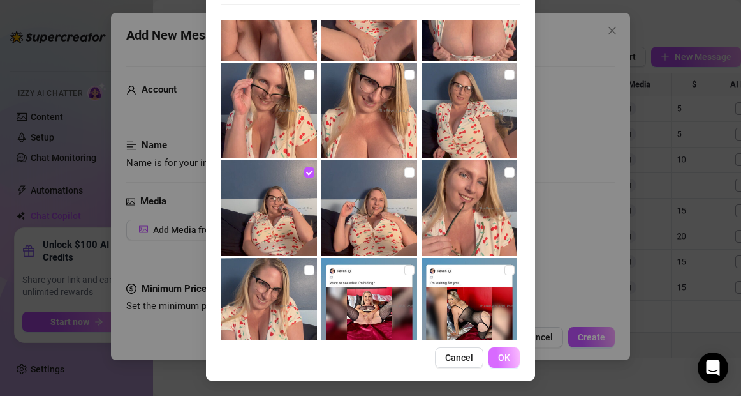
click at [512, 355] on button "OK" at bounding box center [504, 357] width 31 height 20
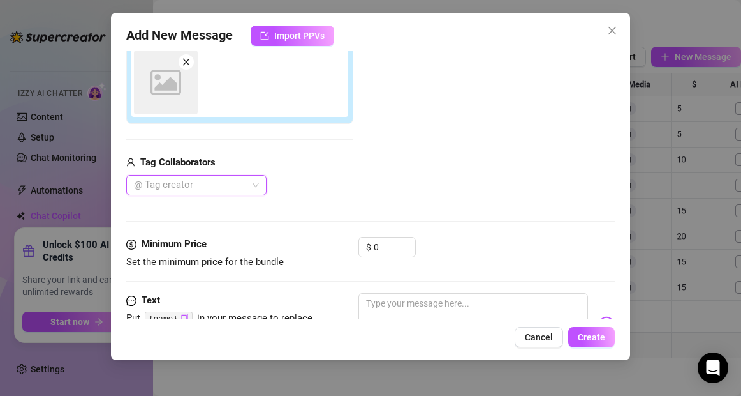
scroll to position [226, 0]
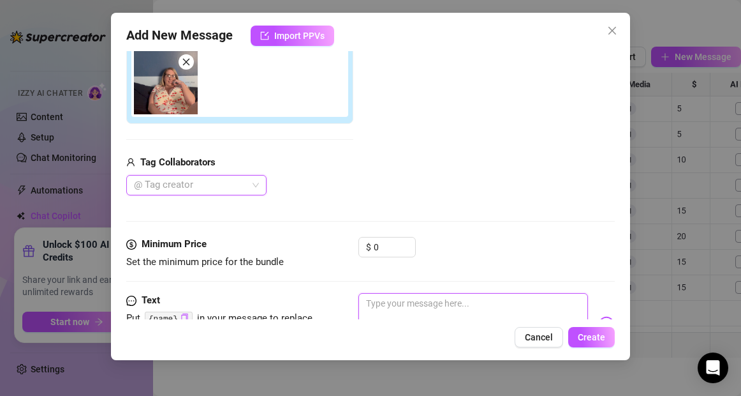
click at [421, 302] on textarea at bounding box center [473, 318] width 229 height 51
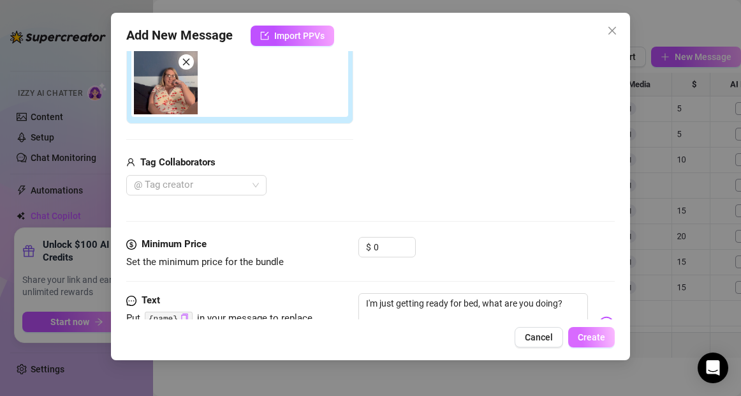
click at [582, 336] on span "Create" at bounding box center [591, 337] width 27 height 10
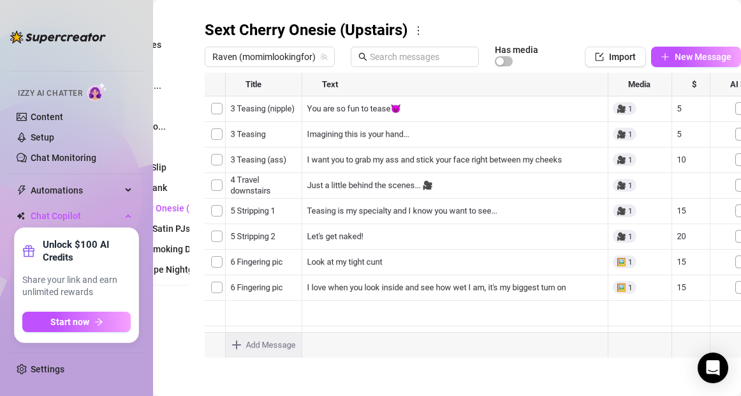
click at [266, 214] on div at bounding box center [473, 215] width 536 height 285
click at [266, 214] on div "1 Intro 1 Intro" at bounding box center [264, 210] width 78 height 27
click at [260, 207] on textarea "1 Intro" at bounding box center [264, 206] width 78 height 11
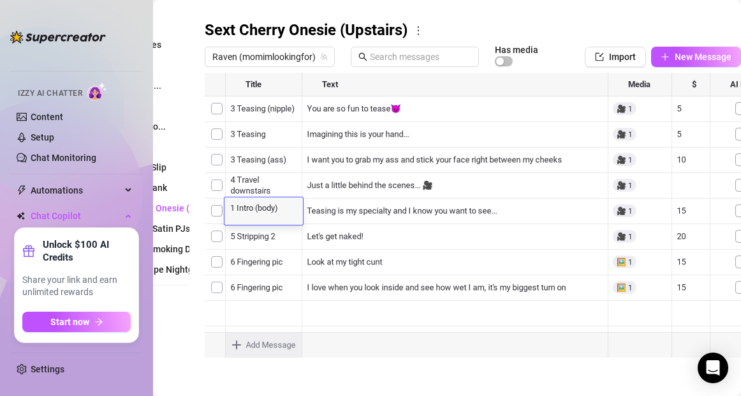
click at [242, 345] on body "Home Creator Analytics Team Analytics Izzy AI Chatter Content Setup Chat Monito…" at bounding box center [370, 198] width 741 height 396
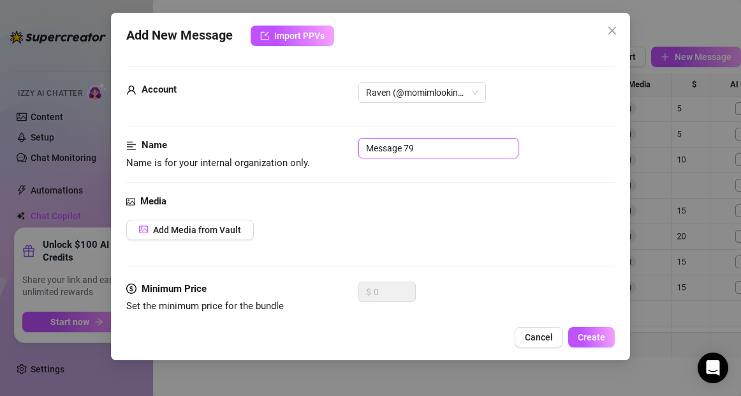
drag, startPoint x: 434, startPoint y: 150, endPoint x: 329, endPoint y: 149, distance: 105.9
click at [329, 149] on div "Name Name is for your internal organization only. Message 79" at bounding box center [370, 154] width 488 height 33
click at [207, 229] on span "Add Media from Vault" at bounding box center [197, 230] width 88 height 10
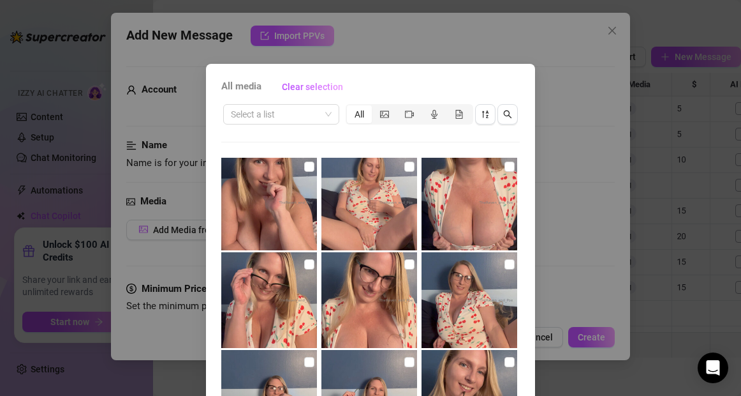
scroll to position [1175, 0]
click at [409, 263] on input "checkbox" at bounding box center [409, 263] width 10 height 10
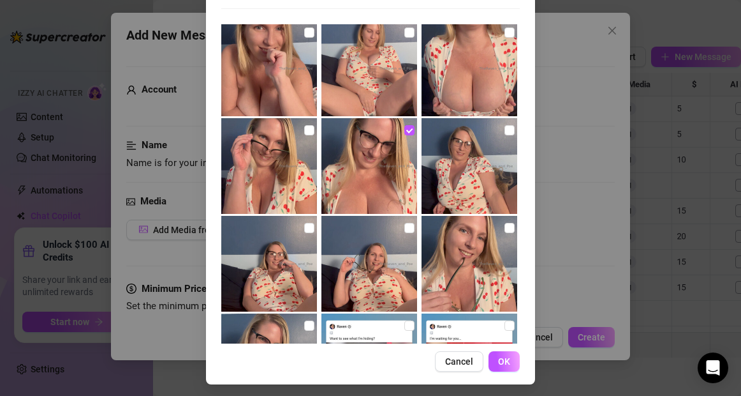
scroll to position [137, 0]
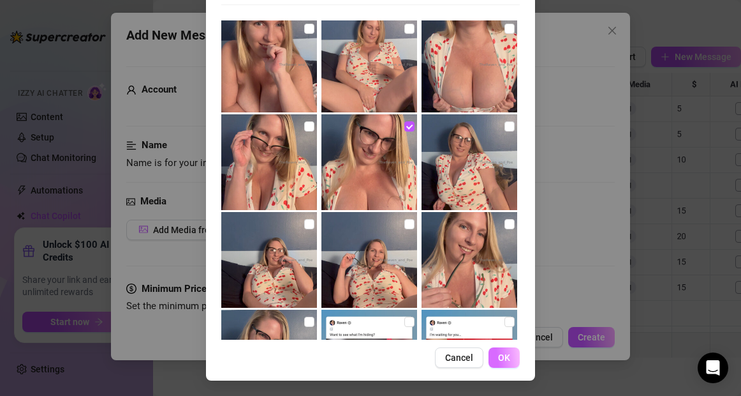
click at [506, 359] on span "OK" at bounding box center [504, 357] width 12 height 10
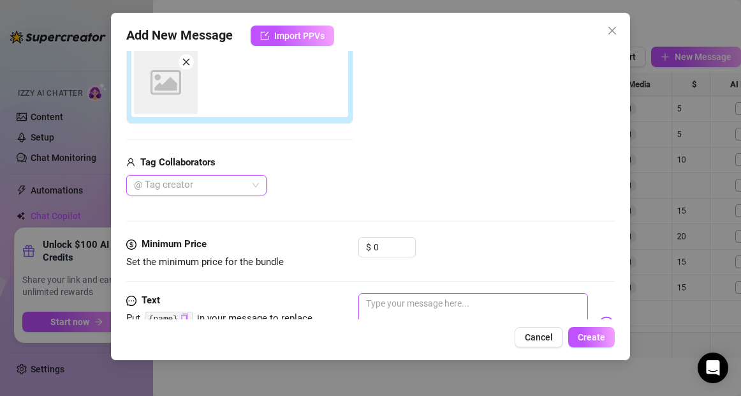
scroll to position [226, 0]
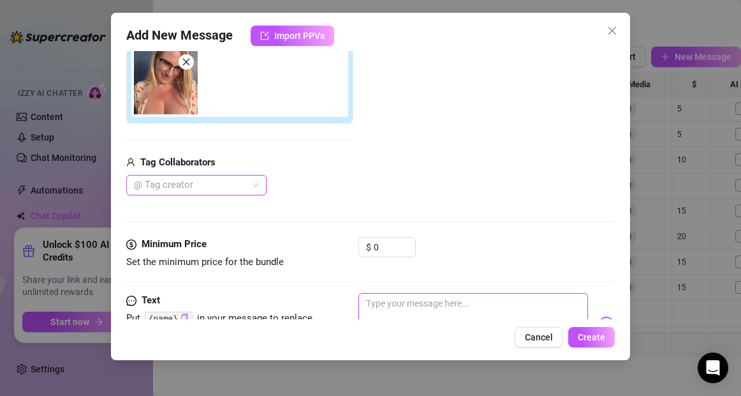
click at [405, 309] on textarea at bounding box center [473, 318] width 229 height 51
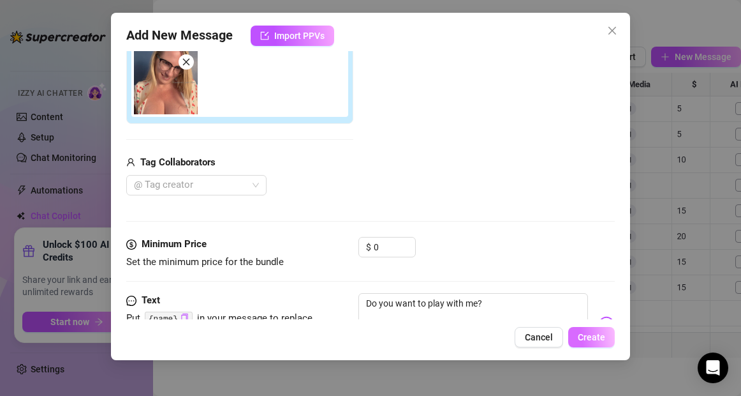
click at [596, 337] on span "Create" at bounding box center [591, 337] width 27 height 10
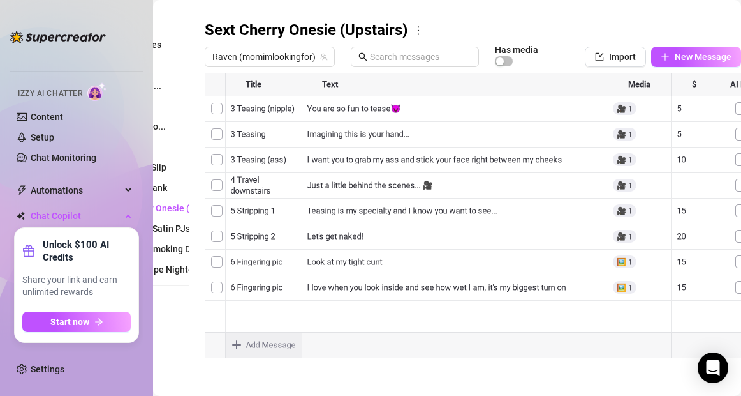
click at [236, 346] on body "Home Creator Analytics Team Analytics Izzy AI Chatter Content Setup Chat Monito…" at bounding box center [370, 198] width 741 height 396
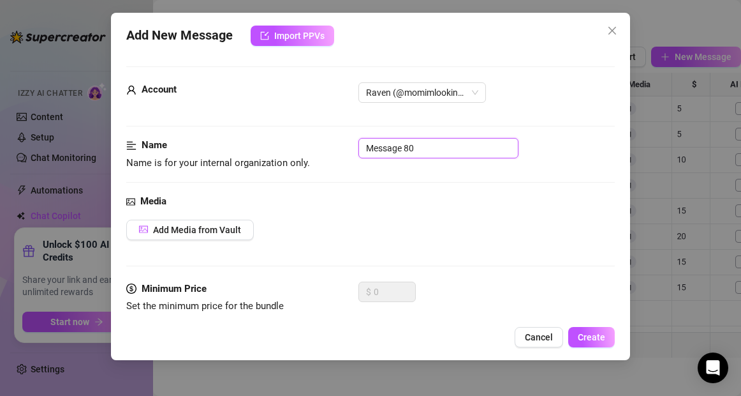
drag, startPoint x: 435, startPoint y: 147, endPoint x: 322, endPoint y: 145, distance: 113.6
click at [322, 145] on div "Name Name is for your internal organization only. Message 80" at bounding box center [370, 154] width 488 height 33
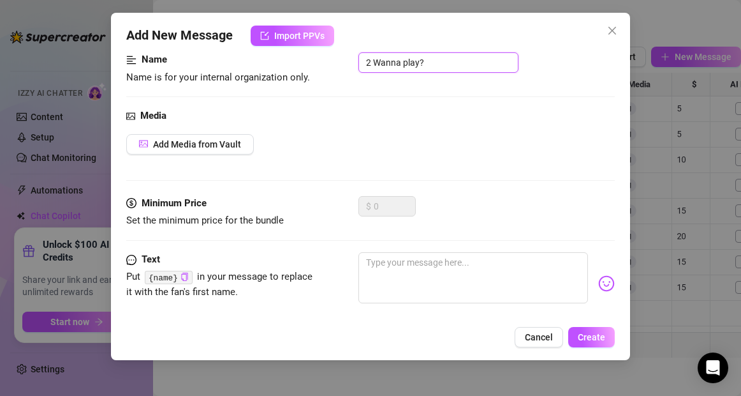
scroll to position [88, 0]
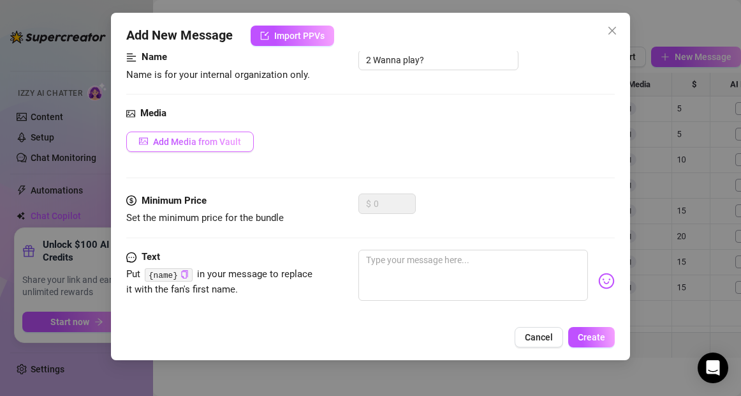
click at [234, 139] on span "Add Media from Vault" at bounding box center [197, 142] width 88 height 10
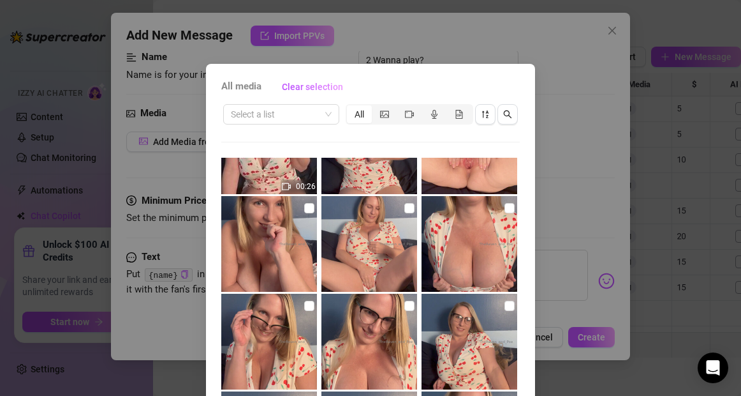
scroll to position [1135, 0]
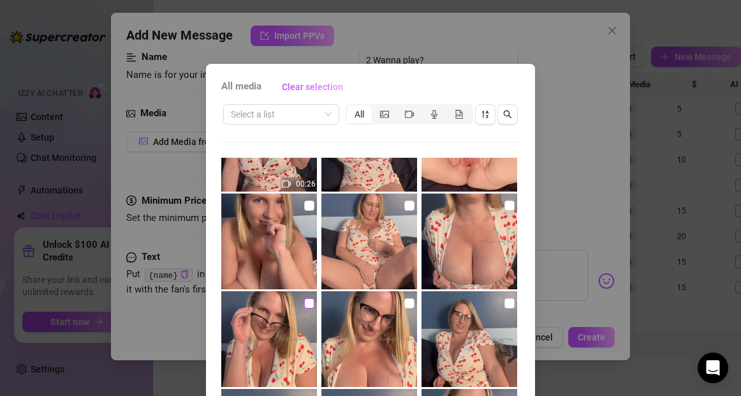
click at [310, 306] on input "checkbox" at bounding box center [309, 303] width 10 height 10
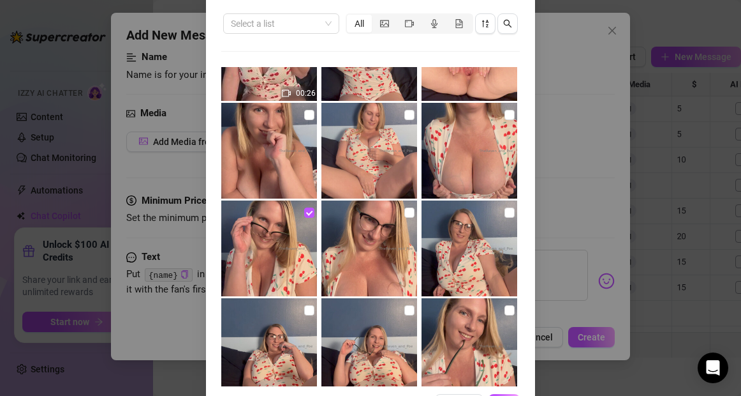
scroll to position [137, 0]
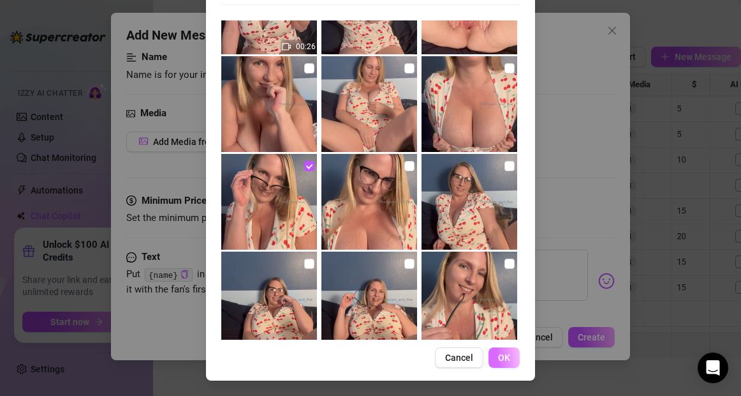
click at [501, 355] on span "OK" at bounding box center [504, 357] width 12 height 10
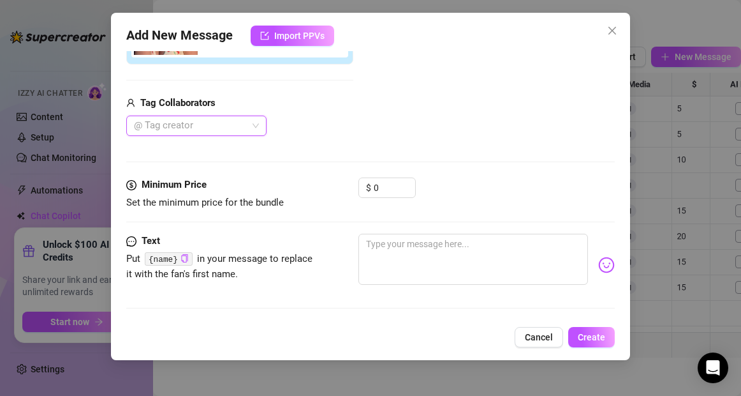
scroll to position [342, 0]
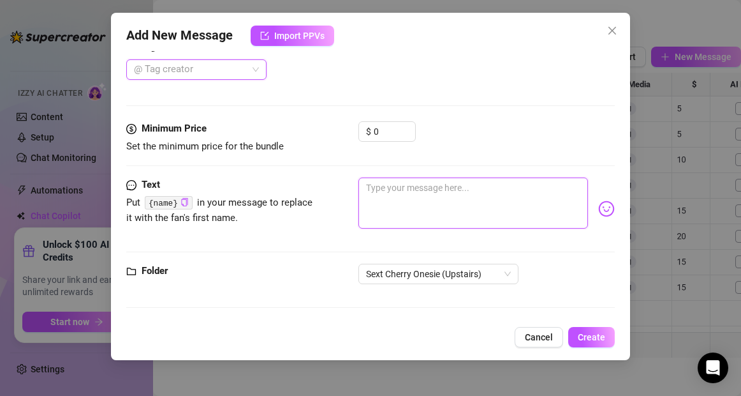
click at [403, 187] on textarea at bounding box center [473, 202] width 229 height 51
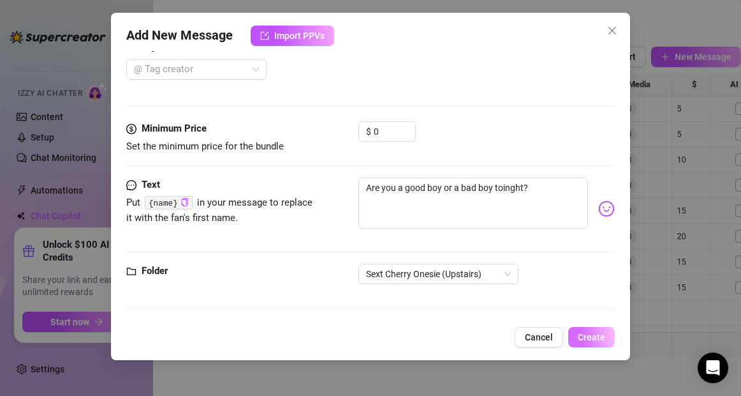
click at [600, 335] on span "Create" at bounding box center [591, 337] width 27 height 10
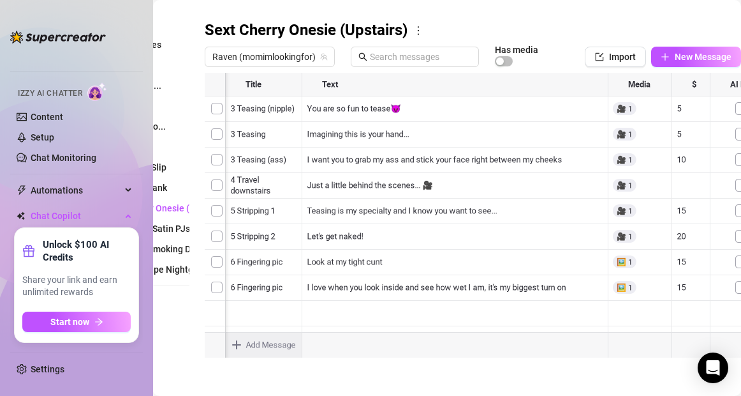
scroll to position [0, 60]
click at [634, 235] on div at bounding box center [473, 215] width 536 height 285
click at [237, 343] on body "Home Creator Analytics Team Analytics Izzy AI Chatter Content Setup Chat Monito…" at bounding box center [370, 198] width 741 height 396
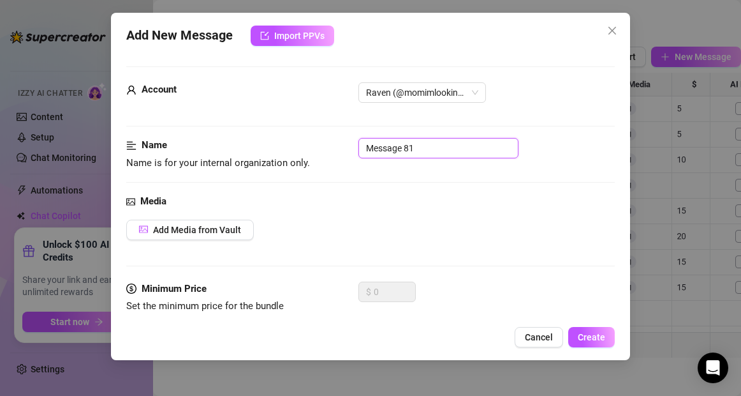
drag, startPoint x: 443, startPoint y: 149, endPoint x: 336, endPoint y: 149, distance: 106.5
click at [336, 149] on div "Name Name is for your internal organization only. Message 81" at bounding box center [370, 154] width 488 height 33
click at [204, 228] on span "Add Media from Vault" at bounding box center [197, 230] width 88 height 10
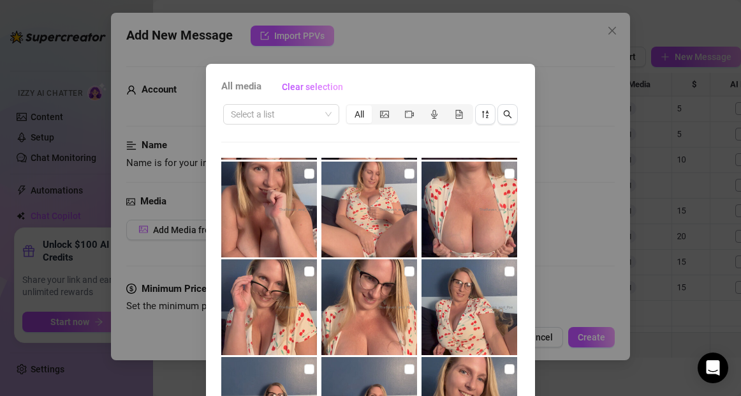
scroll to position [1163, 0]
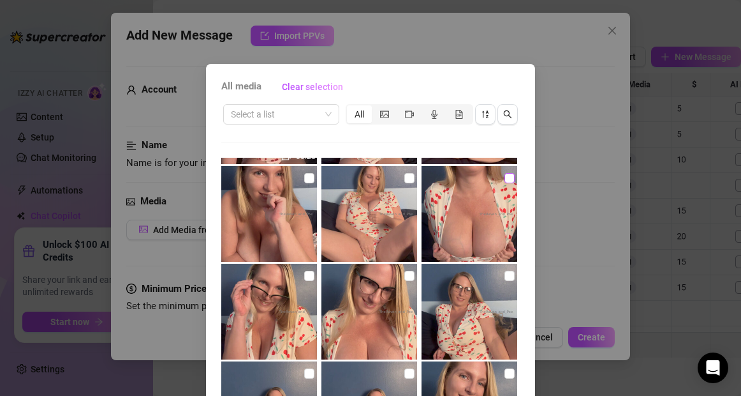
click at [510, 179] on input "checkbox" at bounding box center [510, 178] width 10 height 10
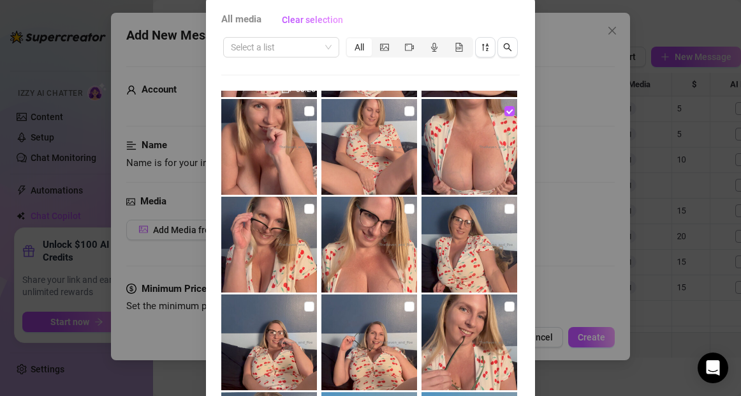
scroll to position [137, 0]
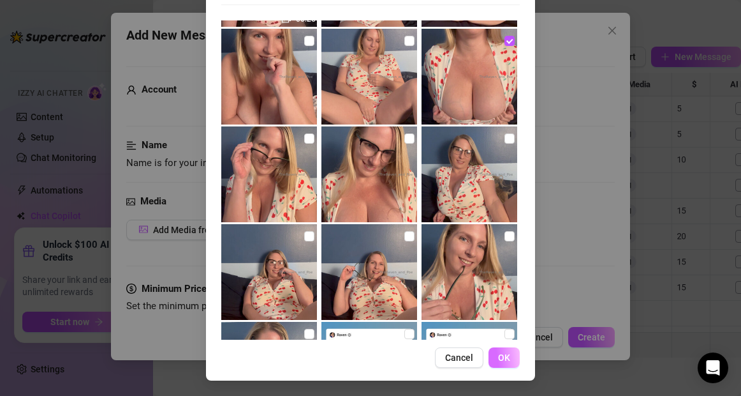
click at [504, 353] on span "OK" at bounding box center [504, 357] width 12 height 10
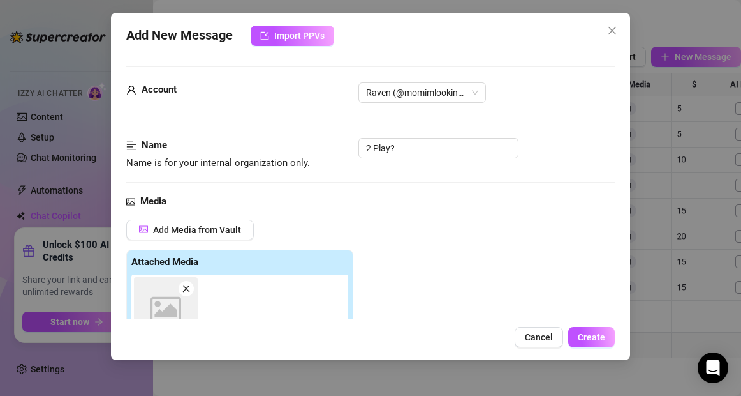
scroll to position [226, 0]
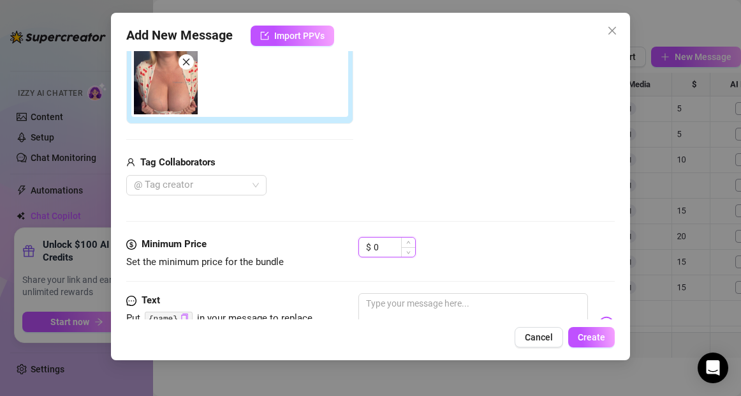
drag, startPoint x: 388, startPoint y: 248, endPoint x: 368, endPoint y: 248, distance: 20.4
click at [368, 248] on div "$ 0" at bounding box center [387, 247] width 57 height 20
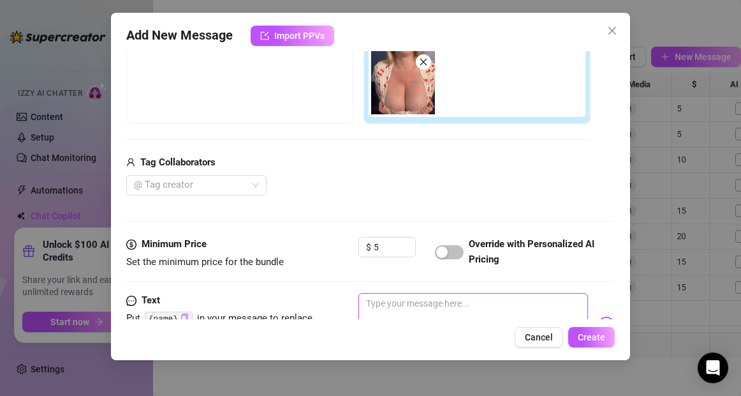
click at [389, 303] on textarea at bounding box center [473, 318] width 229 height 51
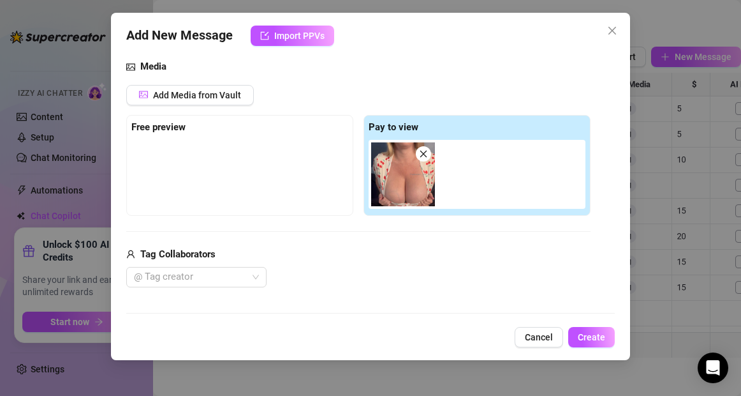
scroll to position [0, 0]
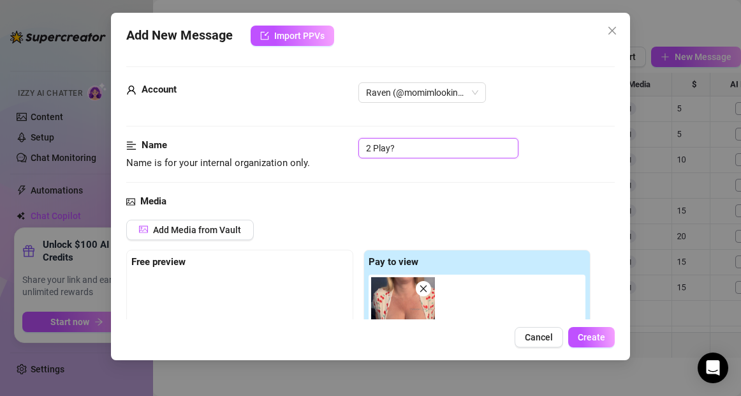
click at [418, 152] on input "2 Play?" at bounding box center [439, 148] width 160 height 20
click at [599, 333] on span "Create" at bounding box center [591, 337] width 27 height 10
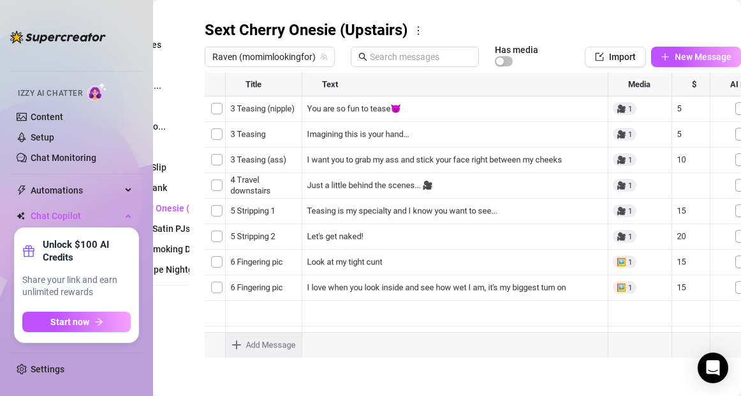
click at [279, 263] on div at bounding box center [473, 215] width 536 height 285
click at [278, 263] on div at bounding box center [473, 215] width 536 height 285
click at [276, 259] on textarea "2 Wanna play?" at bounding box center [264, 257] width 78 height 11
click at [276, 235] on div at bounding box center [473, 215] width 536 height 285
click at [279, 236] on div at bounding box center [473, 215] width 536 height 285
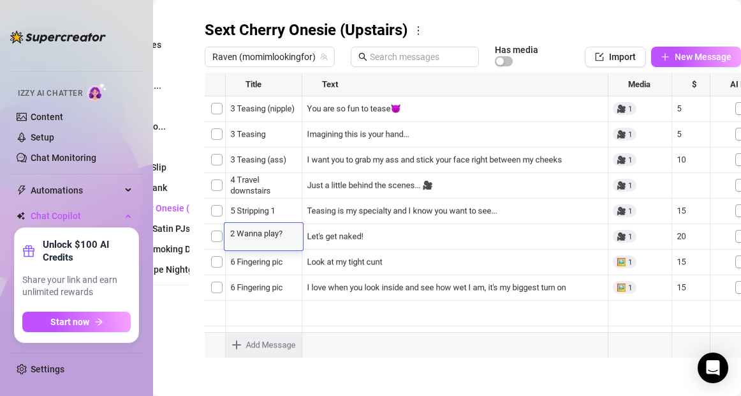
click at [279, 236] on textarea "2 Wanna play?" at bounding box center [264, 231] width 78 height 11
click at [283, 375] on main "Message Library Personalize your messages with {name} Insert the placeholder {n…" at bounding box center [369, 112] width 588 height 566
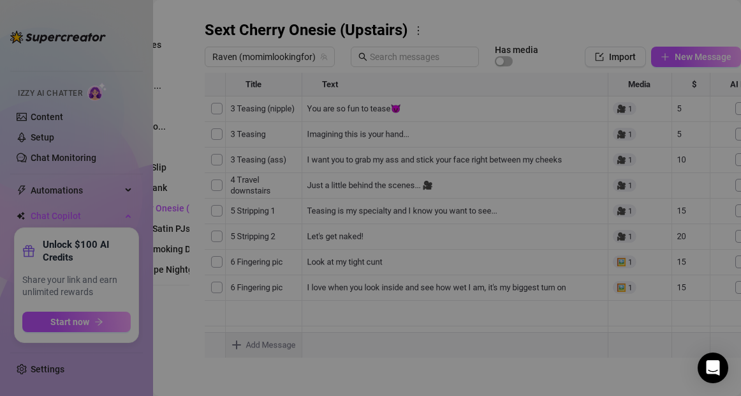
click at [236, 344] on body "Home Creator Analytics Team Analytics Izzy AI Chatter Content Setup Chat Monito…" at bounding box center [370, 198] width 741 height 396
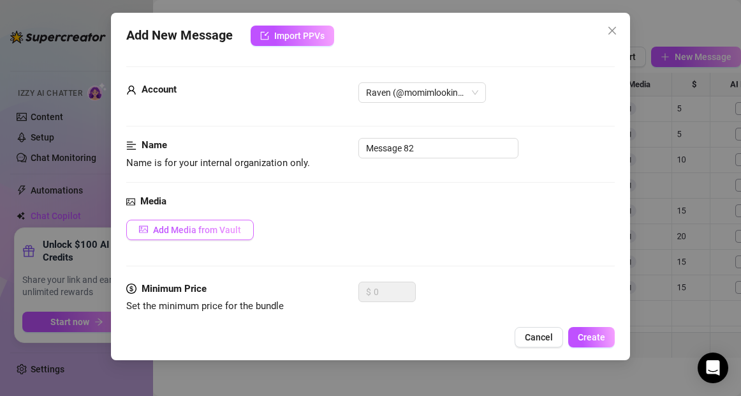
click at [240, 234] on button "Add Media from Vault" at bounding box center [190, 229] width 128 height 20
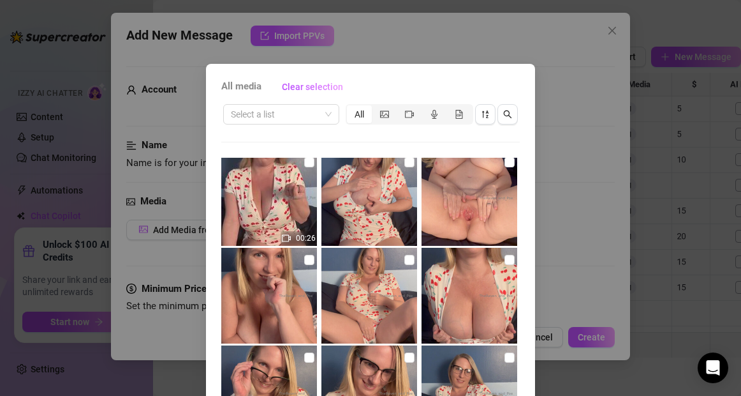
scroll to position [1083, 0]
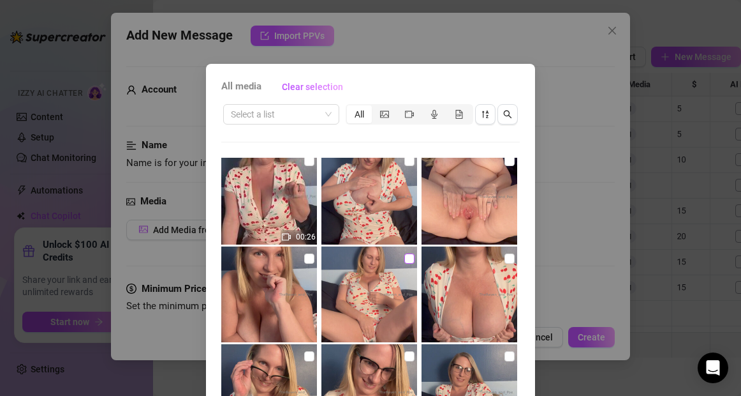
click at [410, 256] on input "checkbox" at bounding box center [409, 258] width 10 height 10
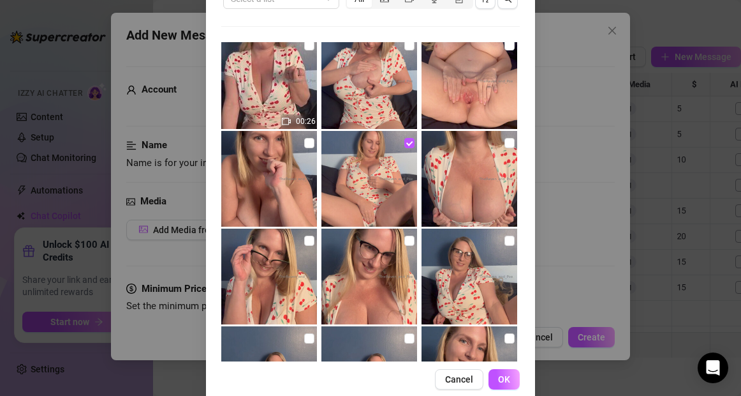
scroll to position [137, 0]
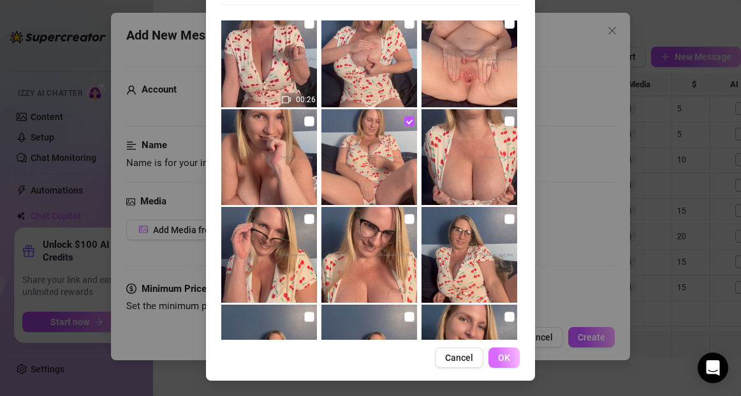
click at [503, 357] on span "OK" at bounding box center [504, 357] width 12 height 10
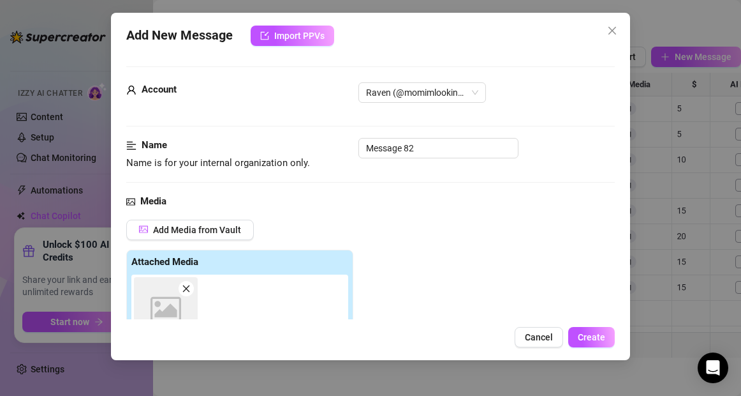
scroll to position [226, 0]
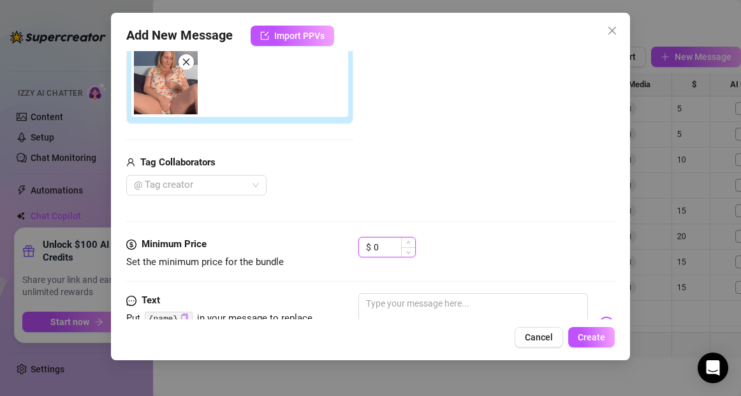
drag, startPoint x: 380, startPoint y: 251, endPoint x: 371, endPoint y: 251, distance: 9.6
click at [371, 251] on div "$ 0" at bounding box center [387, 247] width 57 height 20
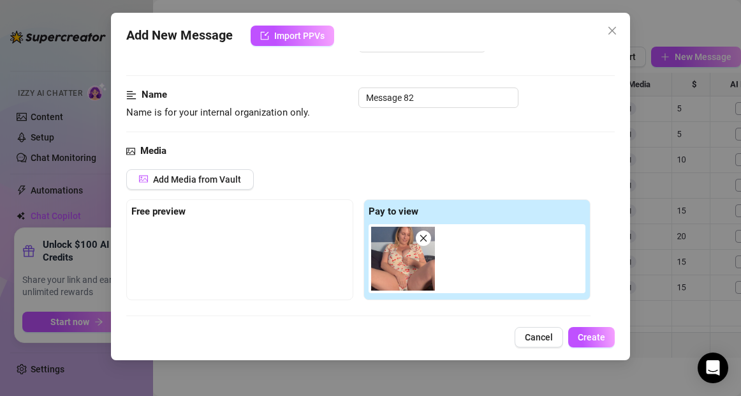
scroll to position [46, 0]
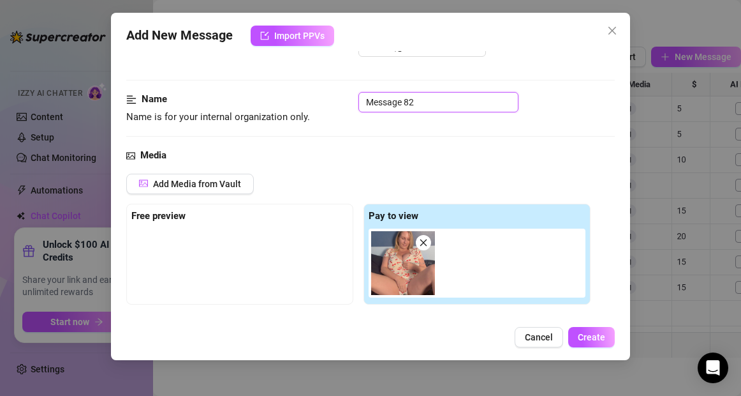
drag, startPoint x: 431, startPoint y: 102, endPoint x: 337, endPoint y: 101, distance: 93.1
click at [337, 101] on div "Name Name is for your internal organization only. Message 82" at bounding box center [370, 108] width 488 height 33
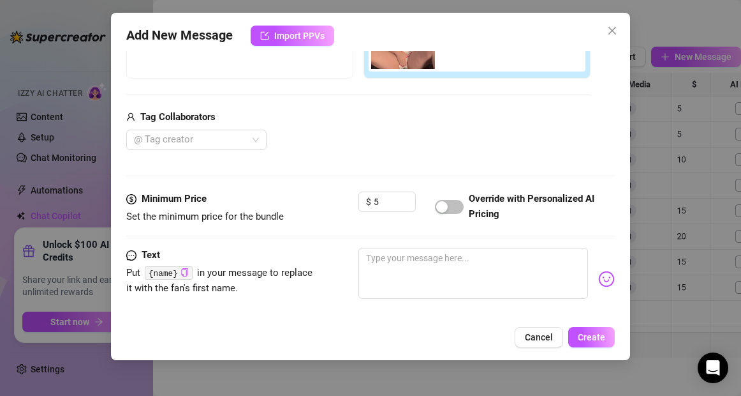
scroll to position [342, 0]
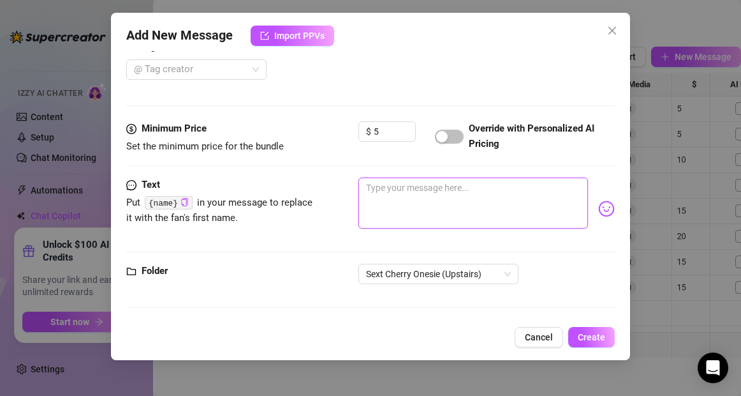
click at [410, 203] on textarea at bounding box center [473, 202] width 229 height 51
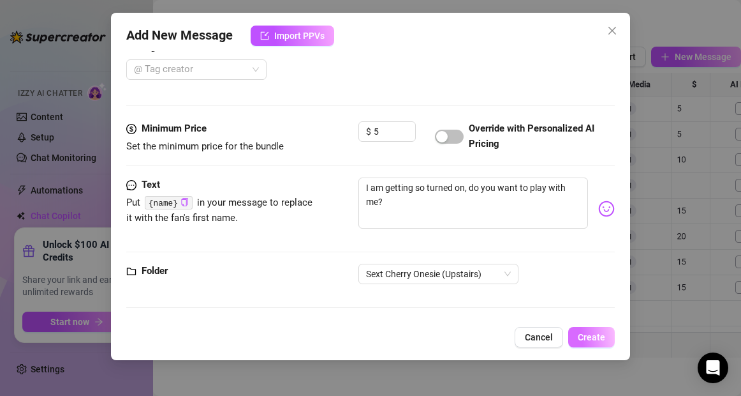
click at [603, 336] on span "Create" at bounding box center [591, 337] width 27 height 10
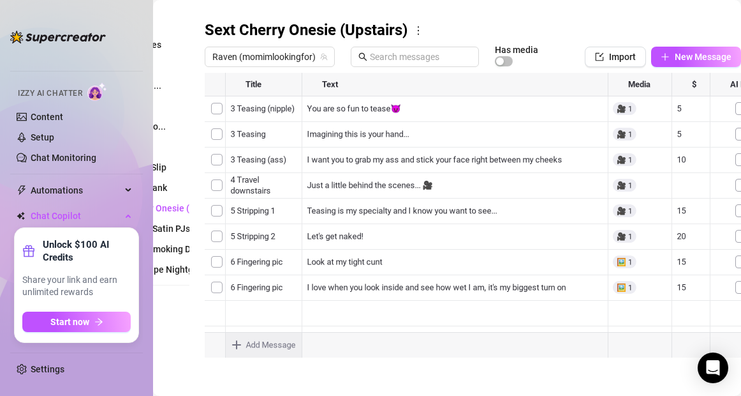
click at [237, 345] on body "Home Creator Analytics Team Analytics Izzy AI Chatter Content Setup Chat Monito…" at bounding box center [370, 198] width 741 height 396
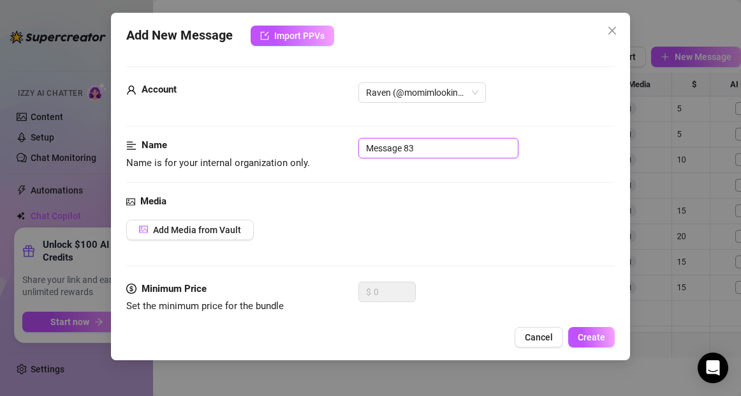
drag, startPoint x: 427, startPoint y: 147, endPoint x: 339, endPoint y: 149, distance: 88.1
click at [339, 149] on div "Name Name is for your internal organization only. Message 83" at bounding box center [370, 154] width 488 height 33
click at [239, 223] on button "Add Media from Vault" at bounding box center [190, 229] width 128 height 20
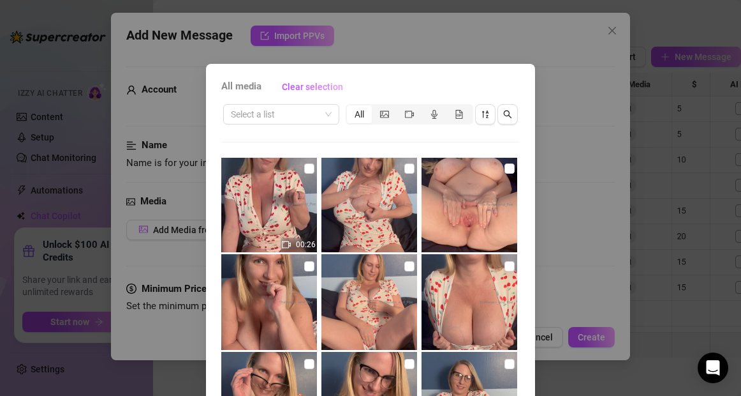
scroll to position [1076, 0]
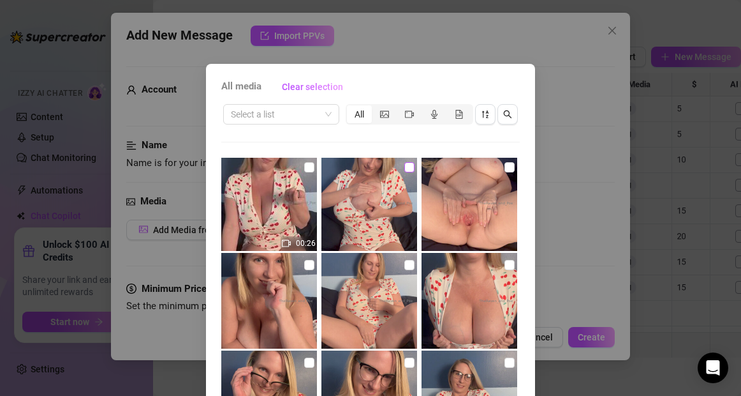
click at [410, 168] on input "checkbox" at bounding box center [409, 167] width 10 height 10
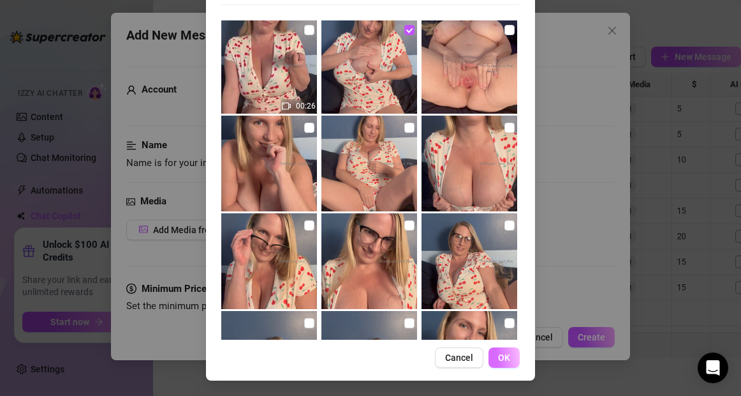
click at [502, 357] on span "OK" at bounding box center [504, 357] width 12 height 10
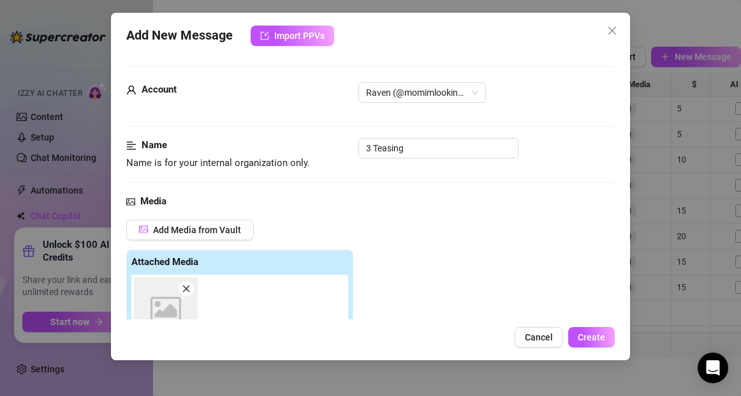
scroll to position [226, 0]
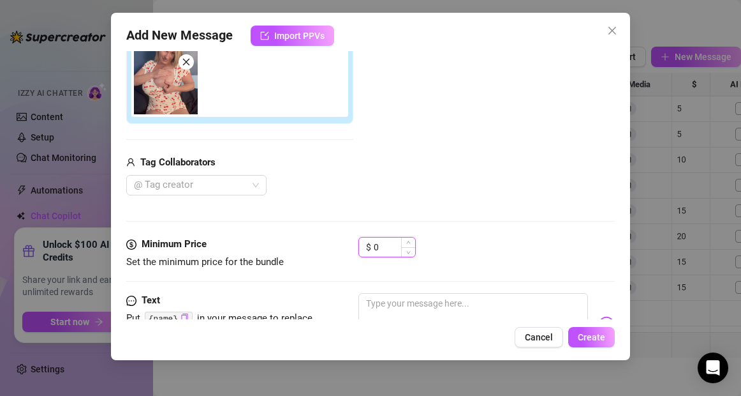
drag, startPoint x: 385, startPoint y: 245, endPoint x: 373, endPoint y: 246, distance: 11.5
click at [374, 246] on input "0" at bounding box center [394, 246] width 41 height 19
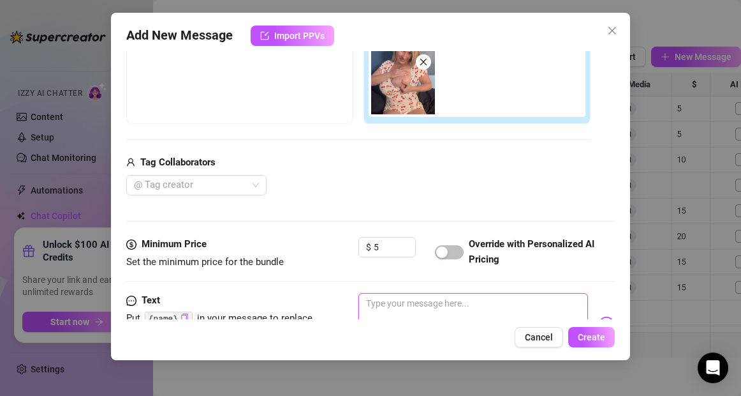
click at [385, 309] on textarea at bounding box center [473, 318] width 229 height 51
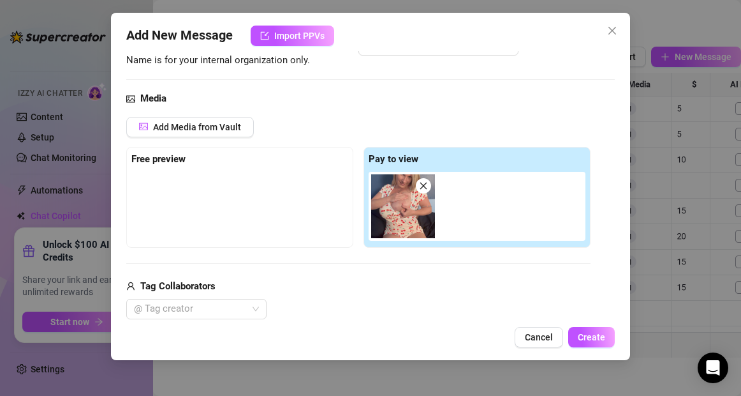
scroll to position [0, 0]
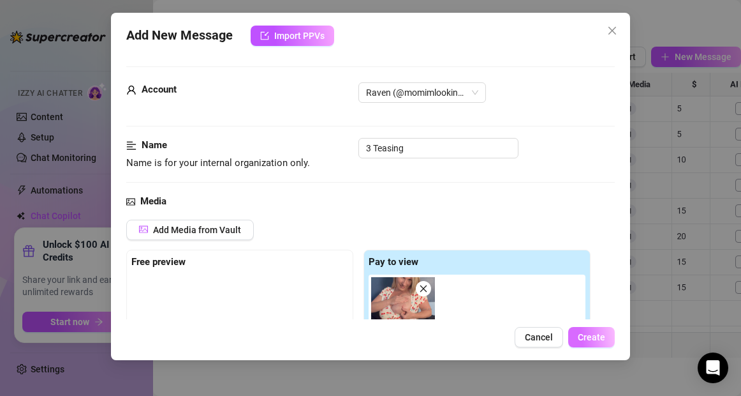
click at [587, 339] on span "Create" at bounding box center [591, 337] width 27 height 10
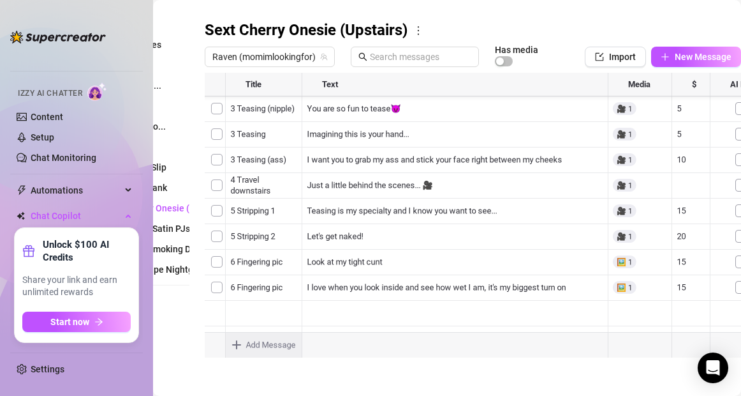
scroll to position [51, 0]
click at [281, 264] on div at bounding box center [473, 215] width 536 height 285
click at [270, 290] on div at bounding box center [473, 215] width 536 height 285
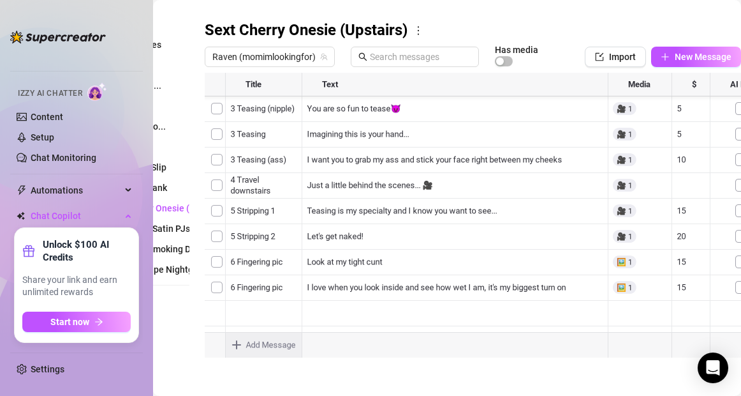
click at [270, 288] on div at bounding box center [473, 215] width 536 height 285
click at [270, 288] on textarea "3 Teasing" at bounding box center [264, 282] width 78 height 11
click at [311, 388] on main "Message Library Personalize your messages with {name} Insert the placeholder {n…" at bounding box center [369, 112] width 588 height 566
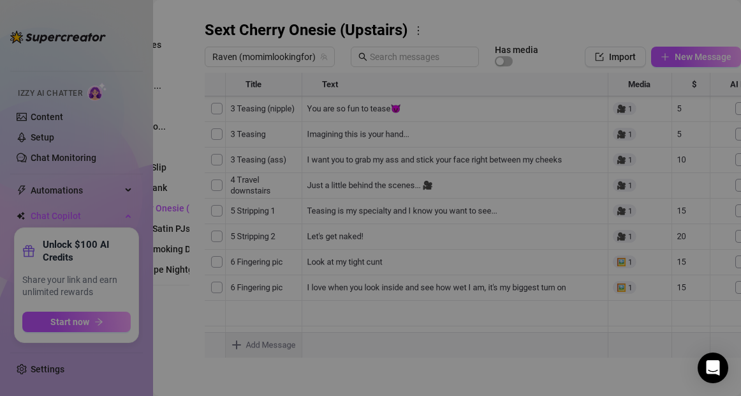
click at [236, 342] on body "Home Creator Analytics Team Analytics Izzy AI Chatter Content Setup Chat Monito…" at bounding box center [370, 198] width 741 height 396
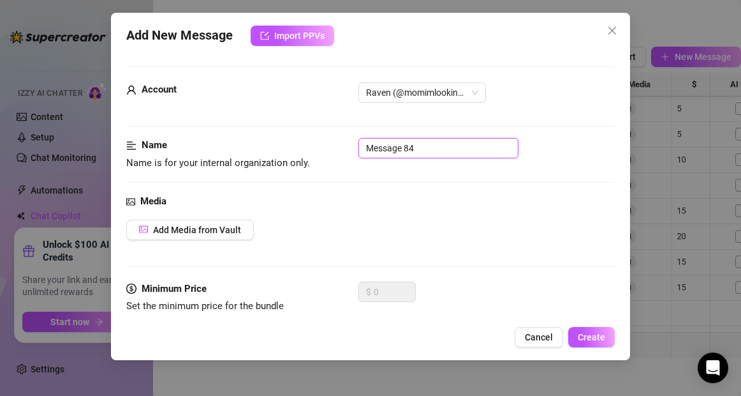
drag, startPoint x: 421, startPoint y: 147, endPoint x: 362, endPoint y: 150, distance: 59.4
click at [362, 150] on input "Message 84" at bounding box center [439, 148] width 160 height 20
click at [235, 230] on span "Add Media from Vault" at bounding box center [197, 230] width 88 height 10
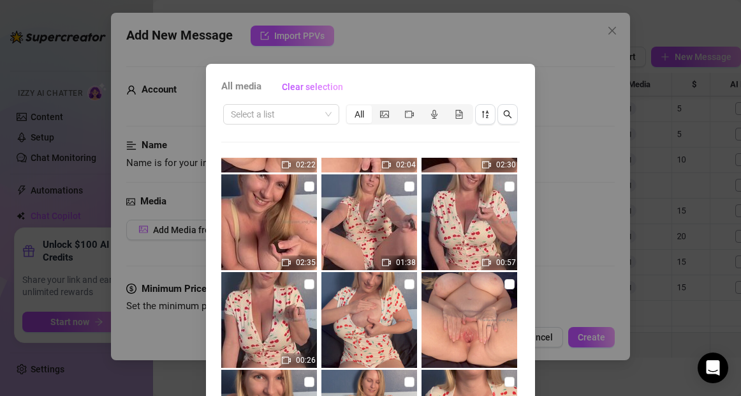
scroll to position [948, 0]
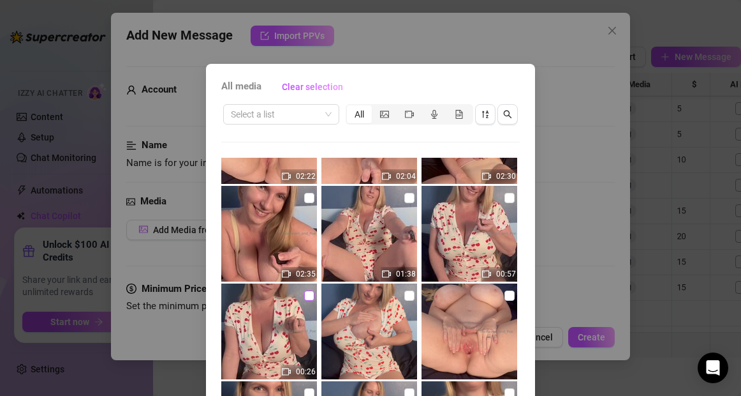
click at [309, 297] on input "checkbox" at bounding box center [309, 295] width 10 height 10
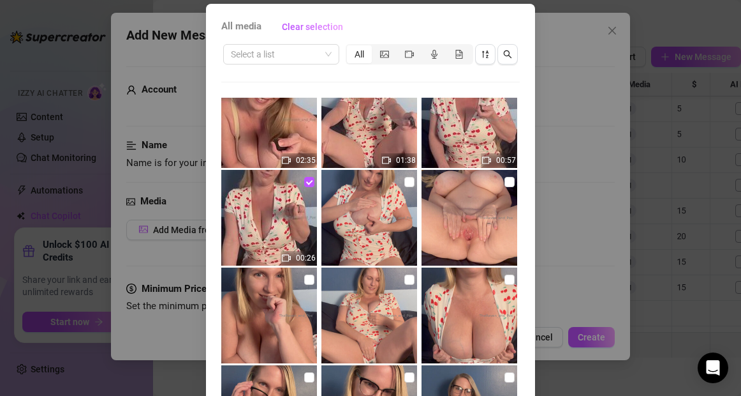
scroll to position [1012, 0]
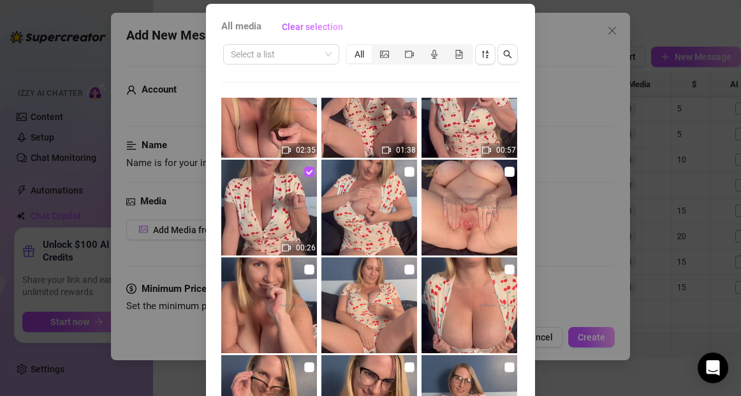
click at [526, 231] on div "All media Clear selection Select a list All 02:36 01:49 01:43 00:58 01:34 01:21…" at bounding box center [370, 231] width 329 height 454
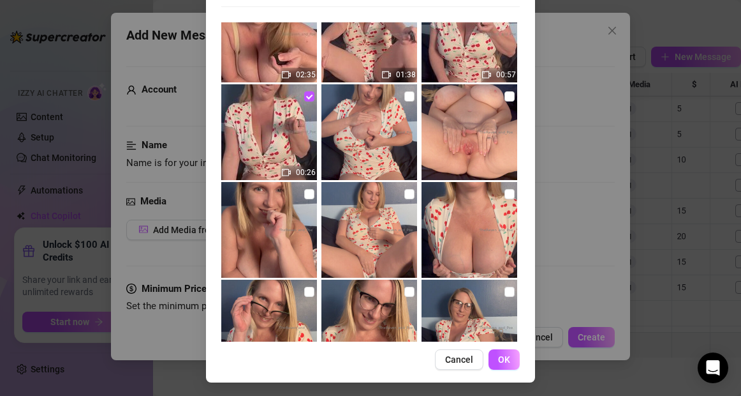
scroll to position [137, 0]
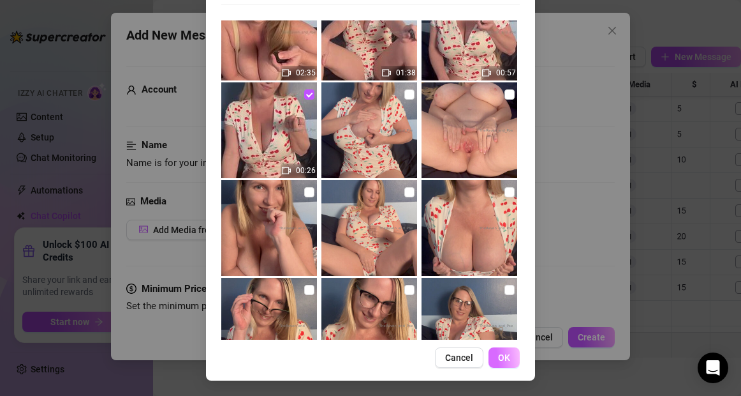
click at [507, 354] on span "OK" at bounding box center [504, 357] width 12 height 10
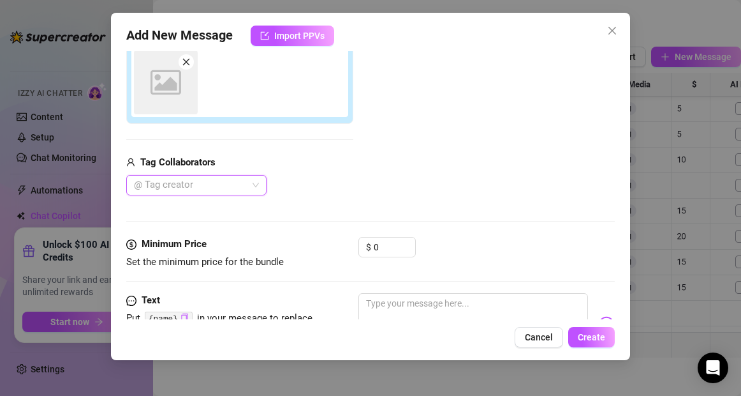
scroll to position [226, 0]
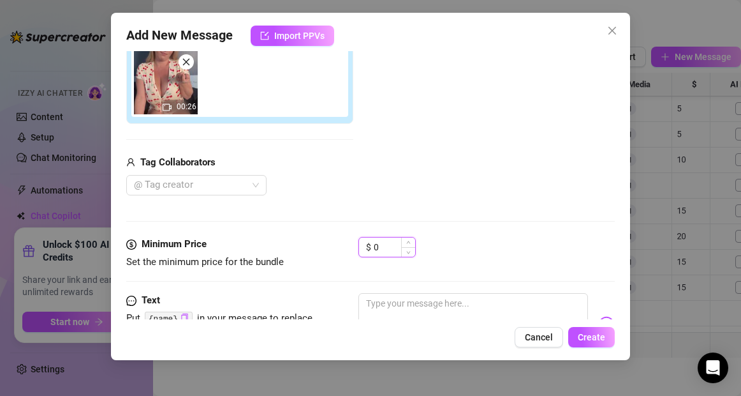
drag, startPoint x: 383, startPoint y: 248, endPoint x: 372, endPoint y: 248, distance: 10.8
click at [372, 248] on div "$ 0" at bounding box center [387, 247] width 57 height 20
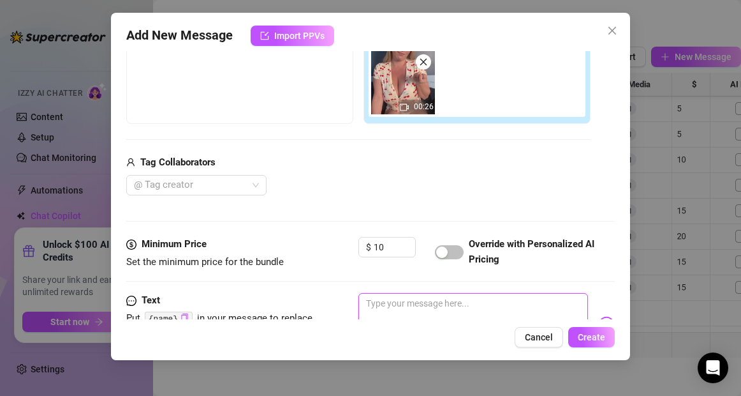
click at [410, 316] on textarea at bounding box center [473, 318] width 229 height 51
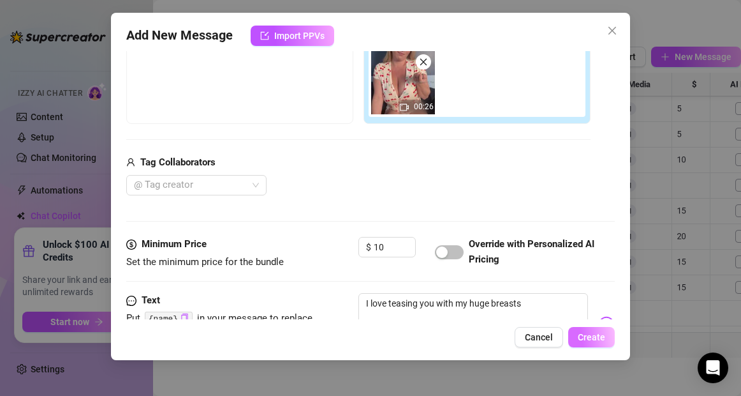
click at [593, 334] on span "Create" at bounding box center [591, 337] width 27 height 10
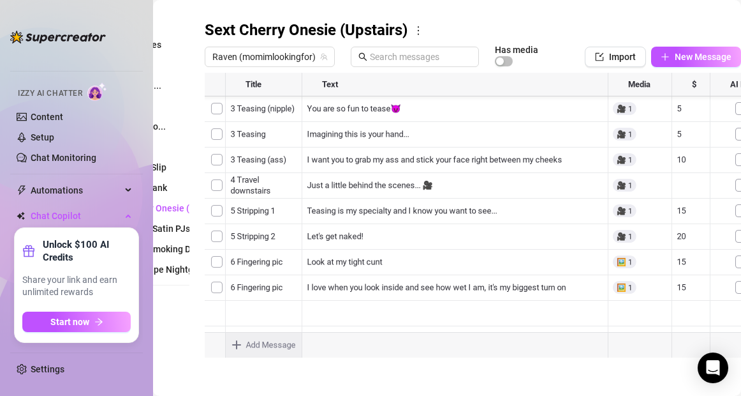
click at [237, 348] on body "Home Creator Analytics Team Analytics Izzy AI Chatter Content Setup Chat Monito…" at bounding box center [370, 198] width 741 height 396
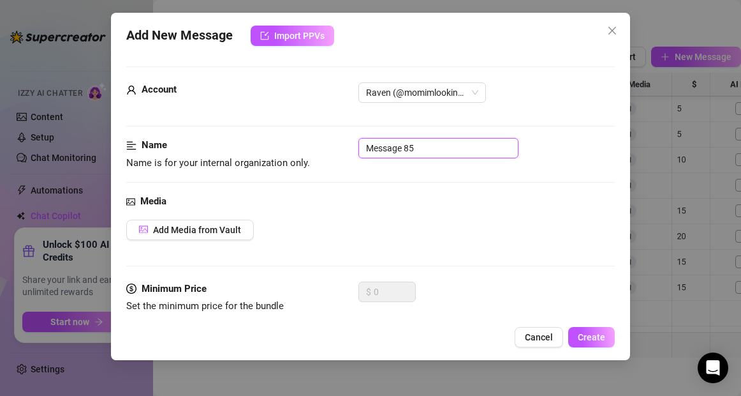
drag, startPoint x: 420, startPoint y: 147, endPoint x: 336, endPoint y: 146, distance: 84.2
click at [336, 146] on div "Name Name is for your internal organization only. Message 85" at bounding box center [370, 154] width 488 height 33
click at [240, 225] on span "Add Media from Vault" at bounding box center [197, 230] width 88 height 10
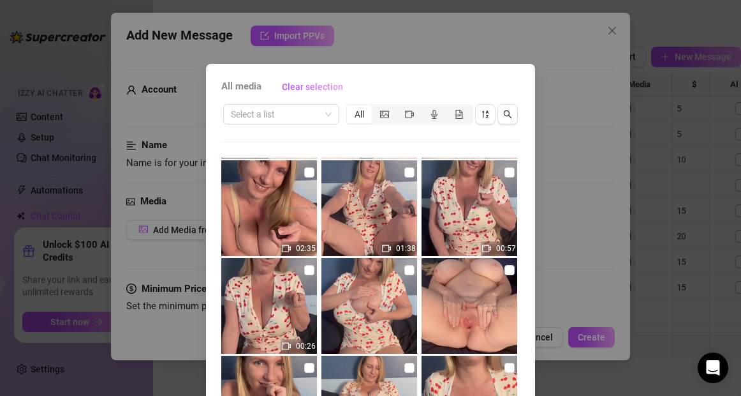
scroll to position [977, 0]
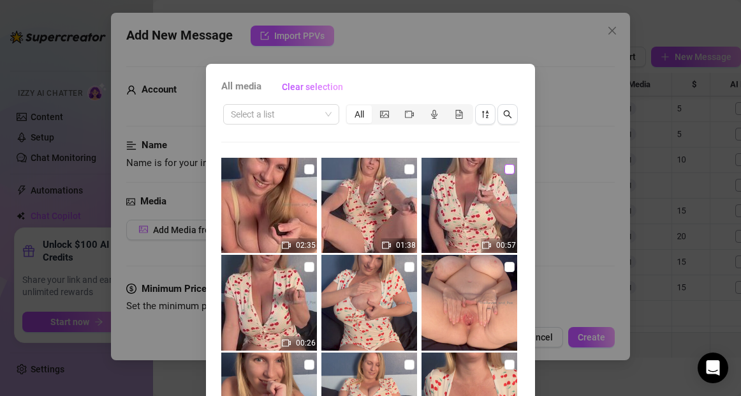
click at [508, 170] on input "checkbox" at bounding box center [510, 169] width 10 height 10
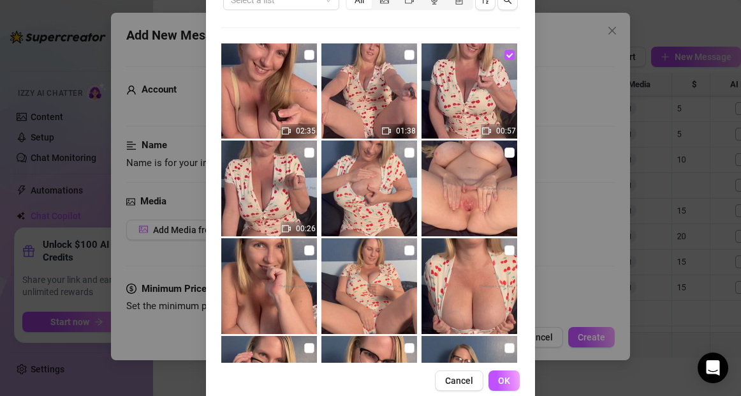
scroll to position [137, 0]
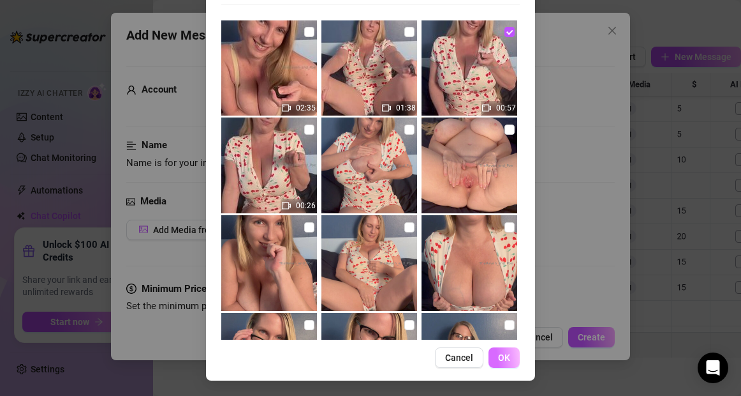
click at [505, 358] on span "OK" at bounding box center [504, 357] width 12 height 10
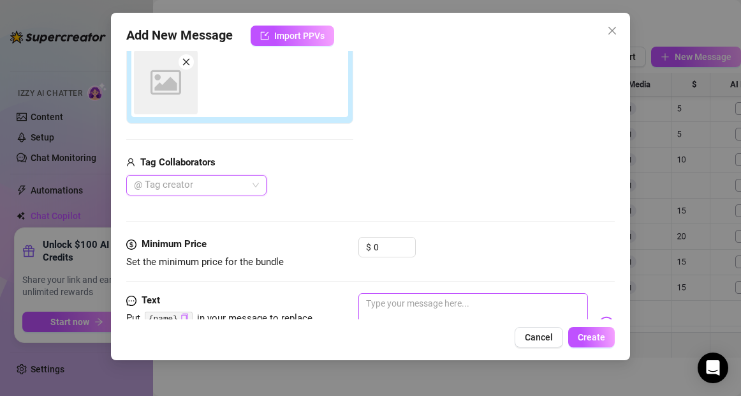
scroll to position [226, 0]
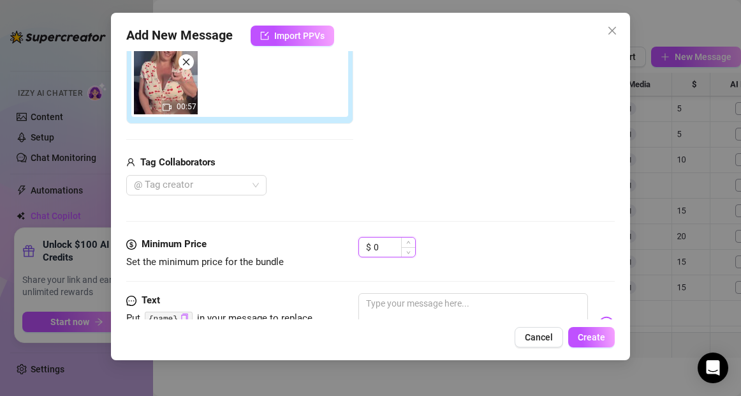
drag, startPoint x: 385, startPoint y: 248, endPoint x: 373, endPoint y: 248, distance: 11.5
click at [374, 248] on input "0" at bounding box center [394, 246] width 41 height 19
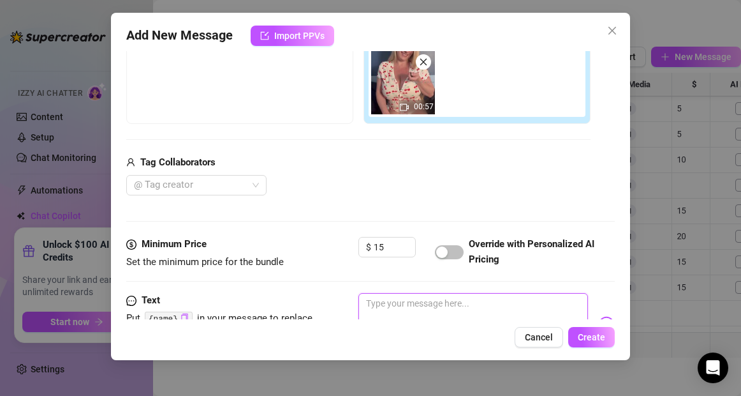
click at [378, 309] on textarea at bounding box center [473, 318] width 229 height 51
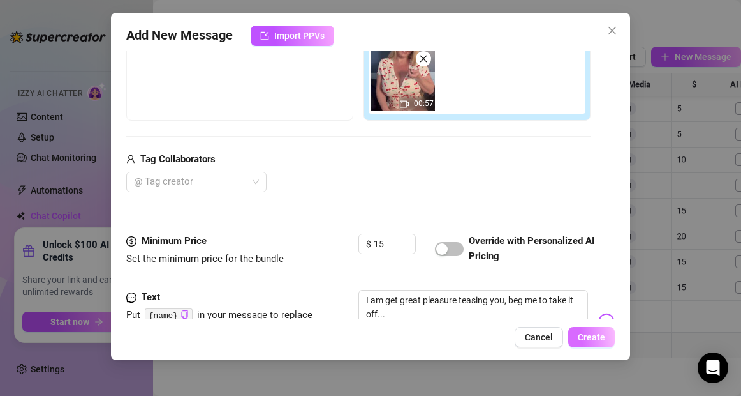
click at [603, 336] on span "Create" at bounding box center [591, 337] width 27 height 10
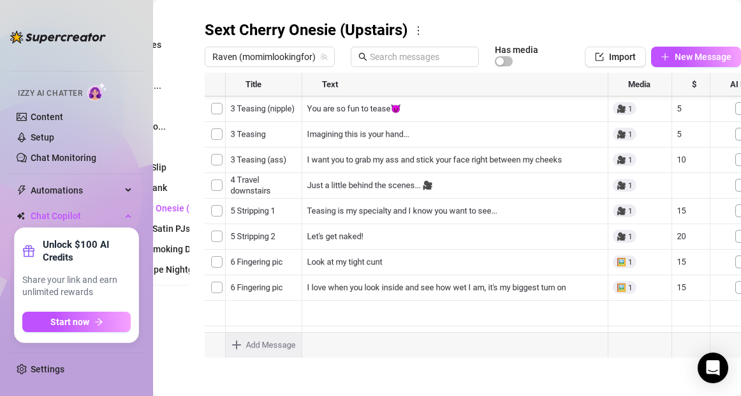
click at [239, 346] on body "Home Creator Analytics Team Analytics Izzy AI Chatter Content Setup Chat Monito…" at bounding box center [370, 198] width 741 height 396
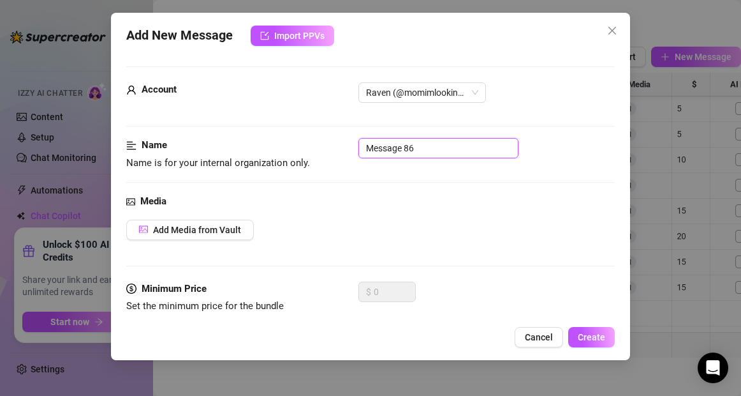
drag, startPoint x: 422, startPoint y: 149, endPoint x: 308, endPoint y: 147, distance: 114.2
click at [308, 147] on div "Name Name is for your internal organization only. Message 86" at bounding box center [370, 154] width 488 height 33
click at [216, 231] on span "Add Media from Vault" at bounding box center [197, 230] width 88 height 10
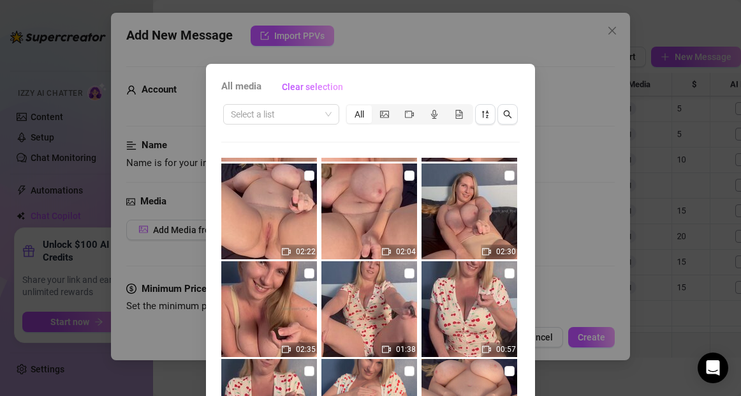
scroll to position [879, 0]
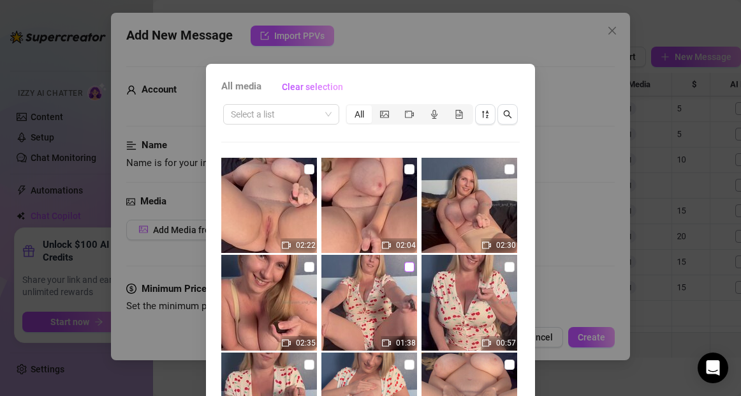
click at [408, 266] on input "checkbox" at bounding box center [409, 267] width 10 height 10
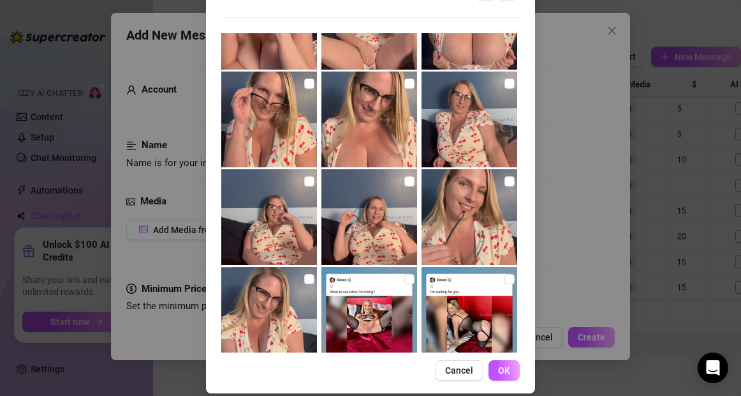
scroll to position [137, 0]
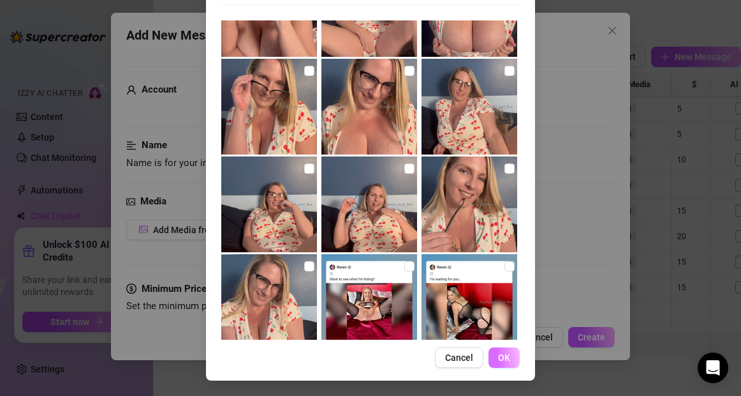
click at [503, 358] on span "OK" at bounding box center [504, 357] width 12 height 10
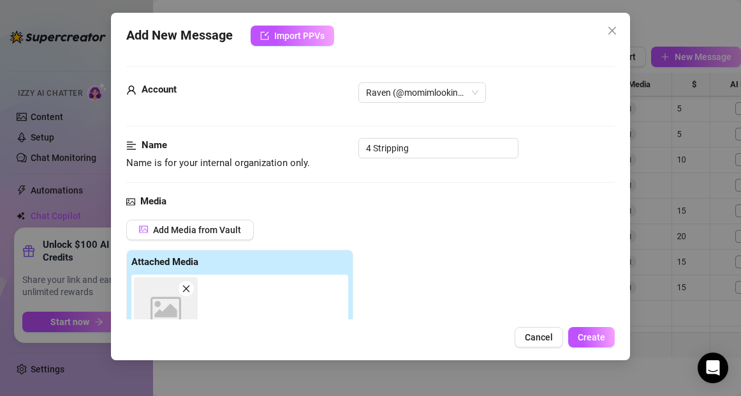
scroll to position [226, 0]
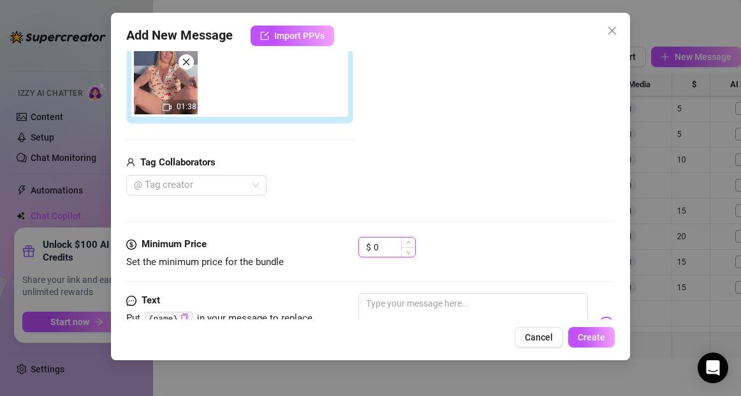
drag, startPoint x: 385, startPoint y: 249, endPoint x: 367, endPoint y: 249, distance: 17.2
click at [367, 249] on div "$ 0" at bounding box center [387, 247] width 57 height 20
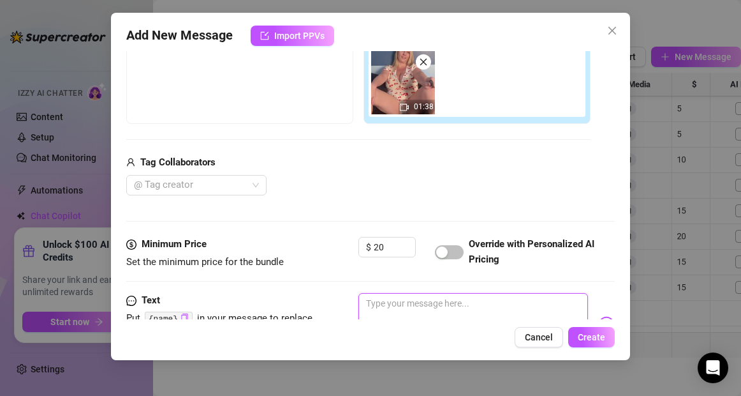
click at [396, 307] on textarea at bounding box center [473, 318] width 229 height 51
click at [584, 338] on span "Create" at bounding box center [591, 337] width 27 height 10
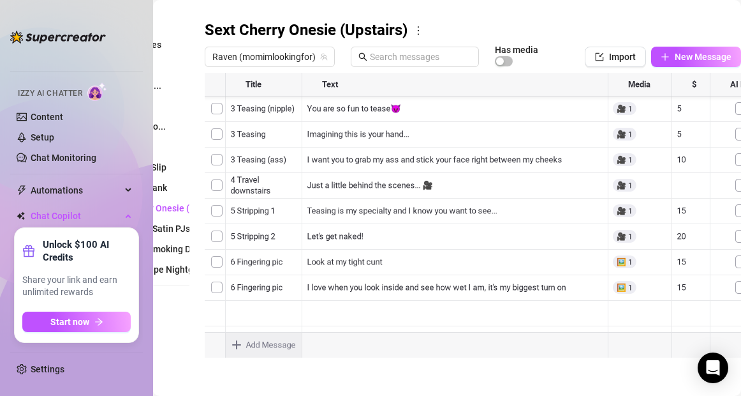
click at [239, 344] on body "Home Creator Analytics Team Analytics Izzy AI Chatter Content Setup Chat Monito…" at bounding box center [370, 198] width 741 height 396
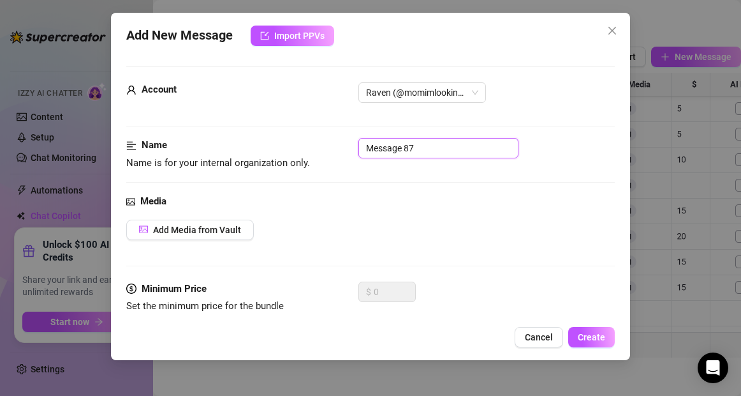
drag, startPoint x: 422, startPoint y: 154, endPoint x: 328, endPoint y: 154, distance: 93.8
click at [328, 154] on div "Name Name is for your internal organization only. Message 87" at bounding box center [370, 154] width 488 height 33
click at [221, 227] on span "Add Media from Vault" at bounding box center [197, 230] width 88 height 10
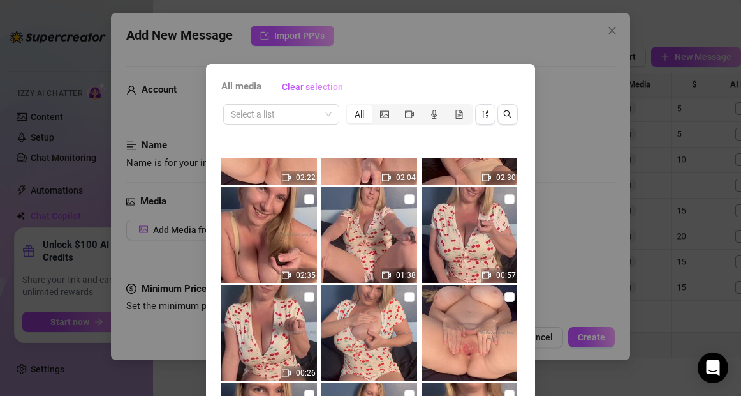
scroll to position [935, 0]
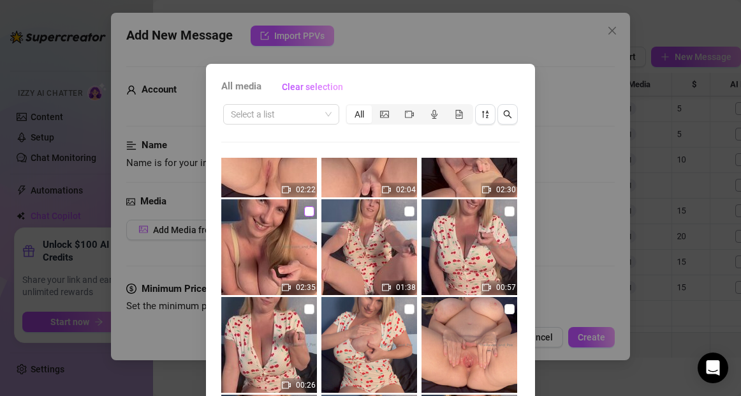
click at [306, 210] on input "checkbox" at bounding box center [309, 211] width 10 height 10
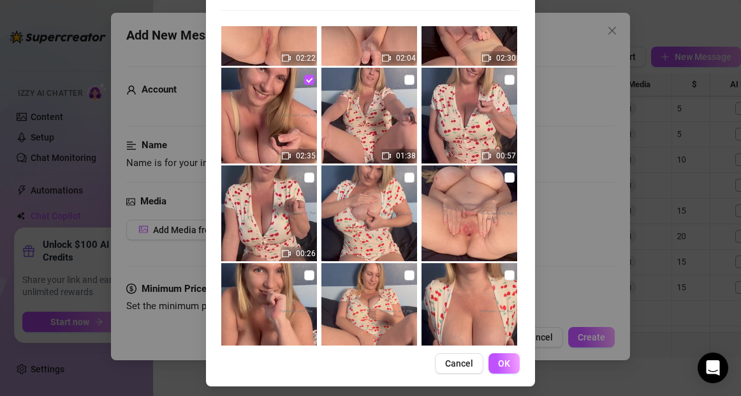
scroll to position [137, 0]
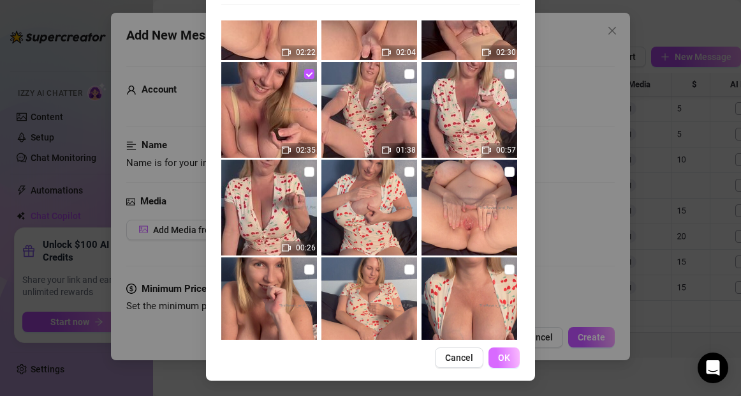
click at [499, 359] on span "OK" at bounding box center [504, 357] width 12 height 10
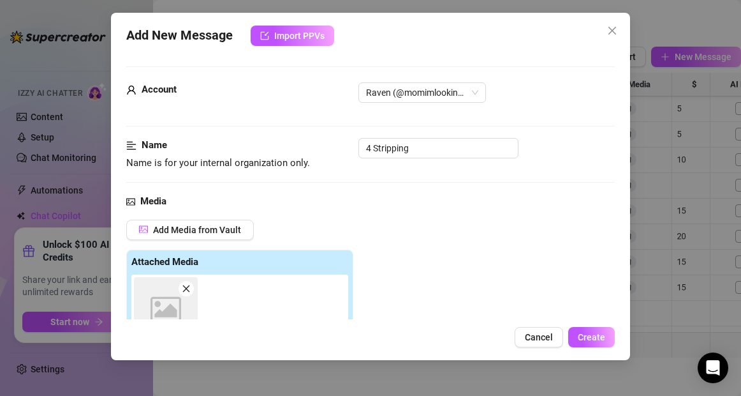
scroll to position [226, 0]
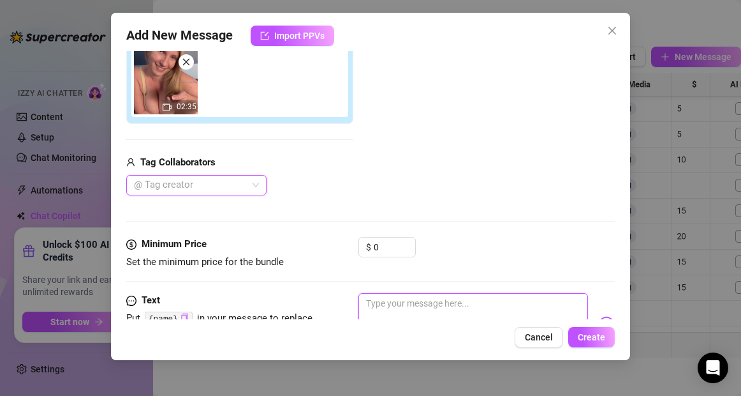
click at [402, 311] on textarea at bounding box center [473, 318] width 229 height 51
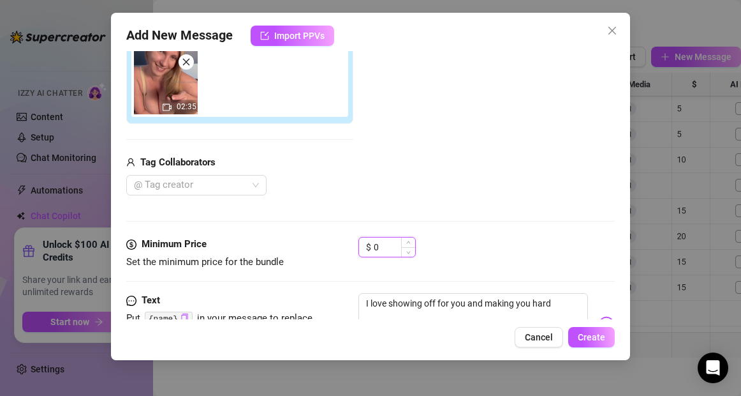
drag, startPoint x: 381, startPoint y: 251, endPoint x: 371, endPoint y: 250, distance: 9.7
click at [371, 250] on div "$ 0" at bounding box center [387, 247] width 57 height 20
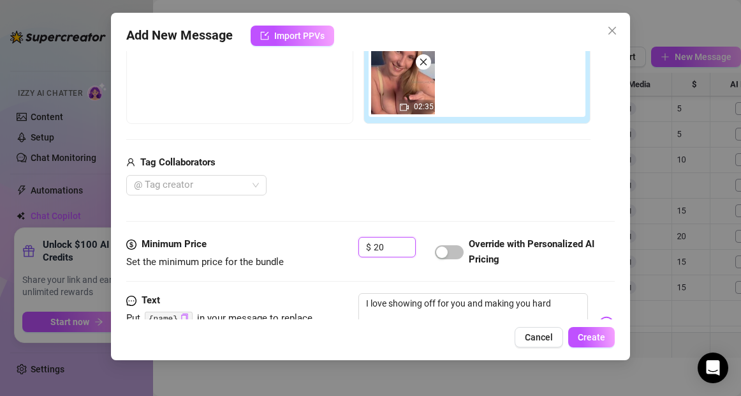
scroll to position [0, 0]
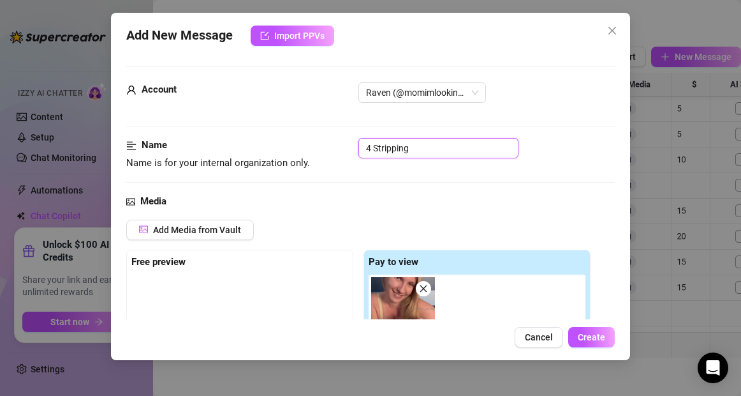
click at [432, 147] on input "4 Stripping" at bounding box center [439, 148] width 160 height 20
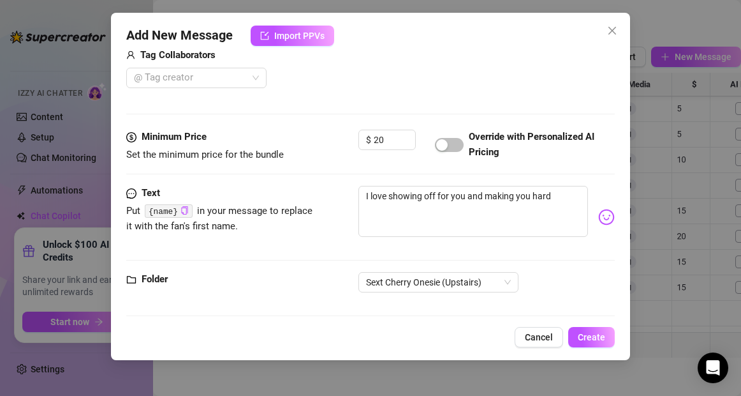
scroll to position [342, 0]
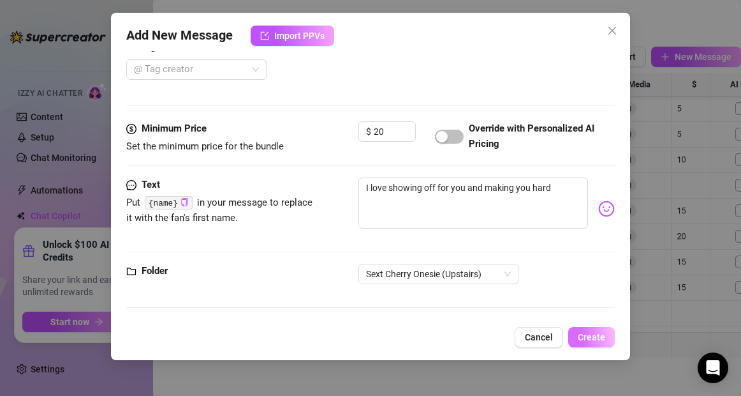
click at [598, 333] on span "Create" at bounding box center [591, 337] width 27 height 10
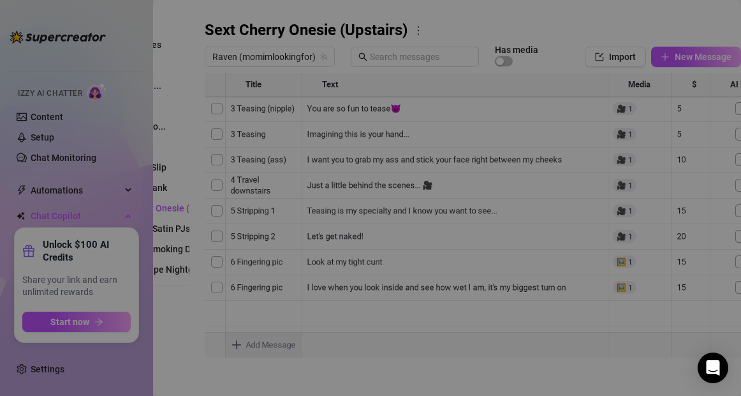
click at [237, 343] on body "Home Creator Analytics Team Analytics Izzy AI Chatter Content Setup Chat Monito…" at bounding box center [370, 198] width 741 height 396
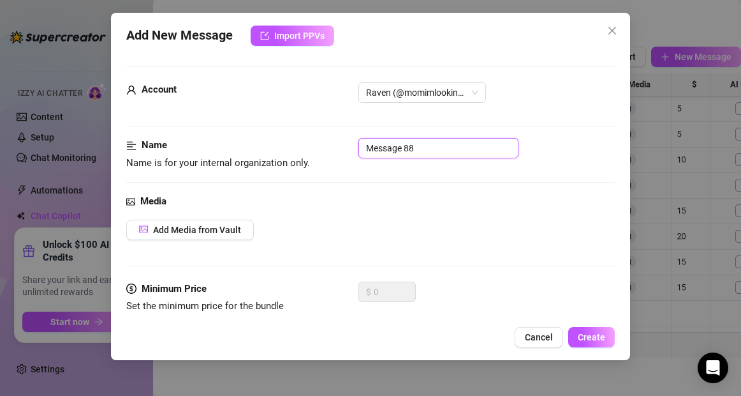
drag, startPoint x: 420, startPoint y: 152, endPoint x: 314, endPoint y: 147, distance: 106.6
click at [314, 147] on div "Name Name is for your internal organization only. Message 88" at bounding box center [370, 154] width 488 height 33
click at [213, 228] on span "Add Media from Vault" at bounding box center [197, 230] width 88 height 10
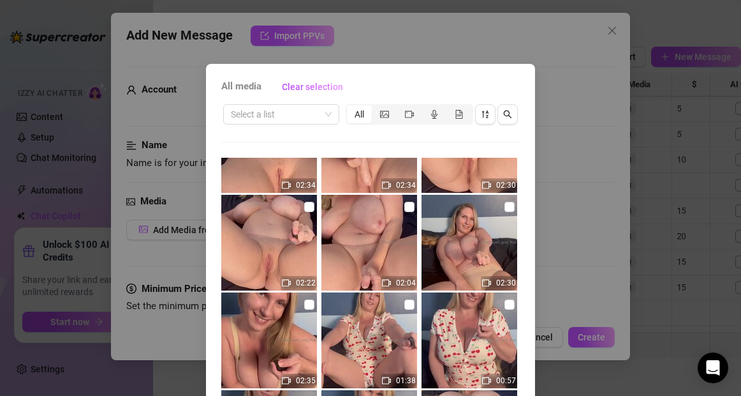
scroll to position [827, 0]
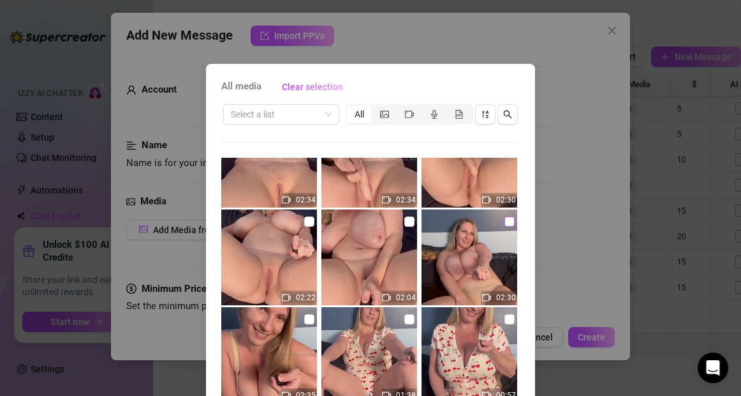
click at [512, 222] on input "checkbox" at bounding box center [510, 221] width 10 height 10
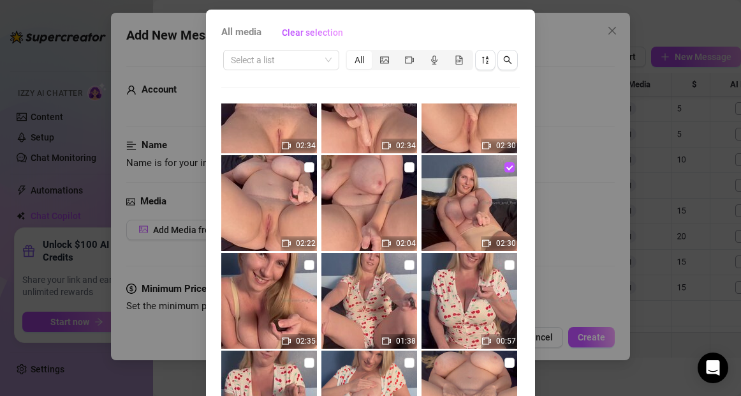
scroll to position [137, 0]
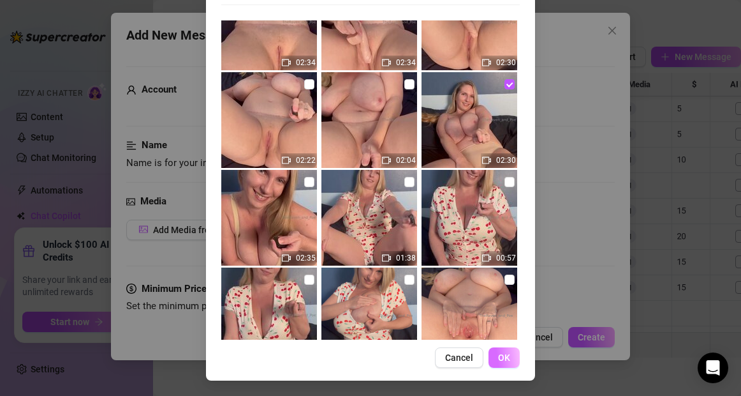
click at [508, 357] on span "OK" at bounding box center [504, 357] width 12 height 10
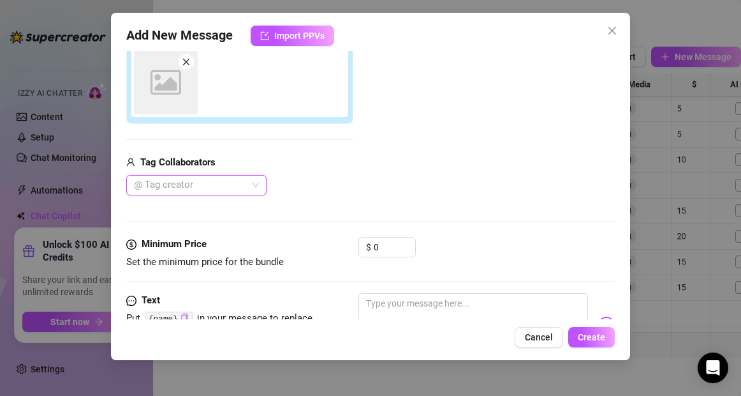
scroll to position [226, 0]
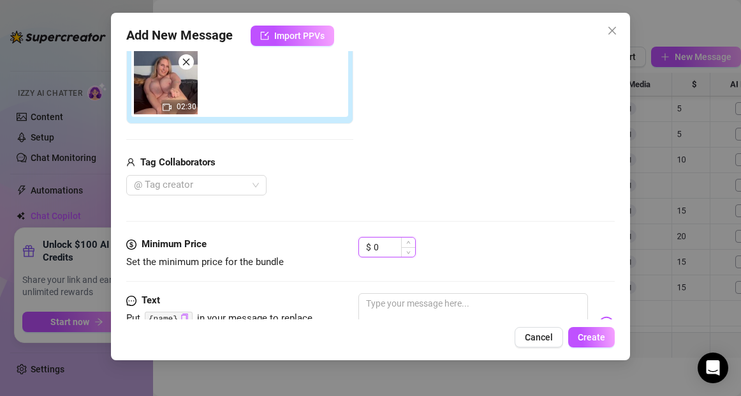
drag, startPoint x: 387, startPoint y: 248, endPoint x: 373, endPoint y: 248, distance: 14.0
click at [373, 248] on div "$ 0" at bounding box center [387, 247] width 57 height 20
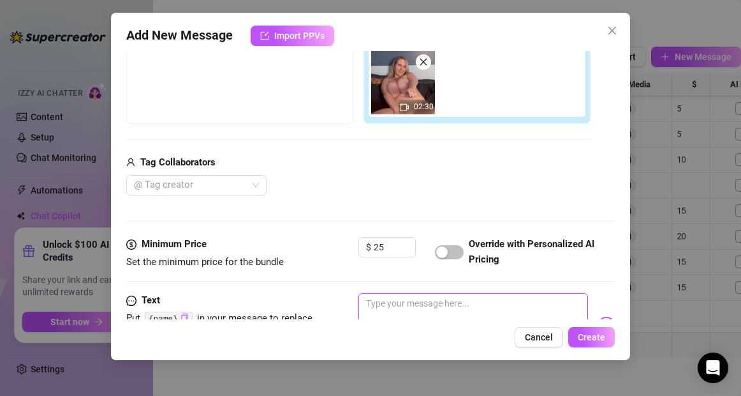
click at [387, 301] on textarea at bounding box center [473, 318] width 229 height 51
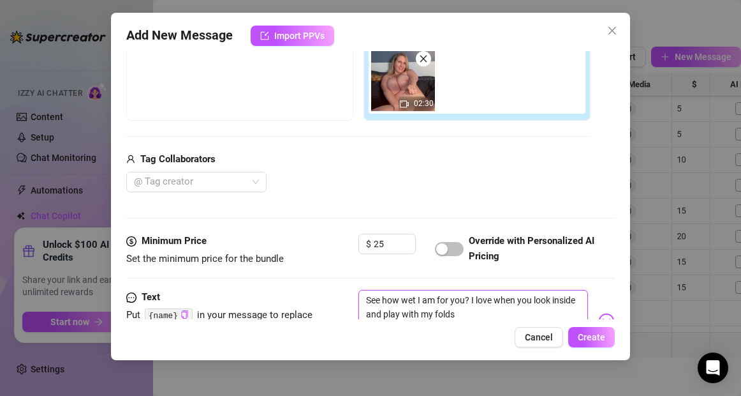
drag, startPoint x: 380, startPoint y: 300, endPoint x: 364, endPoint y: 299, distance: 16.0
click at [364, 299] on textarea "See how wet I am for you? I love when you look inside and play with my folds" at bounding box center [473, 315] width 229 height 51
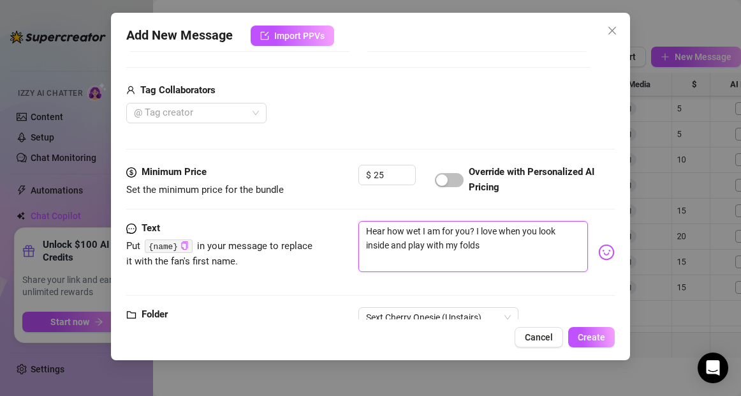
scroll to position [342, 0]
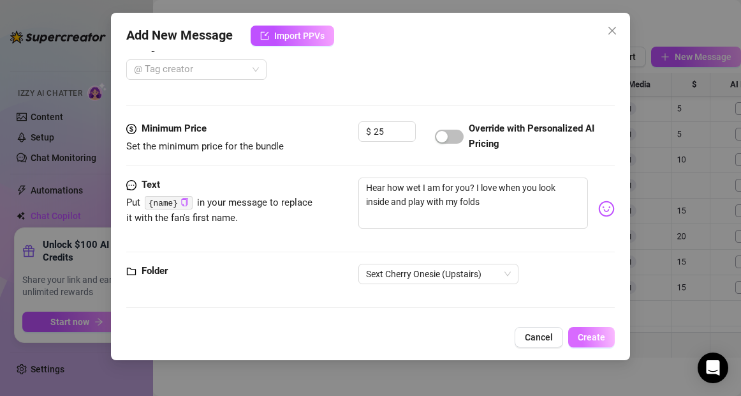
click at [592, 333] on span "Create" at bounding box center [591, 337] width 27 height 10
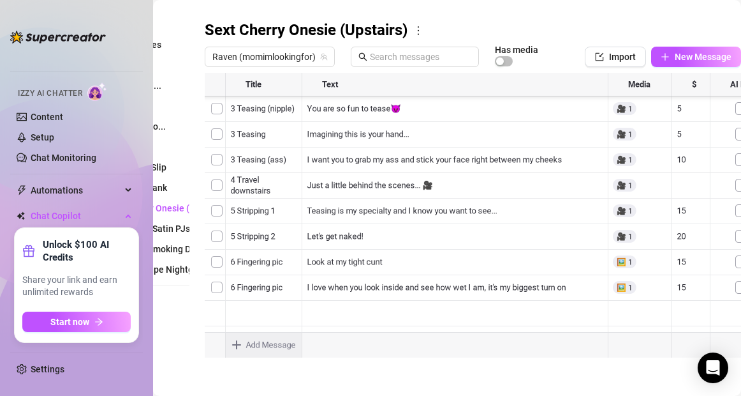
scroll to position [179, 0]
click at [404, 285] on div at bounding box center [473, 215] width 536 height 285
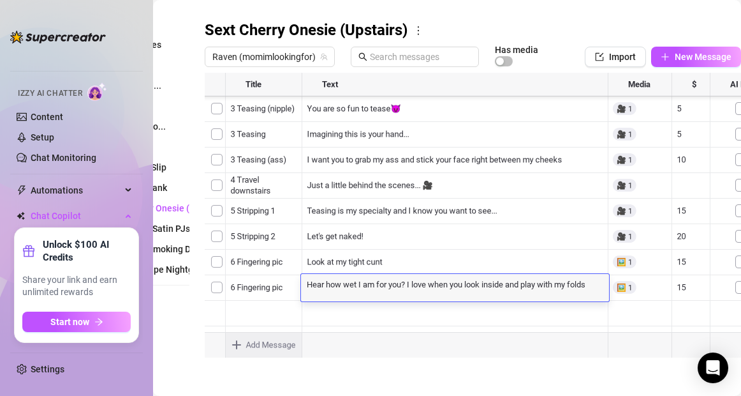
scroll to position [0, 0]
click at [404, 285] on textarea "Hear how wet I am for you? I love when you look inside and play with my folds" at bounding box center [455, 282] width 308 height 11
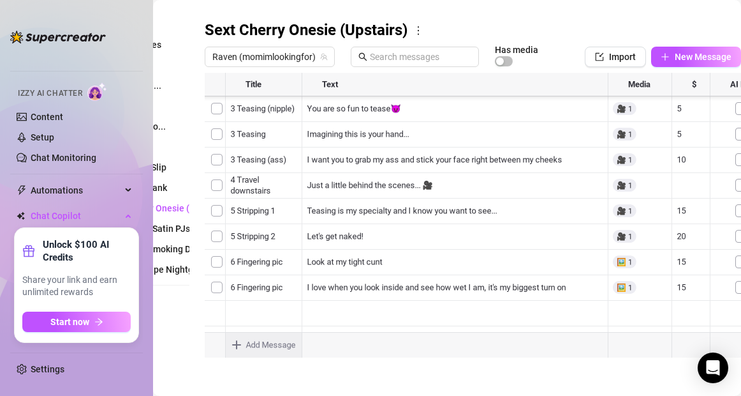
click at [298, 381] on main "Message Library Personalize your messages with {name} Insert the placeholder {n…" at bounding box center [369, 112] width 588 height 566
click at [237, 344] on body "Home Creator Analytics Team Analytics Izzy AI Chatter Content Setup Chat Monito…" at bounding box center [370, 198] width 741 height 396
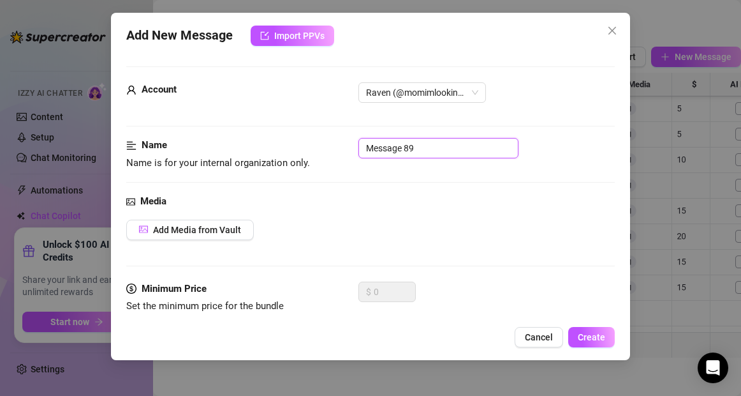
drag, startPoint x: 418, startPoint y: 149, endPoint x: 366, endPoint y: 151, distance: 51.7
click at [366, 151] on input "Message 89" at bounding box center [439, 148] width 160 height 20
click at [545, 334] on span "Cancel" at bounding box center [539, 337] width 28 height 10
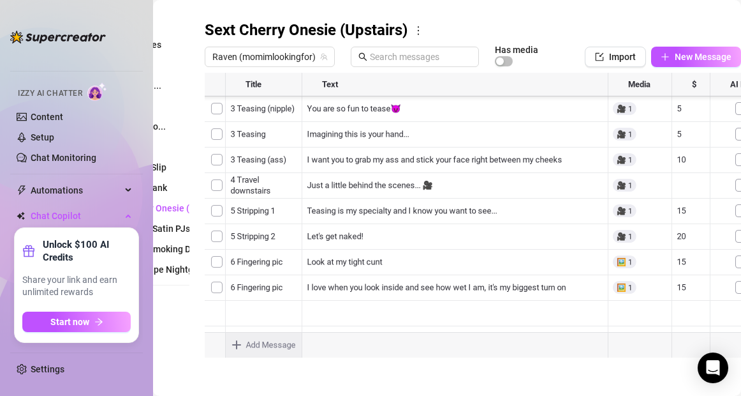
click at [236, 285] on div at bounding box center [473, 215] width 536 height 285
click at [235, 286] on div at bounding box center [473, 215] width 536 height 285
click at [235, 286] on textarea "4 Fingering 1" at bounding box center [264, 282] width 78 height 11
click at [234, 288] on textarea "4 Fingering 1" at bounding box center [264, 282] width 78 height 11
click at [270, 387] on main "Message Library Personalize your messages with {name} Insert the placeholder {n…" at bounding box center [369, 112] width 588 height 566
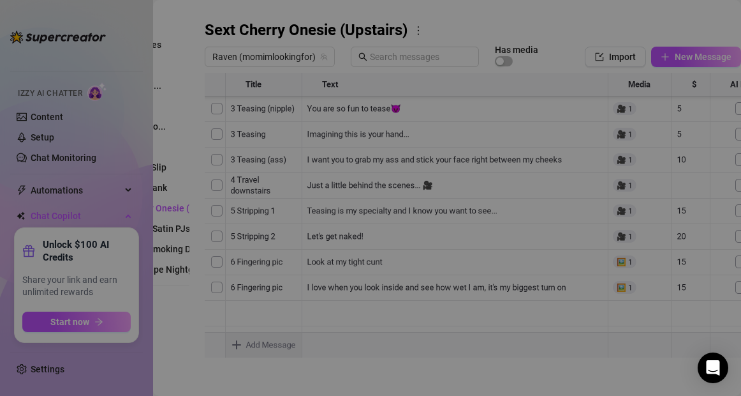
click at [236, 346] on body "Home Creator Analytics Team Analytics Izzy AI Chatter Content Setup Chat Monito…" at bounding box center [370, 198] width 741 height 396
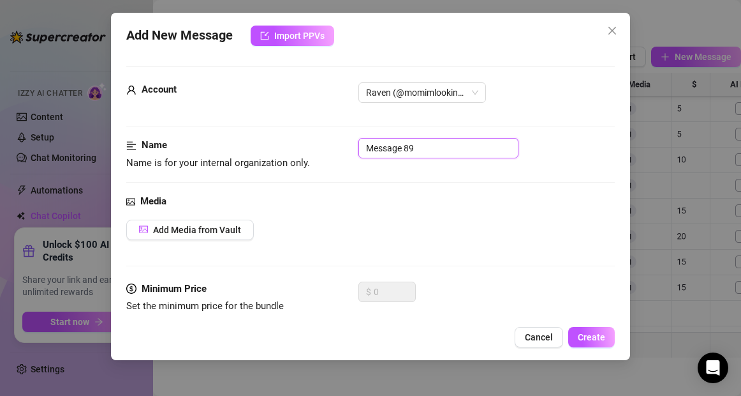
drag, startPoint x: 421, startPoint y: 151, endPoint x: 346, endPoint y: 151, distance: 74.6
click at [346, 151] on div "Name Name is for your internal organization only. Message 89" at bounding box center [370, 154] width 488 height 33
click at [208, 232] on span "Add Media from Vault" at bounding box center [197, 230] width 88 height 10
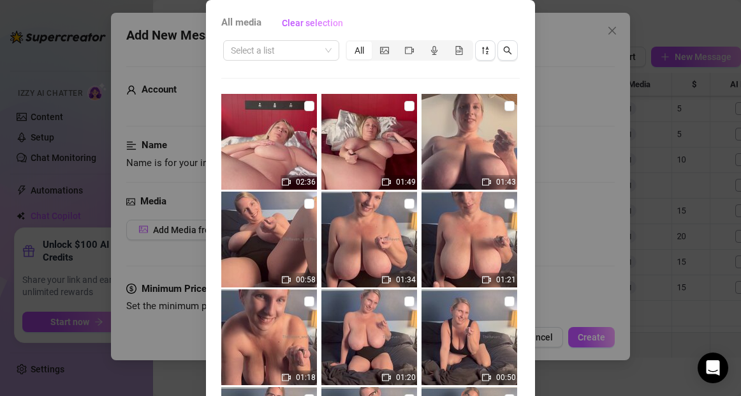
scroll to position [137, 0]
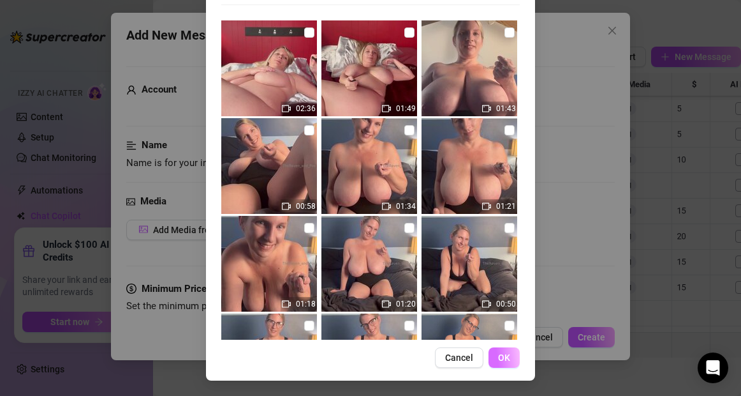
click at [512, 357] on button "OK" at bounding box center [504, 357] width 31 height 20
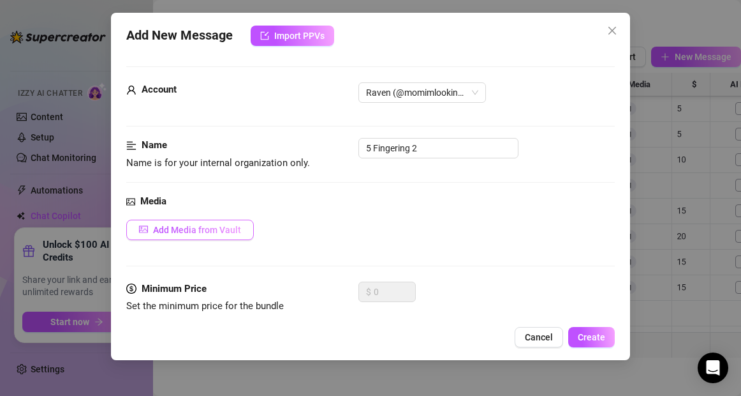
click at [241, 228] on button "Add Media from Vault" at bounding box center [190, 229] width 128 height 20
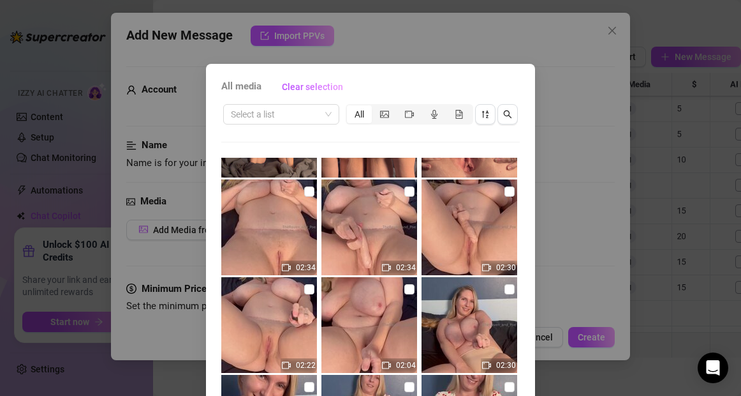
scroll to position [756, 0]
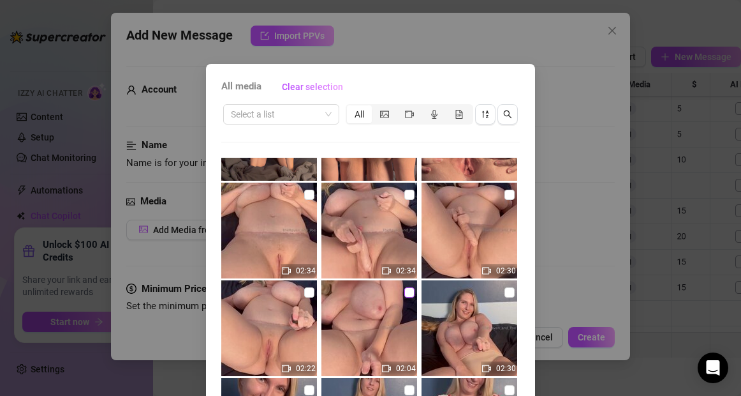
click at [410, 292] on input "checkbox" at bounding box center [409, 292] width 10 height 10
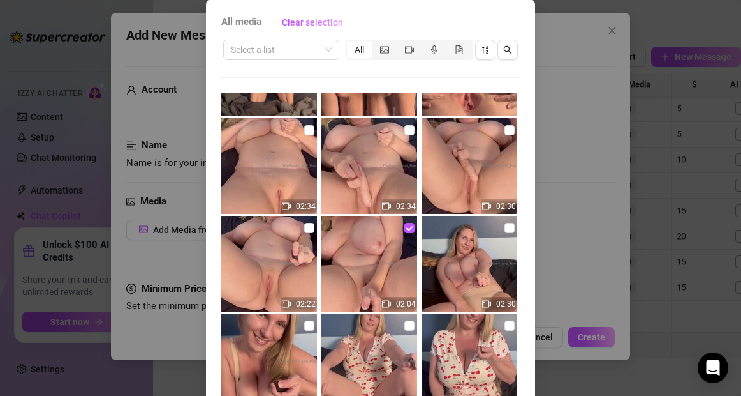
scroll to position [137, 0]
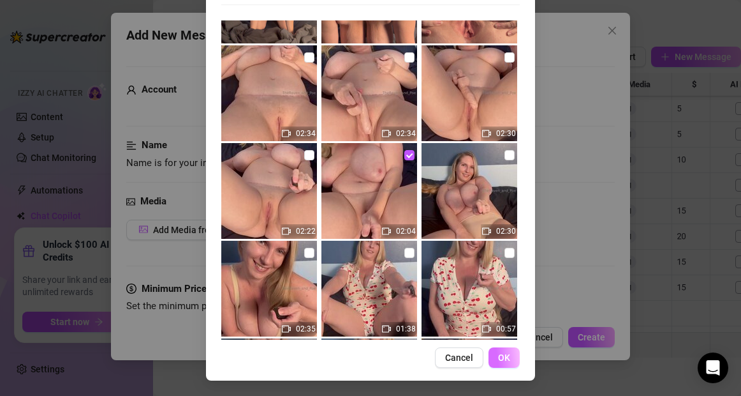
click at [508, 360] on span "OK" at bounding box center [504, 357] width 12 height 10
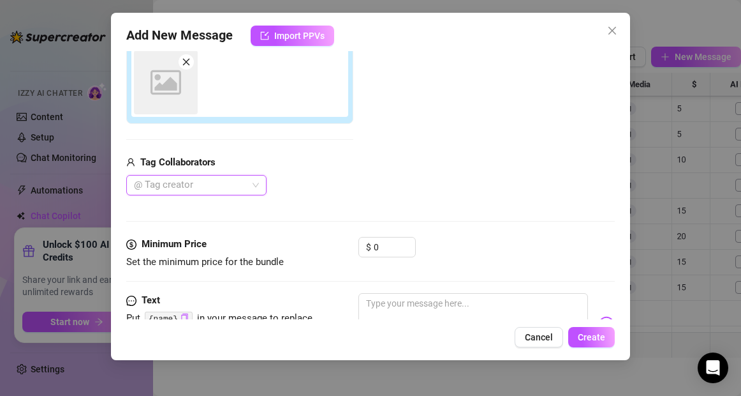
scroll to position [226, 0]
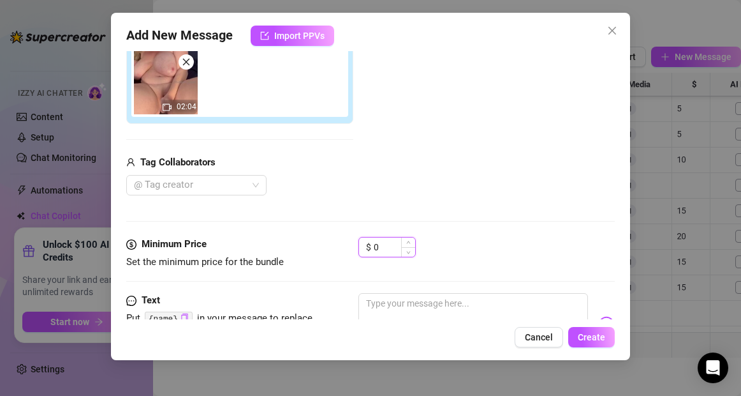
drag, startPoint x: 385, startPoint y: 249, endPoint x: 373, endPoint y: 249, distance: 12.8
click at [373, 249] on div "$ 0" at bounding box center [387, 247] width 57 height 20
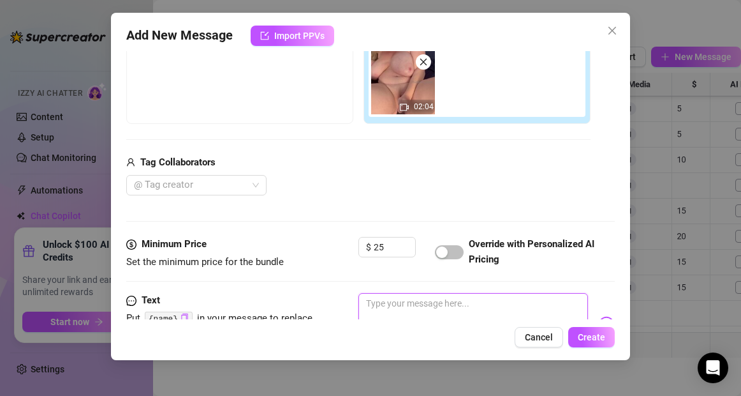
click at [385, 307] on textarea at bounding box center [473, 318] width 229 height 51
paste textarea "{name}"
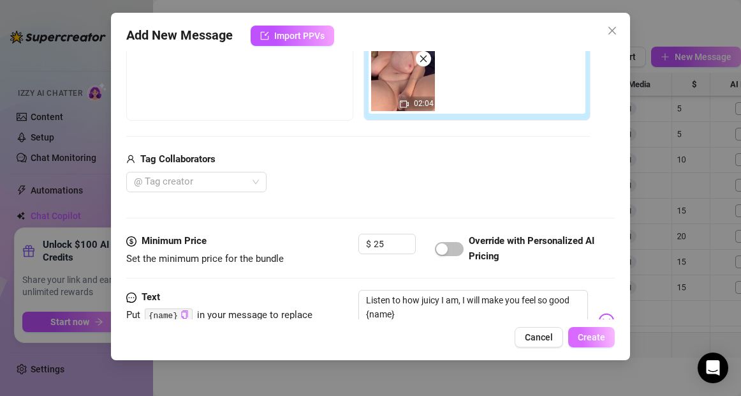
click at [588, 339] on span "Create" at bounding box center [591, 337] width 27 height 10
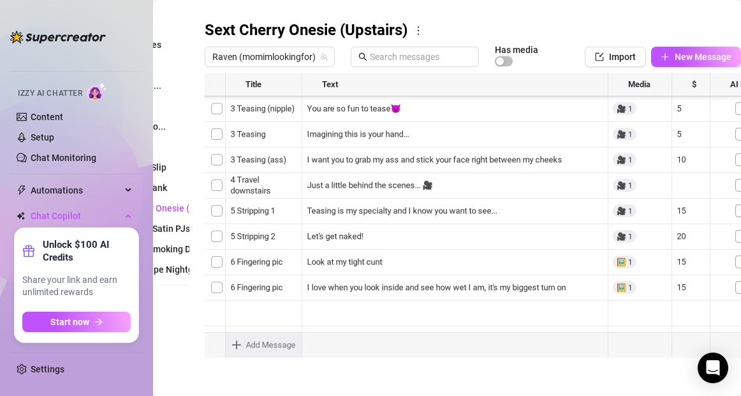
scroll to position [204, 0]
click at [237, 344] on body "Home Creator Analytics Team Analytics Izzy AI Chatter Content Setup Chat Monito…" at bounding box center [370, 198] width 741 height 396
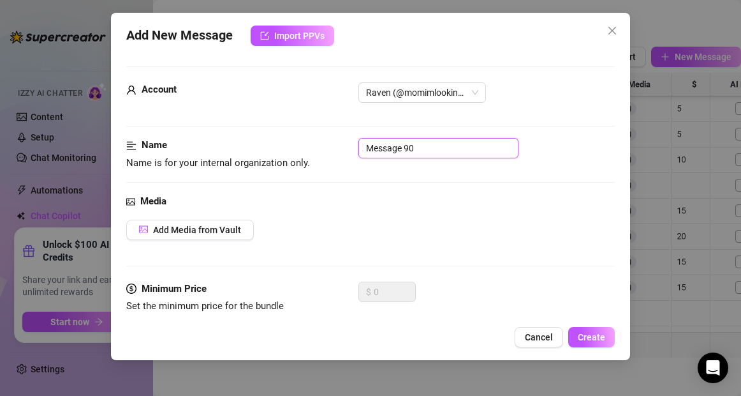
drag, startPoint x: 438, startPoint y: 142, endPoint x: 343, endPoint y: 142, distance: 95.7
click at [343, 142] on div "Name Name is for your internal organization only. Message 90" at bounding box center [370, 154] width 488 height 33
click at [237, 229] on span "Add Media from Vault" at bounding box center [197, 230] width 88 height 10
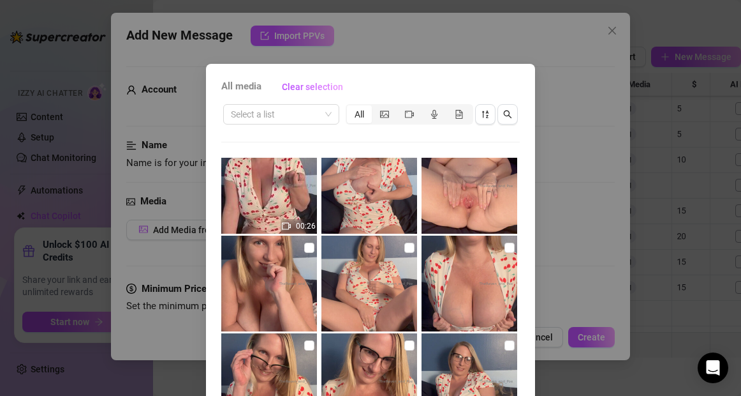
scroll to position [1095, 0]
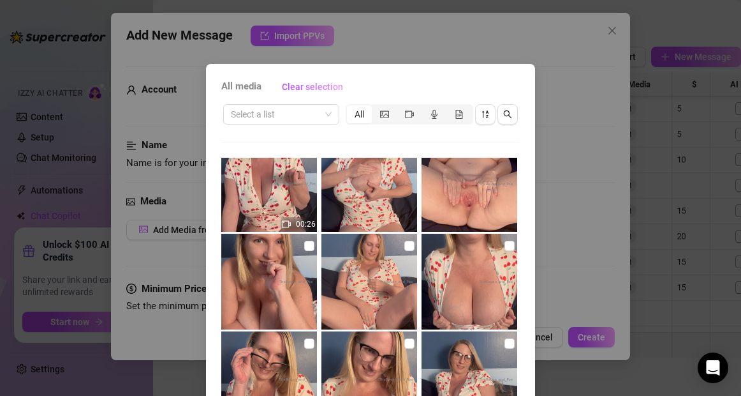
click at [501, 205] on img at bounding box center [470, 184] width 96 height 96
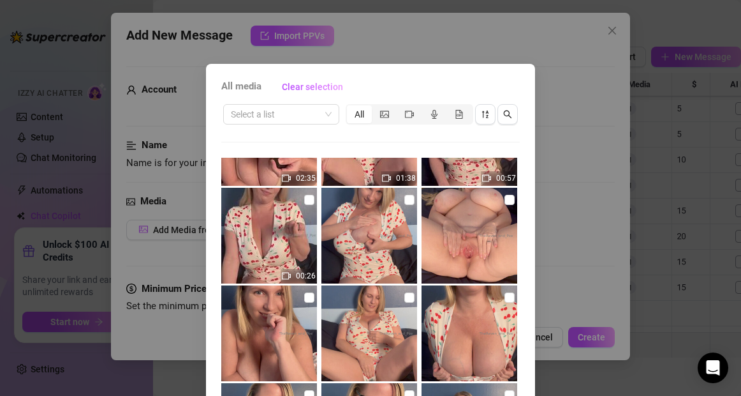
scroll to position [1042, 0]
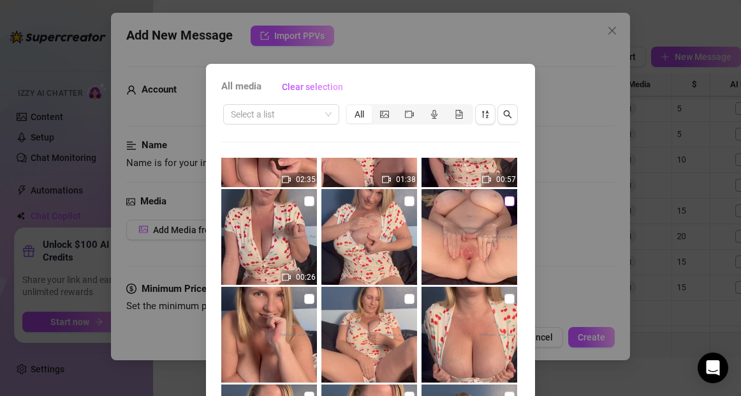
click at [508, 203] on input "checkbox" at bounding box center [510, 201] width 10 height 10
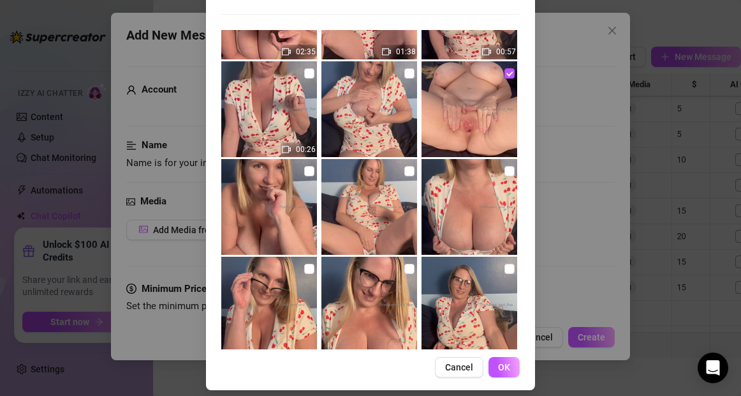
scroll to position [137, 0]
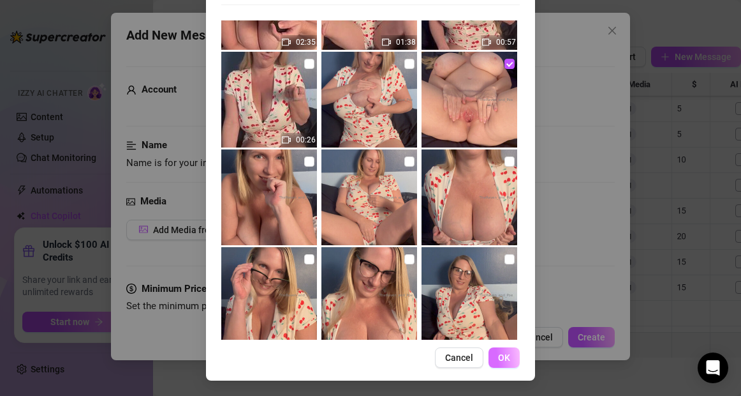
click at [507, 359] on span "OK" at bounding box center [504, 357] width 12 height 10
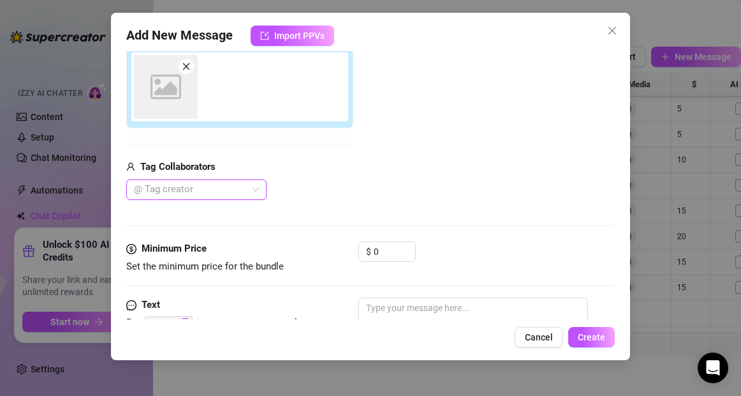
scroll to position [226, 0]
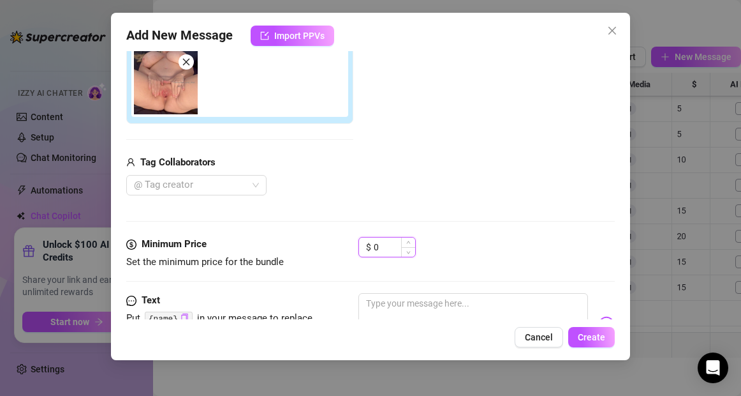
click at [376, 246] on input "0" at bounding box center [394, 246] width 41 height 19
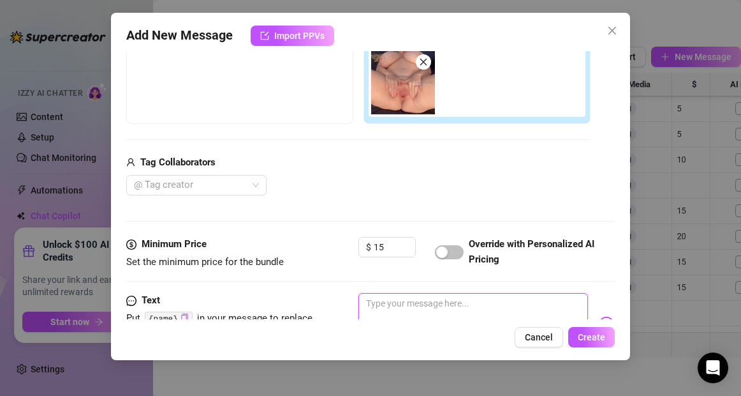
click at [398, 306] on textarea at bounding box center [473, 318] width 229 height 51
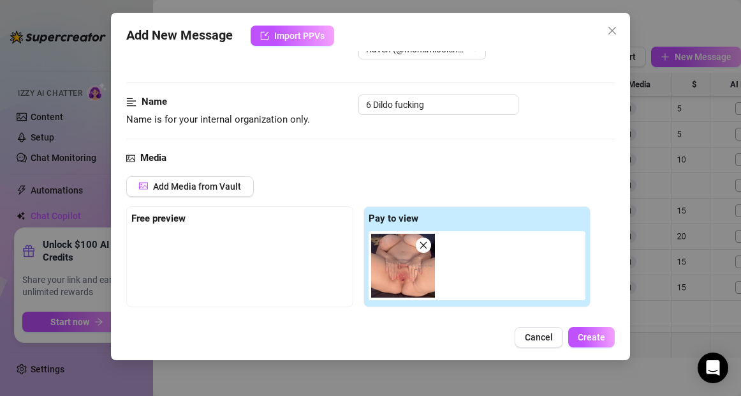
scroll to position [0, 0]
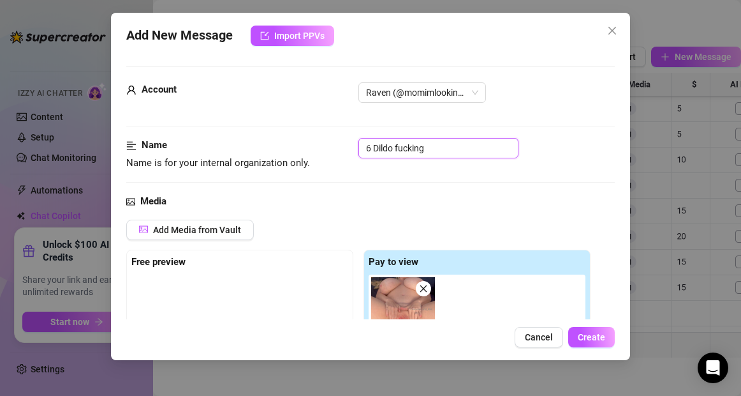
drag, startPoint x: 433, startPoint y: 146, endPoint x: 327, endPoint y: 147, distance: 105.3
click at [327, 147] on div "Name Name is for your internal organization only. 6 Dildo fucking" at bounding box center [370, 154] width 488 height 33
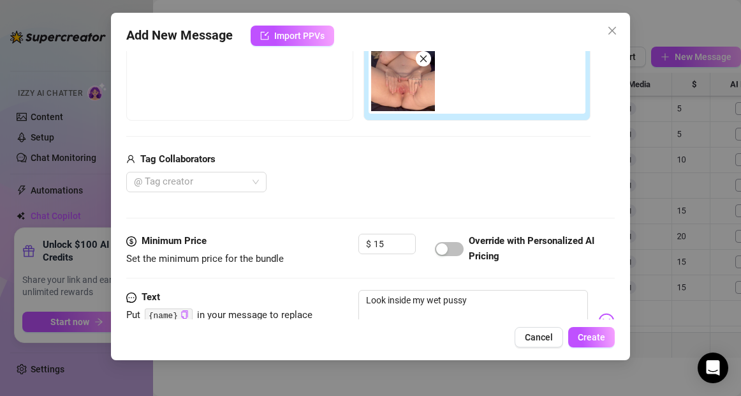
scroll to position [342, 0]
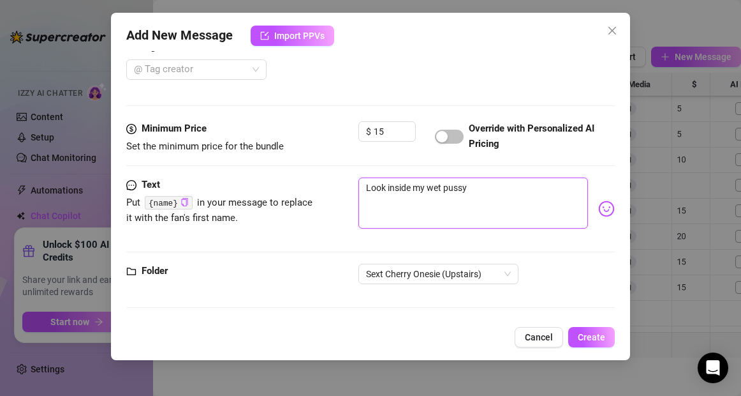
click at [470, 190] on textarea "Look inside my wet pussy" at bounding box center [473, 202] width 229 height 51
click at [386, 188] on textarea "Look inside my wet pussy, sh" at bounding box center [473, 202] width 229 height 51
click at [492, 186] on textarea "Lick inside my wet pussy, sh" at bounding box center [473, 202] width 229 height 51
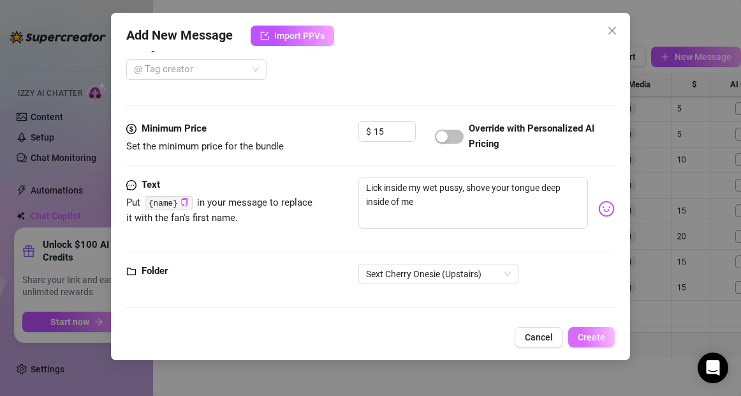
click at [596, 338] on span "Create" at bounding box center [591, 337] width 27 height 10
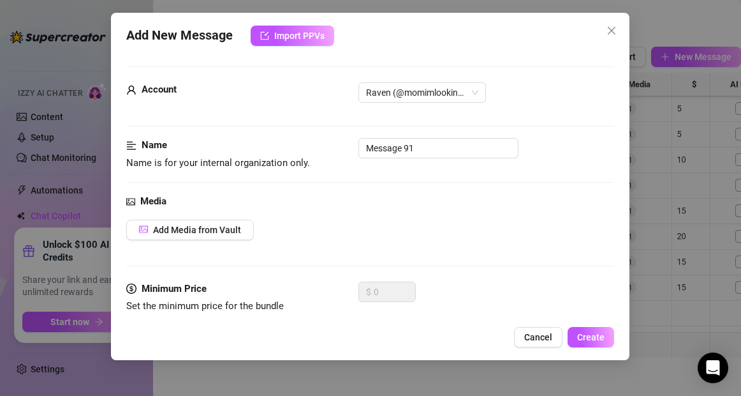
click at [239, 346] on body "Home Creator Analytics Team Analytics Izzy AI Chatter Content Setup Chat Monito…" at bounding box center [370, 198] width 741 height 396
drag, startPoint x: 432, startPoint y: 151, endPoint x: 360, endPoint y: 152, distance: 72.1
click at [360, 152] on input "Message 91" at bounding box center [439, 148] width 160 height 20
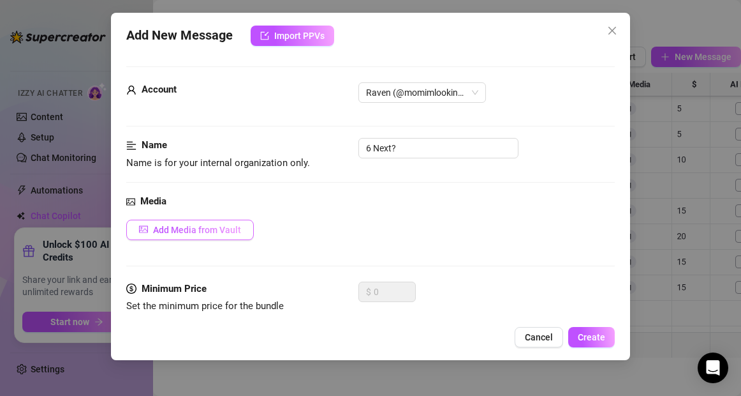
click at [232, 225] on span "Add Media from Vault" at bounding box center [197, 230] width 88 height 10
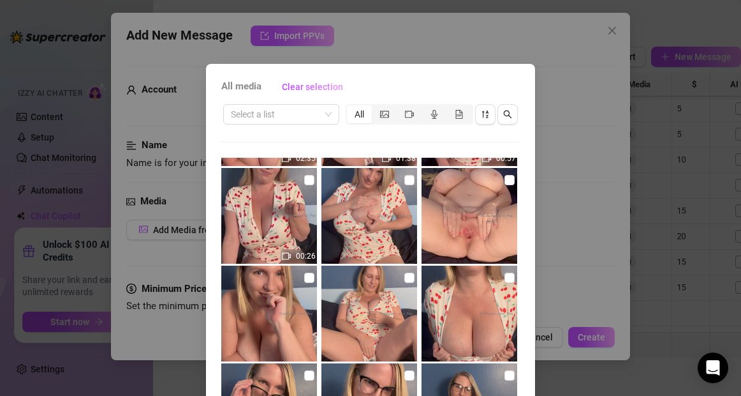
scroll to position [1067, 0]
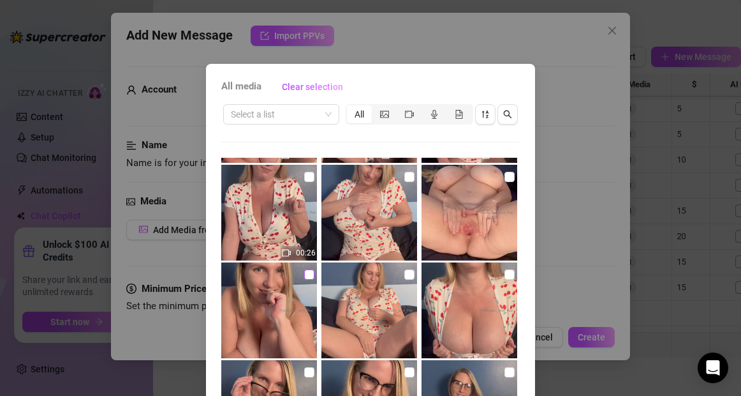
click at [309, 274] on input "checkbox" at bounding box center [309, 274] width 10 height 10
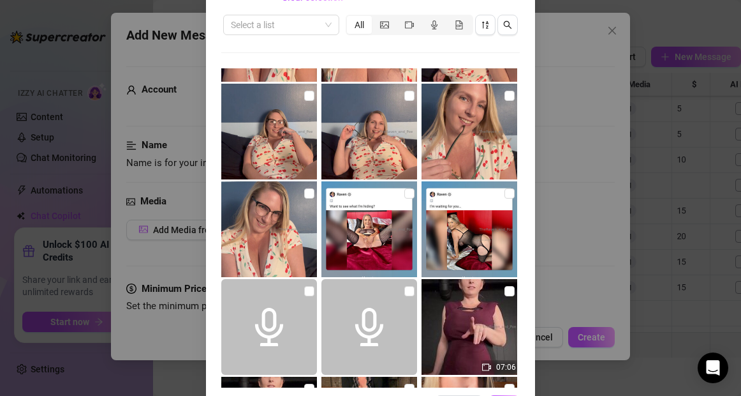
scroll to position [137, 0]
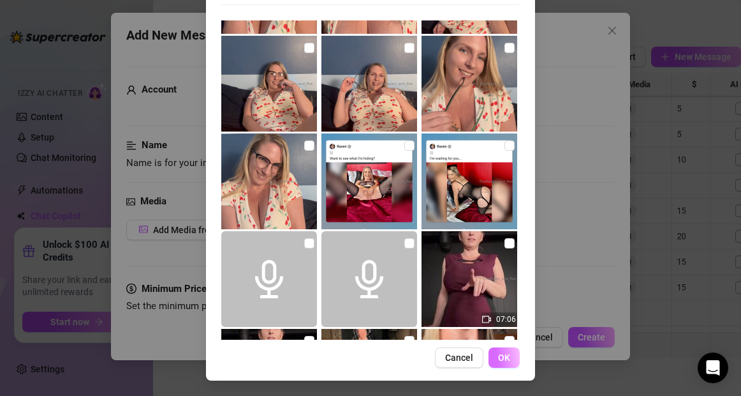
click at [509, 357] on span "OK" at bounding box center [504, 357] width 12 height 10
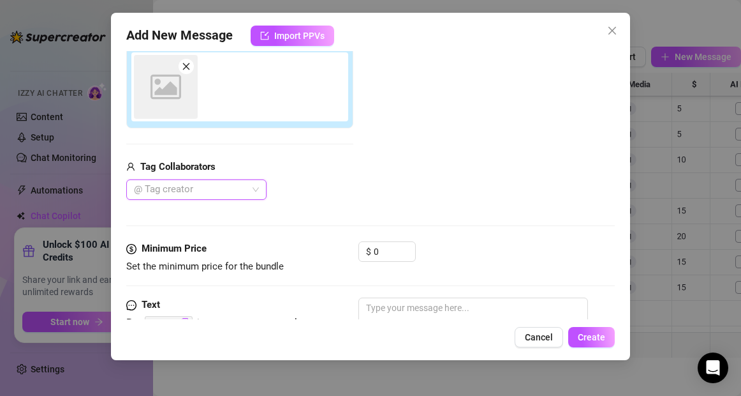
scroll to position [226, 0]
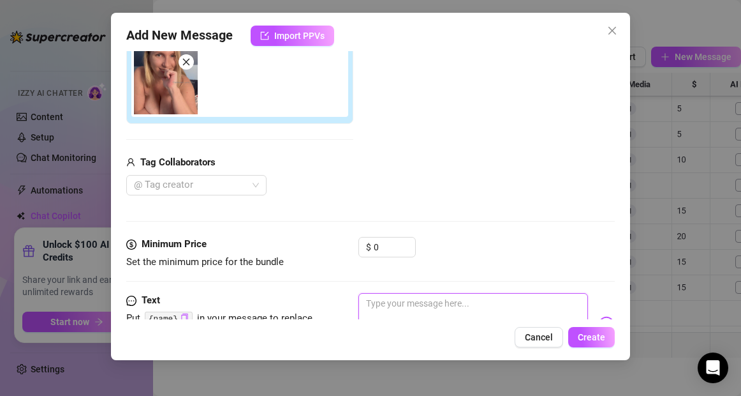
click at [420, 306] on textarea at bounding box center [473, 318] width 229 height 51
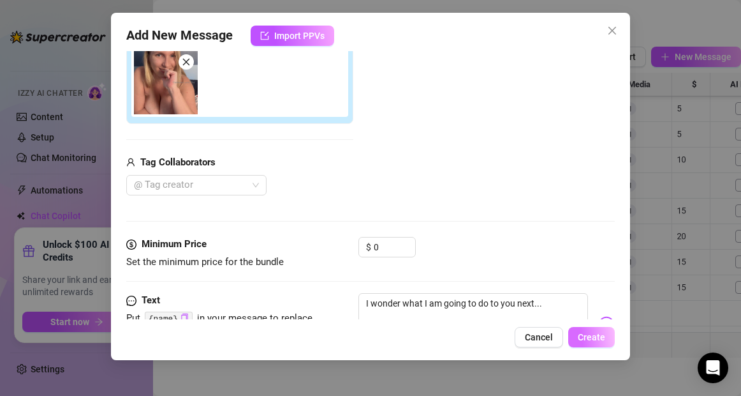
click at [591, 336] on span "Create" at bounding box center [591, 337] width 27 height 10
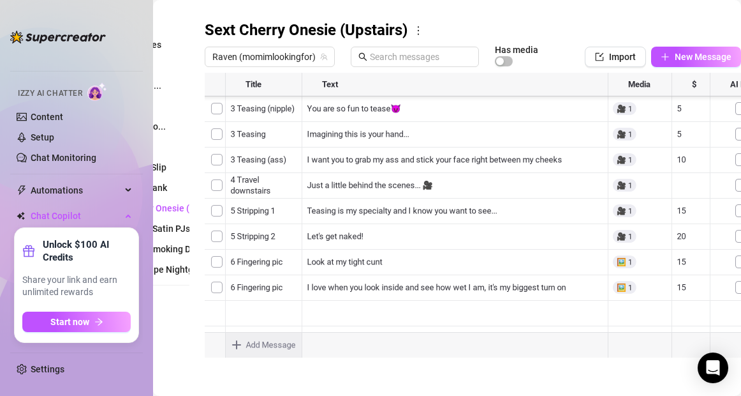
scroll to position [255, 0]
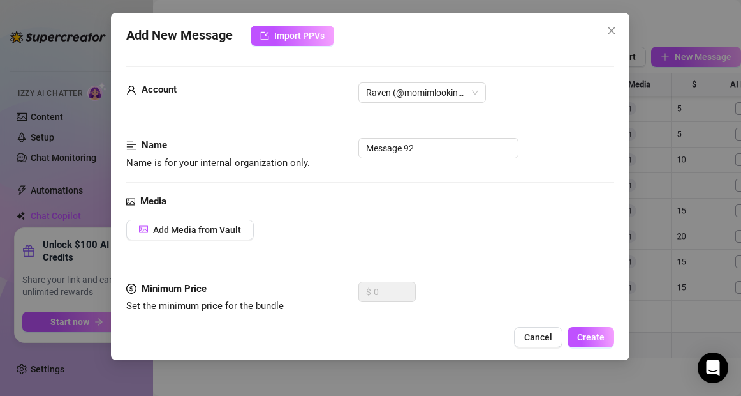
click at [235, 343] on body "Home Creator Analytics Team Analytics Izzy AI Chatter Content Setup Chat Monito…" at bounding box center [370, 198] width 741 height 396
drag, startPoint x: 429, startPoint y: 148, endPoint x: 345, endPoint y: 147, distance: 84.2
click at [345, 147] on div "Name Name is for your internal organization only. Message 92" at bounding box center [370, 154] width 488 height 33
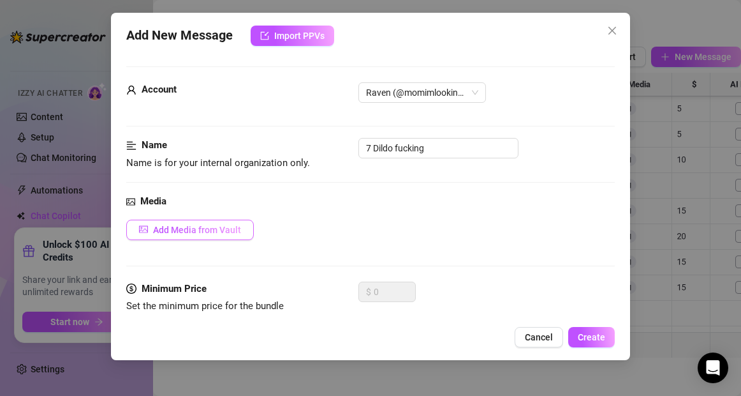
click at [180, 227] on span "Add Media from Vault" at bounding box center [197, 230] width 88 height 10
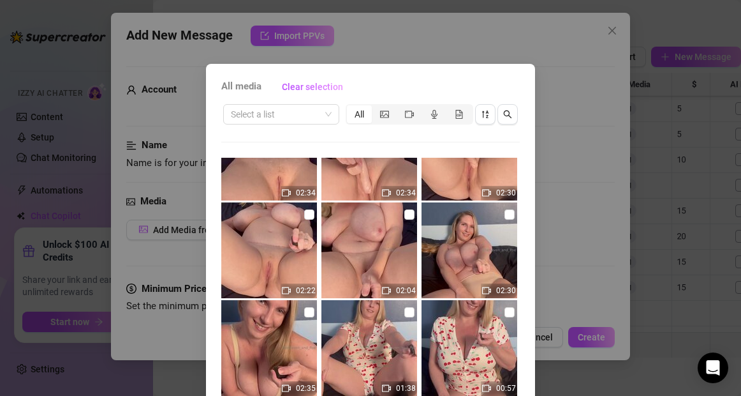
scroll to position [840, 0]
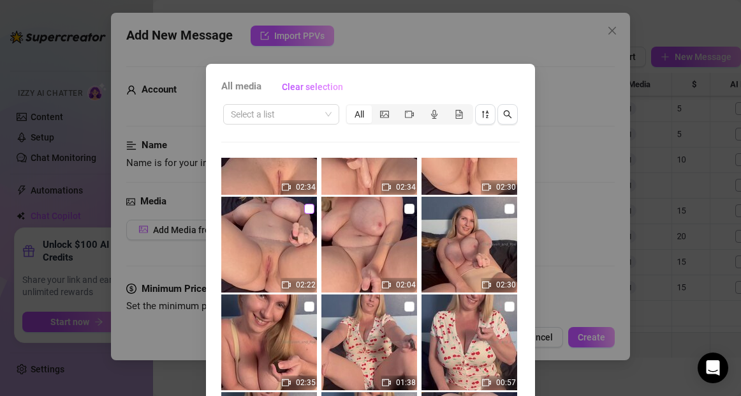
click at [311, 211] on input "checkbox" at bounding box center [309, 208] width 10 height 10
click at [529, 306] on div "All media Clear selection Select a list All 02:36 01:49 01:43 00:58 01:34 01:21…" at bounding box center [370, 291] width 329 height 454
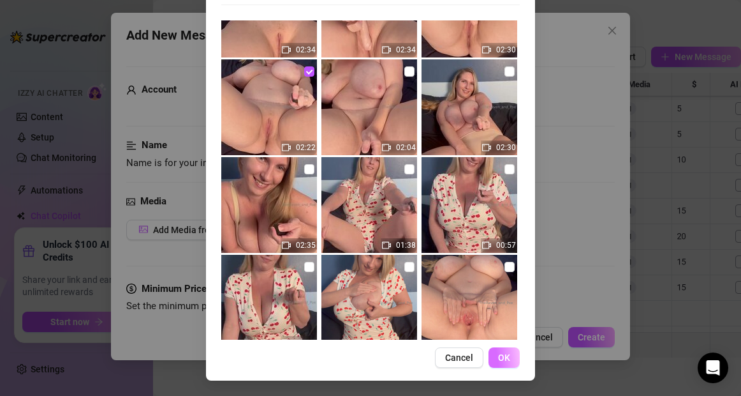
click at [507, 359] on span "OK" at bounding box center [504, 357] width 12 height 10
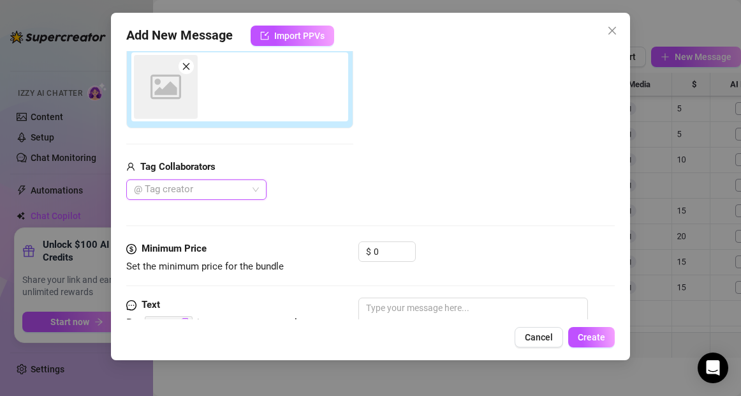
scroll to position [226, 0]
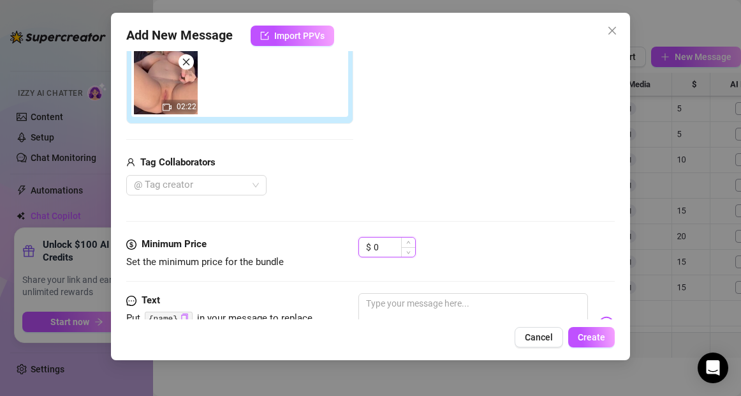
drag, startPoint x: 380, startPoint y: 246, endPoint x: 370, endPoint y: 246, distance: 9.6
click at [370, 246] on div "$ 0" at bounding box center [387, 247] width 57 height 20
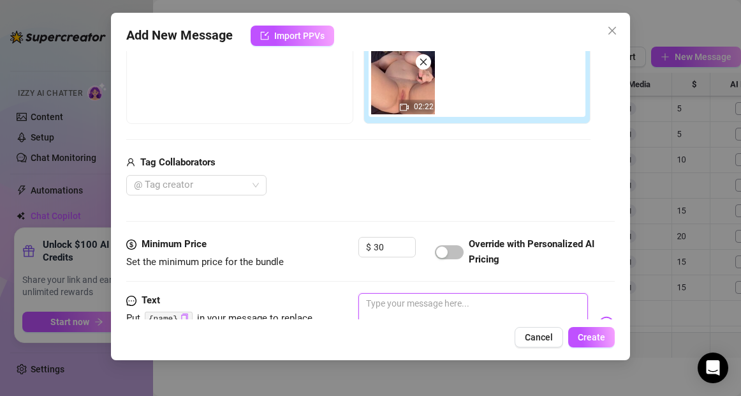
click at [381, 303] on textarea at bounding box center [473, 318] width 229 height 51
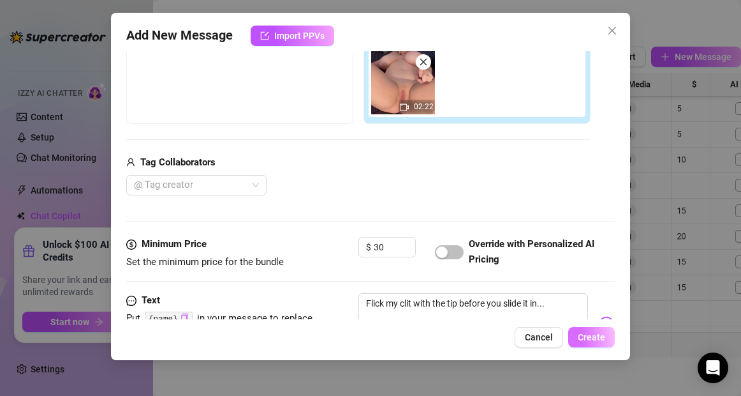
click at [591, 340] on span "Create" at bounding box center [591, 337] width 27 height 10
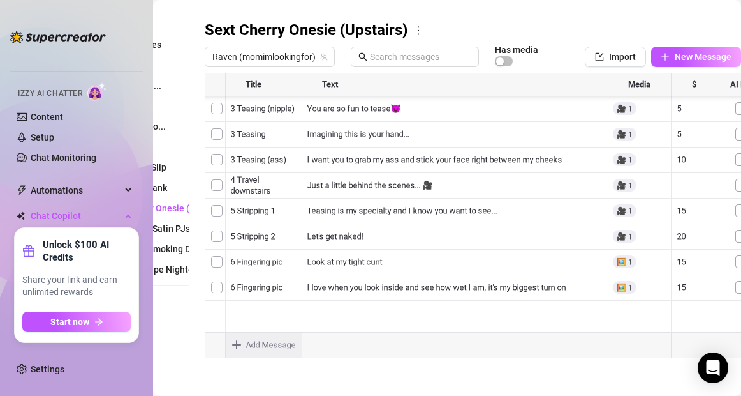
click at [238, 341] on body "Home Creator Analytics Team Analytics Izzy AI Chatter Content Setup Chat Monito…" at bounding box center [370, 198] width 741 height 396
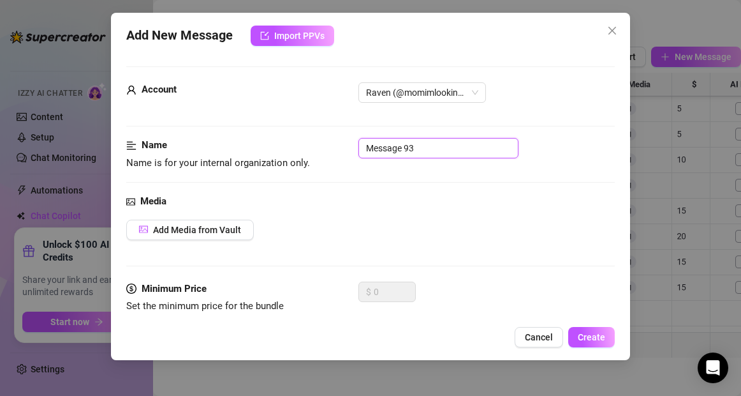
drag, startPoint x: 421, startPoint y: 146, endPoint x: 329, endPoint y: 148, distance: 92.5
click at [329, 148] on div "Name Name is for your internal organization only. Message 93" at bounding box center [370, 154] width 488 height 33
click at [536, 332] on span "Cancel" at bounding box center [539, 337] width 28 height 10
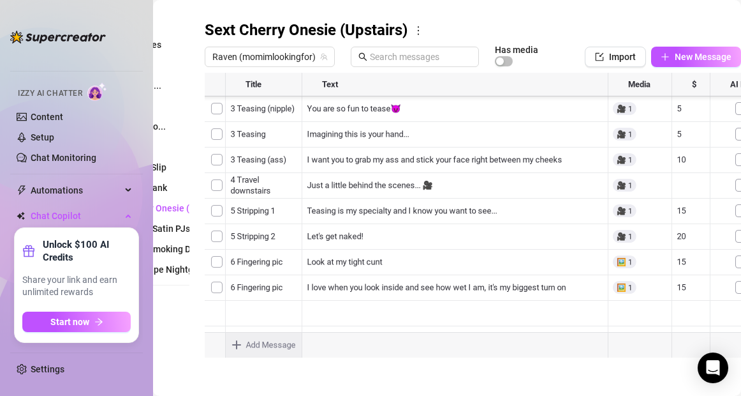
click at [238, 344] on body "Home Creator Analytics Team Analytics Izzy AI Chatter Content Setup Chat Monito…" at bounding box center [370, 198] width 741 height 396
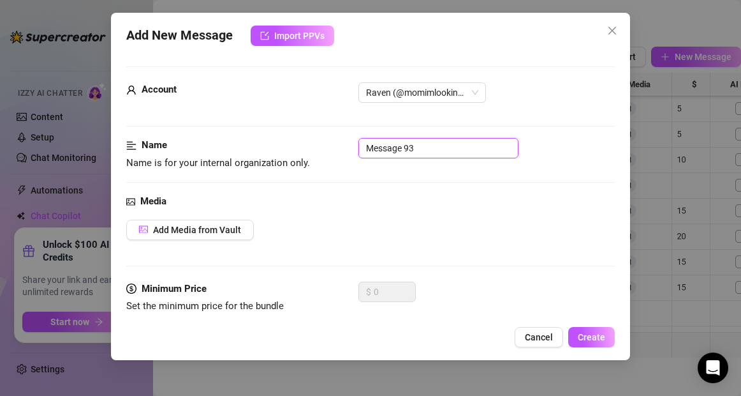
drag, startPoint x: 422, startPoint y: 151, endPoint x: 352, endPoint y: 149, distance: 69.6
click at [352, 149] on div "Name Name is for your internal organization only. Message 93" at bounding box center [370, 154] width 488 height 33
click at [218, 232] on span "Add Media from Vault" at bounding box center [197, 230] width 88 height 10
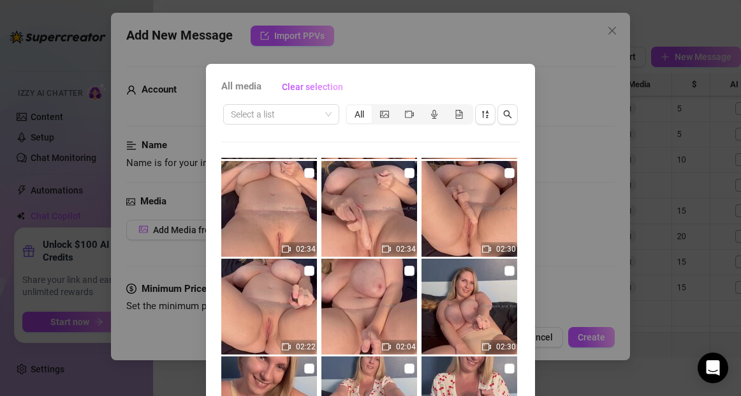
scroll to position [772, 0]
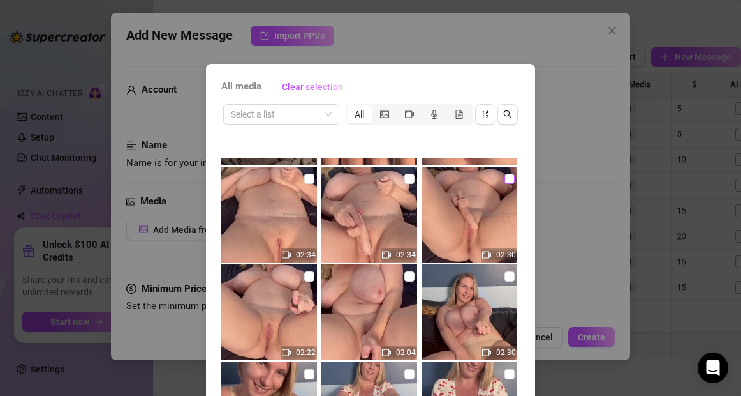
click at [508, 177] on input "checkbox" at bounding box center [510, 179] width 10 height 10
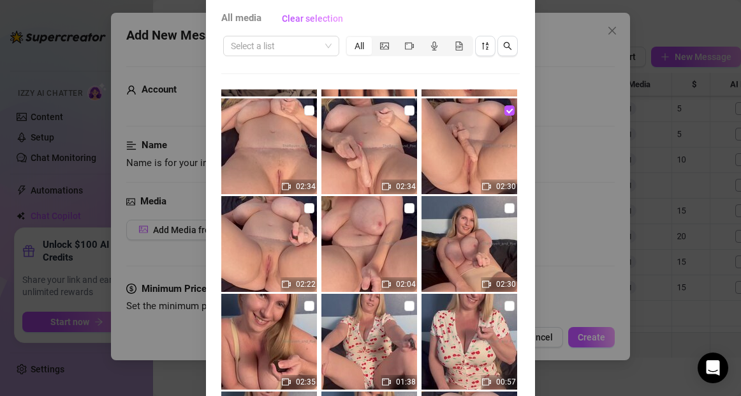
scroll to position [137, 0]
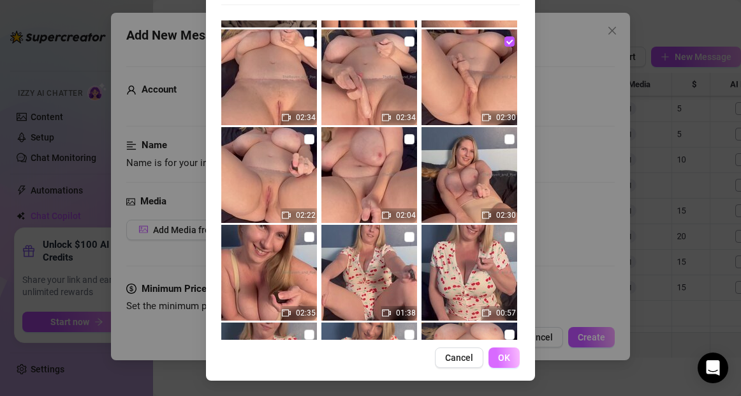
click at [505, 360] on span "OK" at bounding box center [504, 357] width 12 height 10
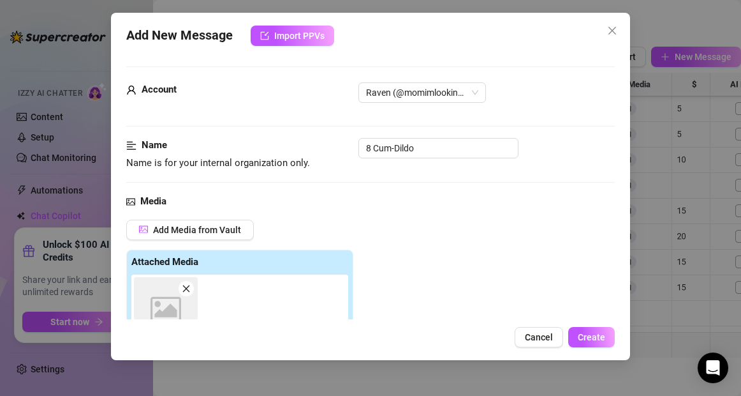
scroll to position [226, 0]
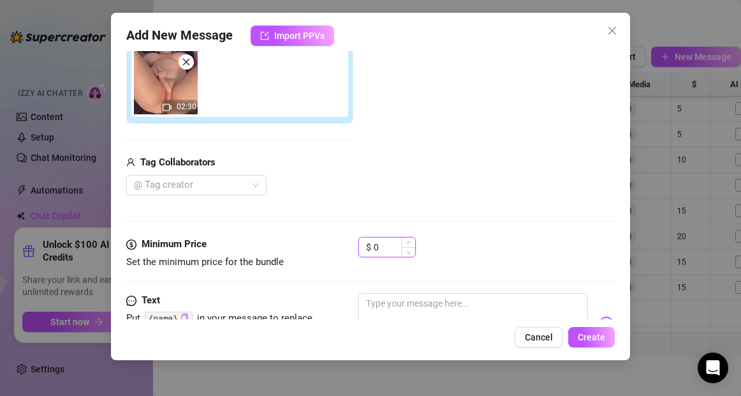
drag, startPoint x: 381, startPoint y: 248, endPoint x: 361, endPoint y: 248, distance: 20.4
click at [361, 248] on div "$ 0" at bounding box center [387, 247] width 57 height 20
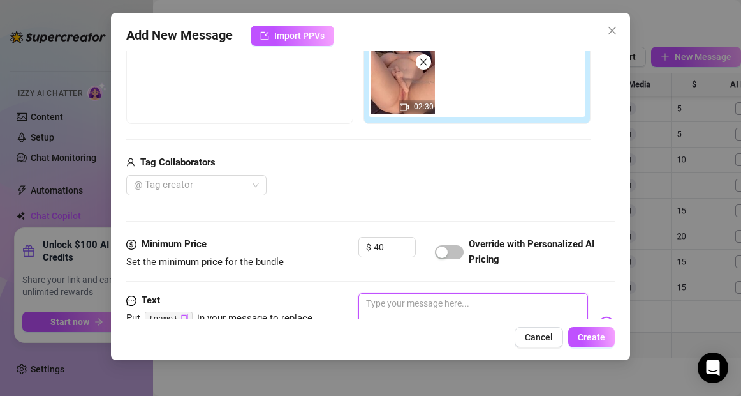
click at [391, 306] on textarea at bounding box center [473, 318] width 229 height 51
paste textarea "{name}"
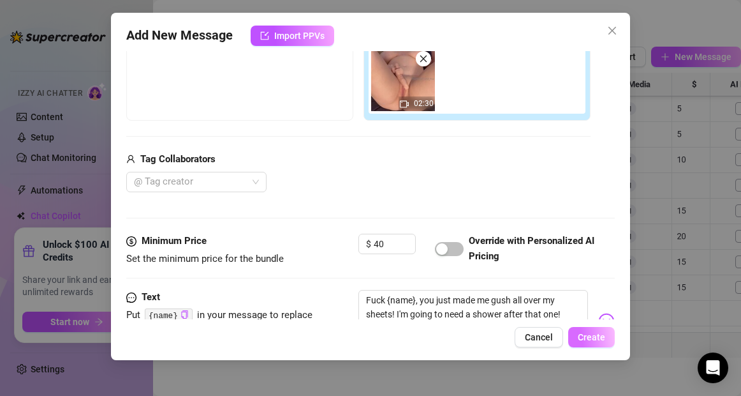
click at [597, 338] on span "Create" at bounding box center [591, 337] width 27 height 10
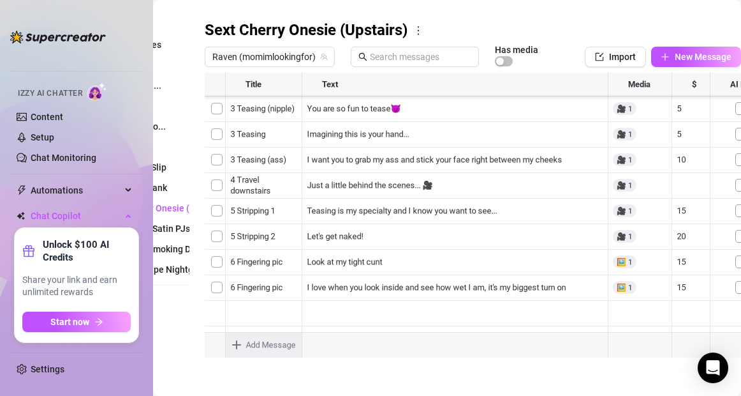
scroll to position [306, 0]
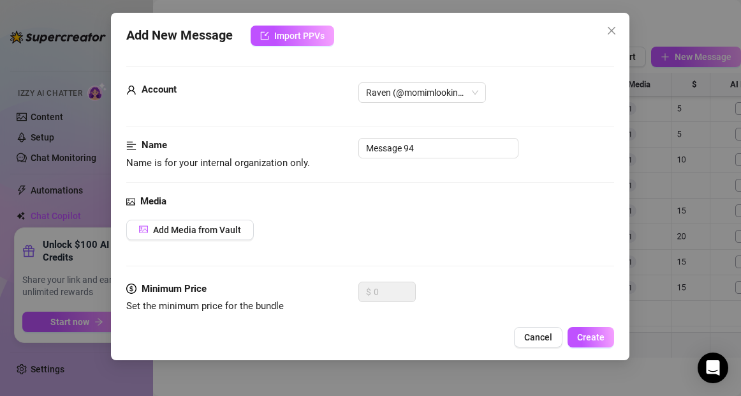
click at [238, 344] on body "Home Creator Analytics Team Analytics Izzy AI Chatter Content Setup Chat Monito…" at bounding box center [370, 198] width 741 height 396
drag, startPoint x: 420, startPoint y: 148, endPoint x: 327, endPoint y: 149, distance: 93.1
click at [327, 149] on div "Name Name is for your internal organization only. Message 94" at bounding box center [370, 154] width 488 height 33
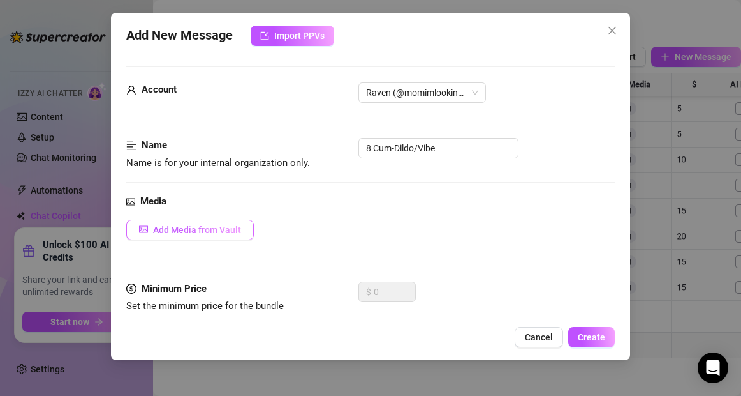
click at [229, 233] on span "Add Media from Vault" at bounding box center [197, 230] width 88 height 10
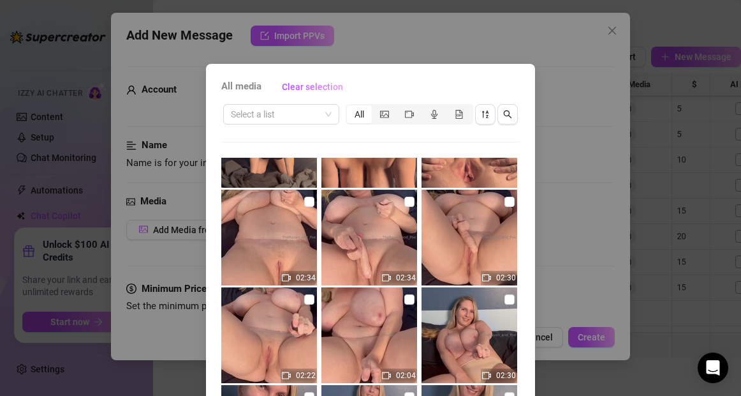
scroll to position [729, 0]
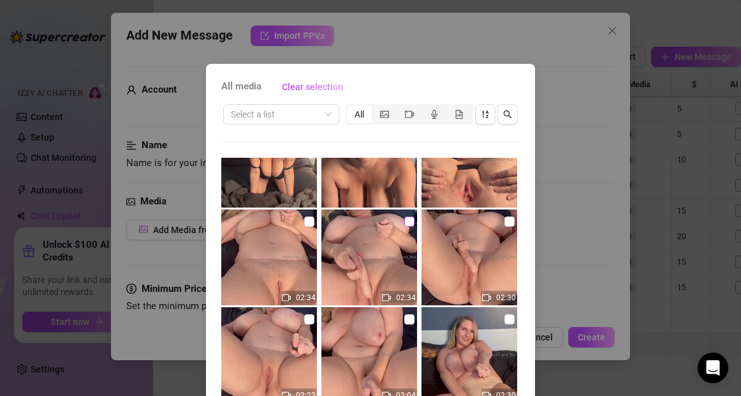
click at [411, 221] on input "checkbox" at bounding box center [409, 221] width 10 height 10
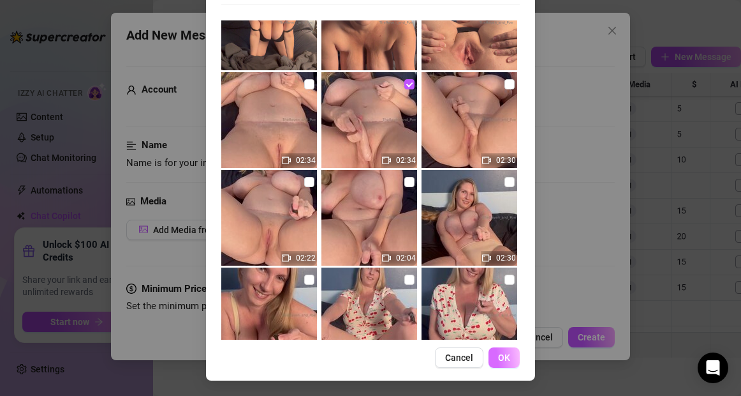
click at [506, 356] on span "OK" at bounding box center [504, 357] width 12 height 10
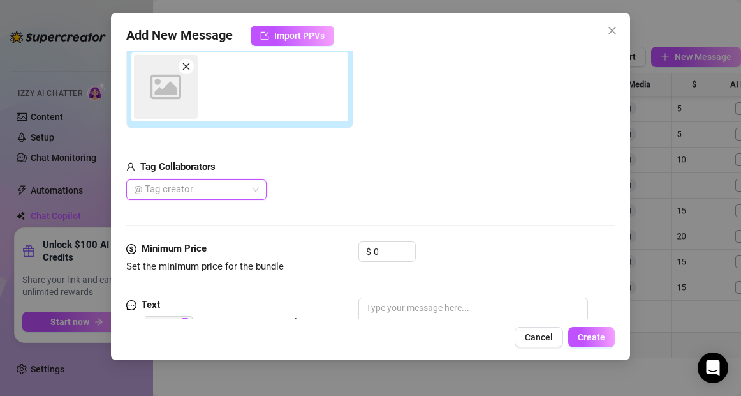
scroll to position [226, 0]
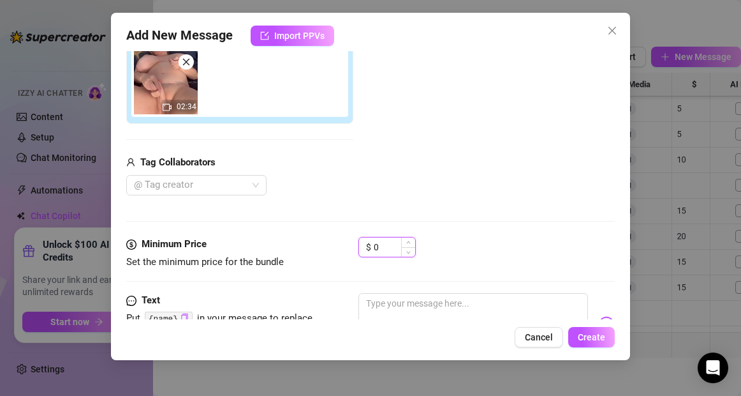
drag, startPoint x: 384, startPoint y: 249, endPoint x: 372, endPoint y: 249, distance: 12.1
click at [372, 249] on div "$ 0" at bounding box center [387, 247] width 57 height 20
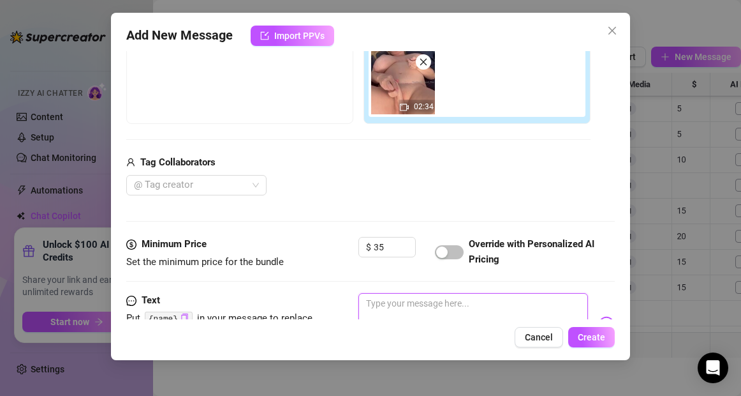
click at [425, 305] on textarea at bounding box center [473, 318] width 229 height 51
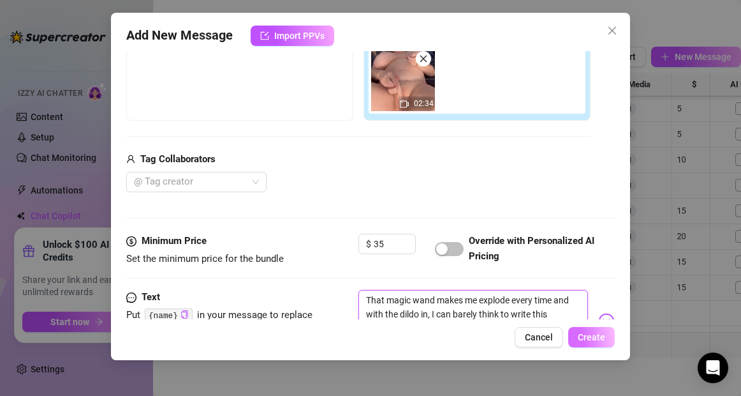
scroll to position [244, 0]
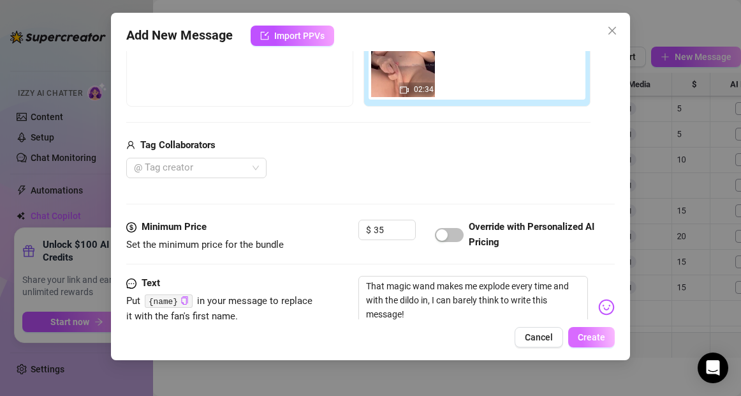
click at [595, 336] on span "Create" at bounding box center [591, 337] width 27 height 10
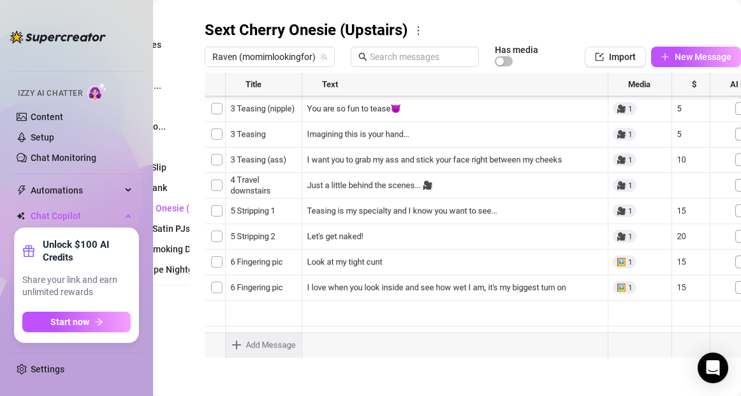
click at [237, 342] on body "Home Creator Analytics Team Analytics Izzy AI Chatter Content Setup Chat Monito…" at bounding box center [370, 198] width 741 height 396
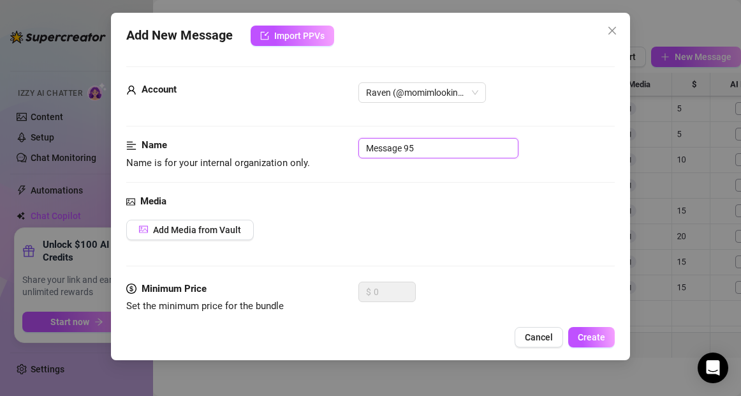
drag, startPoint x: 438, startPoint y: 144, endPoint x: 339, endPoint y: 145, distance: 99.5
click at [339, 145] on div "Name Name is for your internal organization only. Message 95" at bounding box center [370, 154] width 488 height 33
click at [218, 225] on span "Add Media from Vault" at bounding box center [197, 230] width 88 height 10
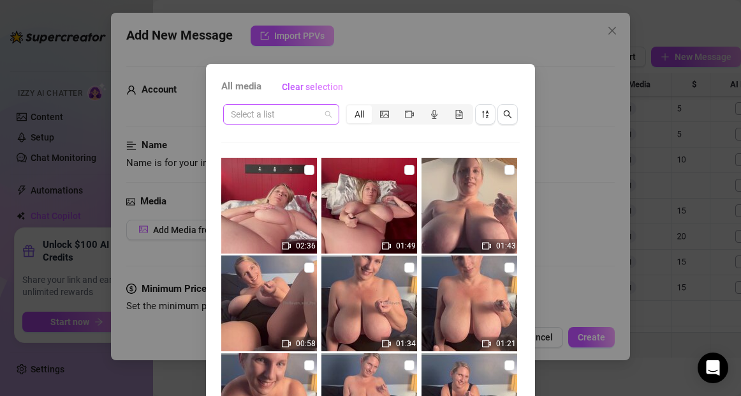
click at [283, 115] on input "search" at bounding box center [275, 114] width 89 height 19
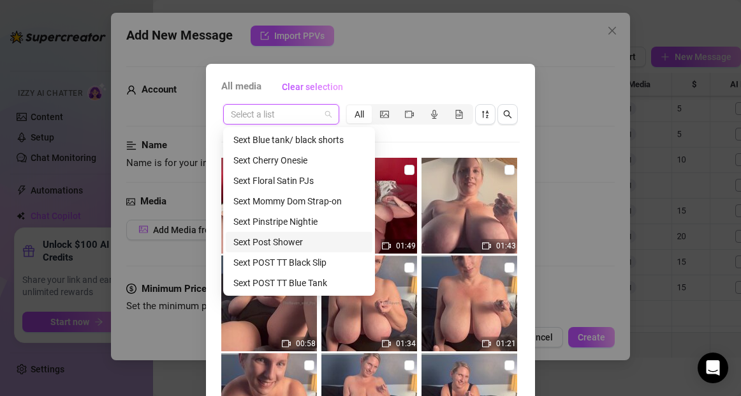
scroll to position [305, 0]
click at [282, 164] on div "Sext Cherry Onesie" at bounding box center [298, 161] width 131 height 14
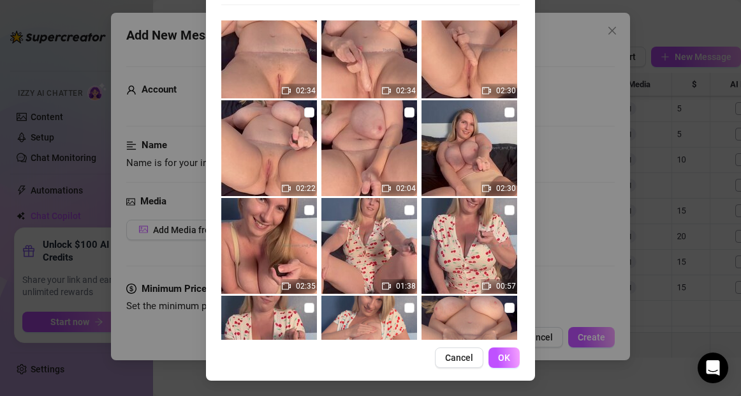
scroll to position [0, 0]
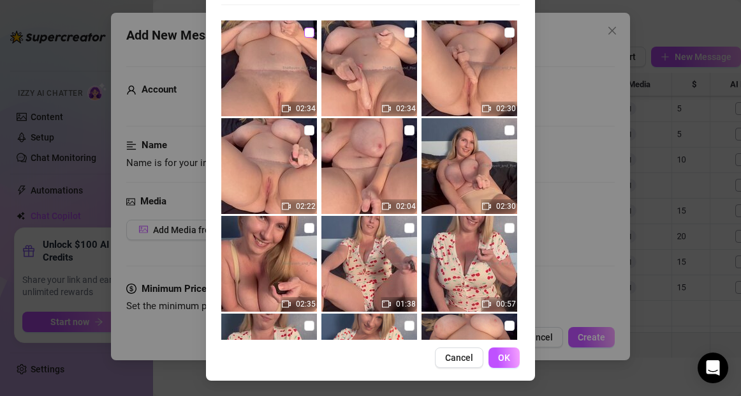
click at [310, 34] on input "checkbox" at bounding box center [309, 32] width 10 height 10
click at [503, 360] on span "OK" at bounding box center [504, 357] width 12 height 10
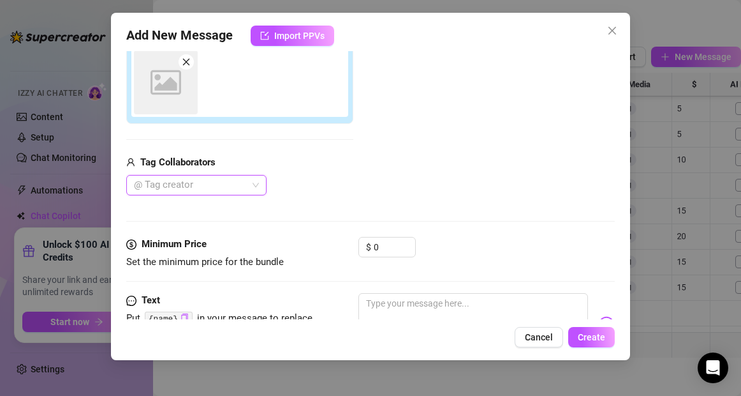
scroll to position [226, 0]
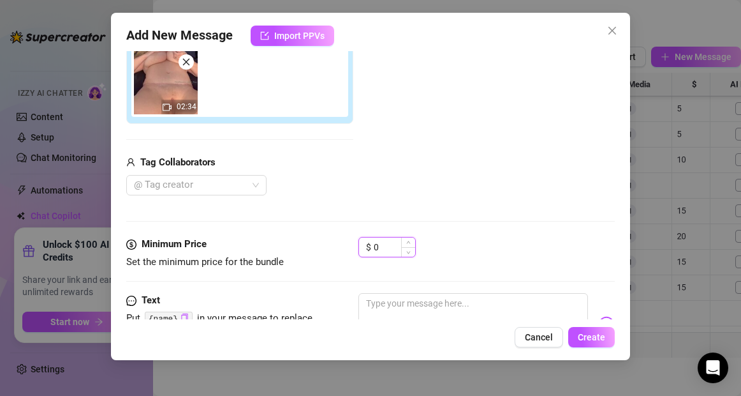
drag, startPoint x: 380, startPoint y: 246, endPoint x: 369, endPoint y: 246, distance: 10.2
click at [369, 246] on div "$ 0" at bounding box center [387, 247] width 57 height 20
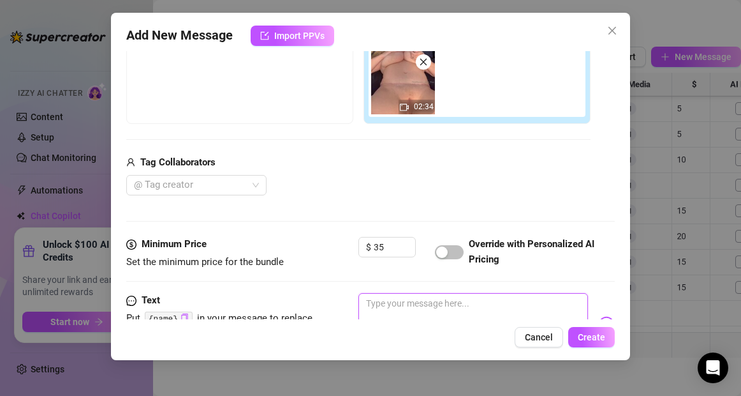
click at [400, 309] on textarea at bounding box center [473, 318] width 229 height 51
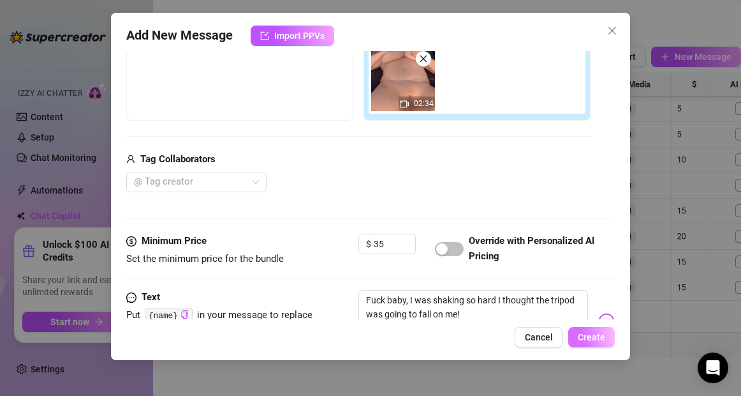
click at [596, 337] on span "Create" at bounding box center [591, 337] width 27 height 10
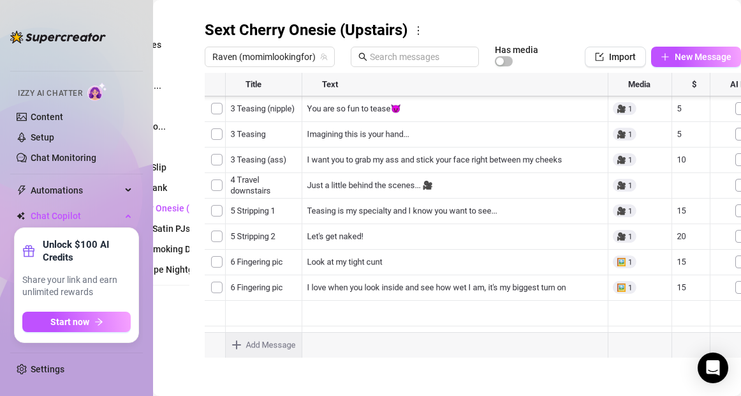
click at [279, 286] on div at bounding box center [473, 215] width 536 height 285
click at [277, 287] on div at bounding box center [473, 215] width 536 height 285
click at [277, 287] on textarea "8 Cum-Dildo" at bounding box center [264, 282] width 78 height 11
click at [355, 394] on main "Message Library Personalize your messages with {name} Insert the placeholder {n…" at bounding box center [369, 112] width 588 height 566
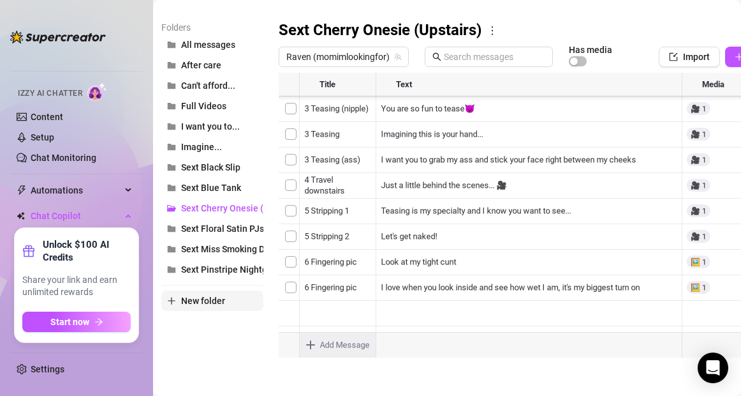
scroll to position [171, 0]
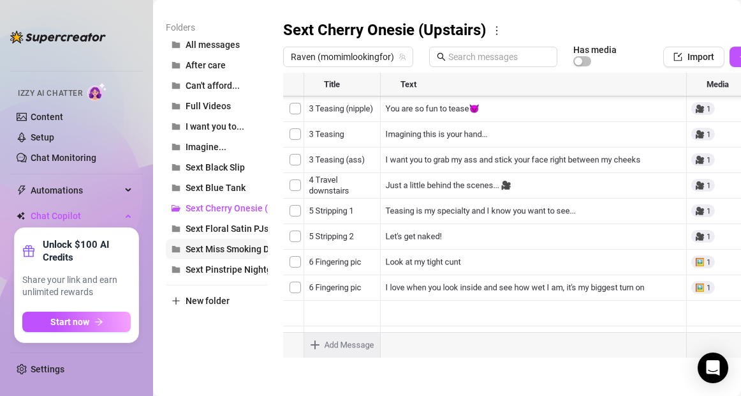
click at [249, 252] on span "Sext Miss Smoking Domme" at bounding box center [240, 249] width 109 height 10
